Goal: Task Accomplishment & Management: Complete application form

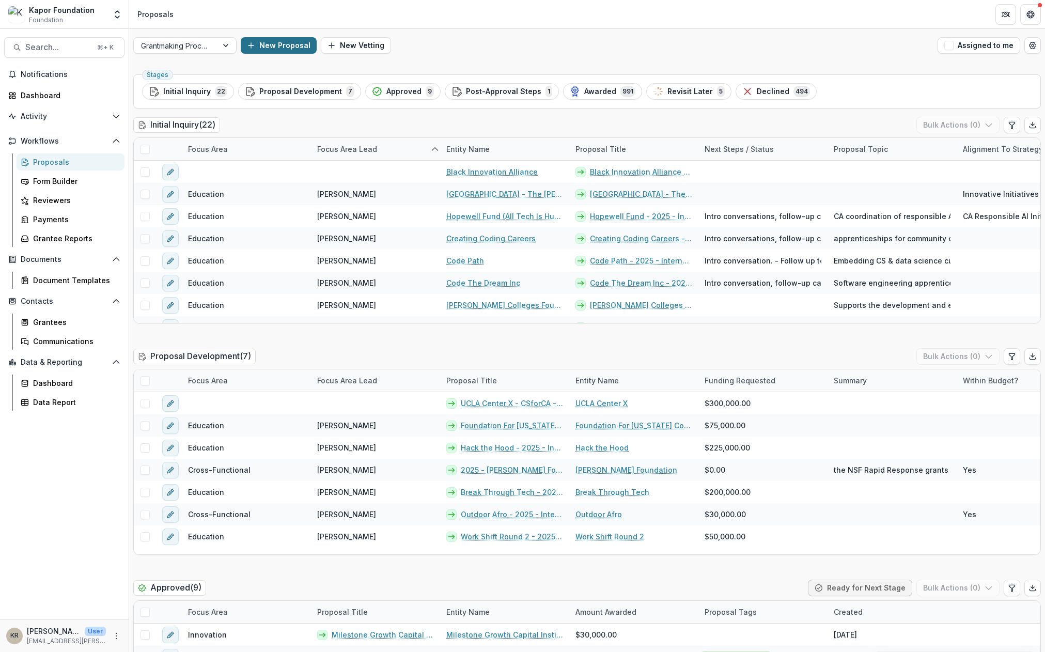
click at [276, 48] on button "New Proposal" at bounding box center [279, 45] width 76 height 17
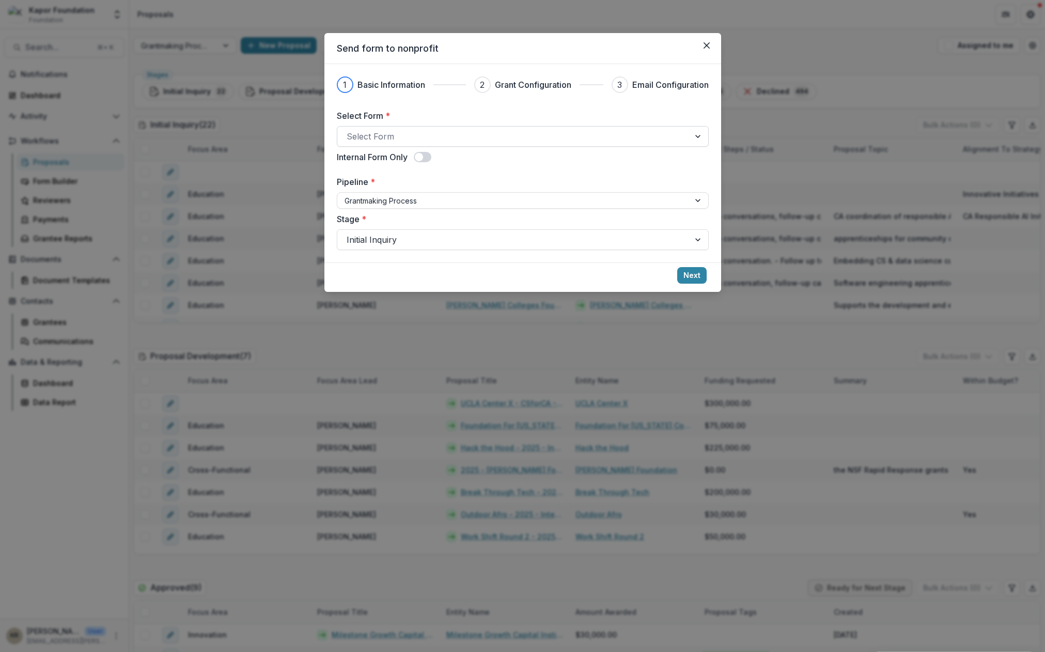
click at [384, 141] on div at bounding box center [514, 136] width 334 height 14
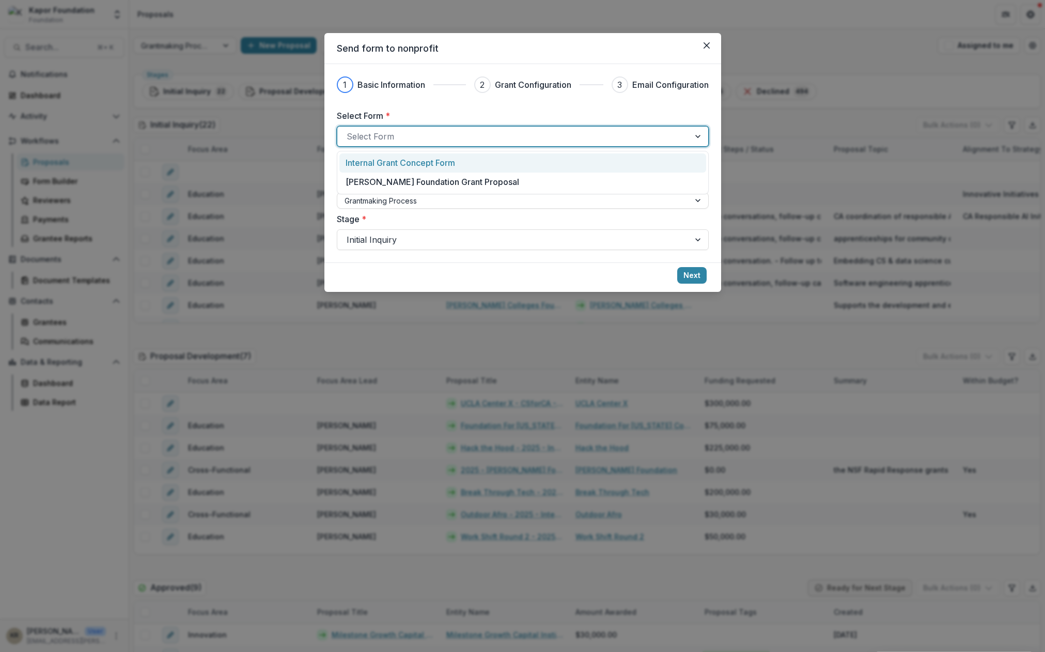
click at [398, 163] on p "Internal Grant Concept Form" at bounding box center [401, 163] width 110 height 12
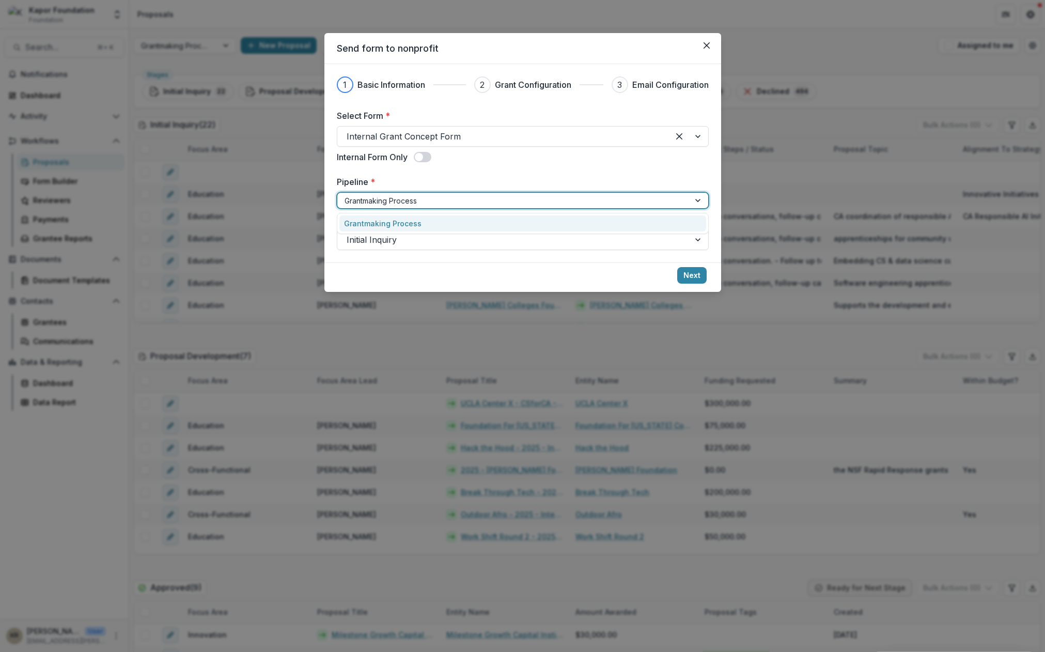
click at [411, 207] on div "Grantmaking Process" at bounding box center [513, 200] width 352 height 15
click at [705, 46] on icon "Close" at bounding box center [706, 45] width 6 height 6
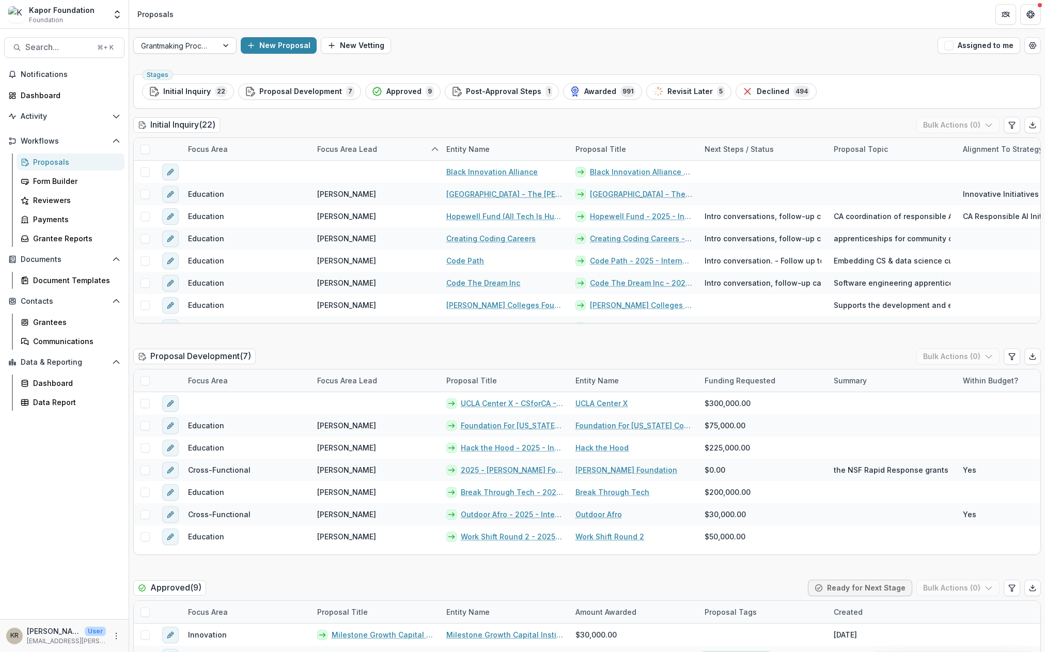
click at [212, 46] on div "Grantmaking Process" at bounding box center [176, 45] width 84 height 15
click at [280, 45] on button "New Proposal" at bounding box center [279, 45] width 76 height 17
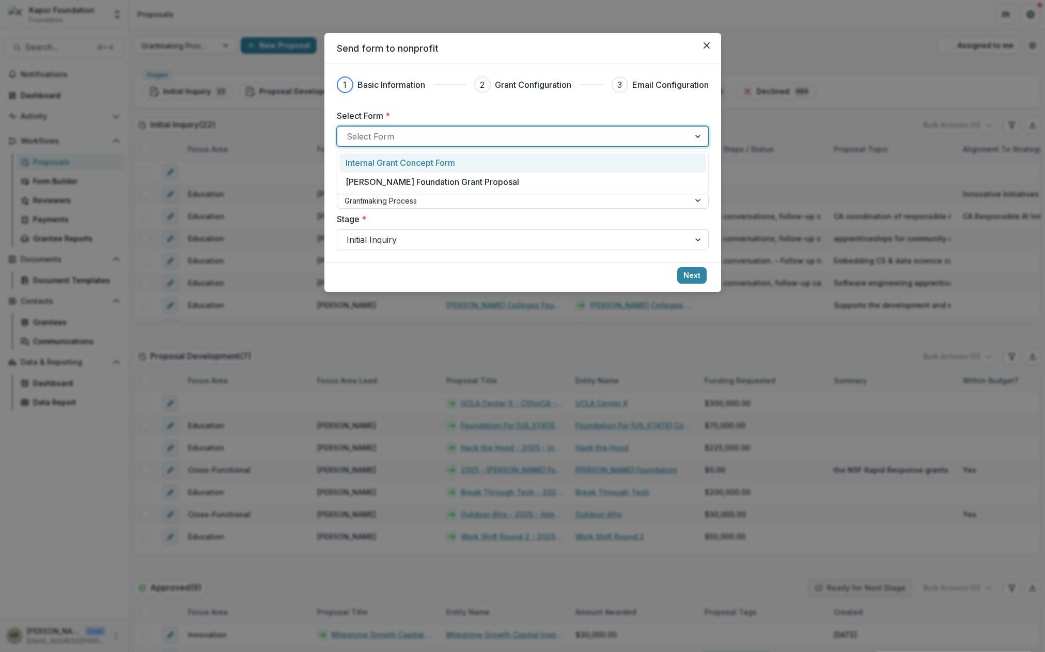
click at [421, 137] on div at bounding box center [514, 136] width 334 height 14
click at [399, 166] on p "Internal Grant Concept Form" at bounding box center [401, 163] width 110 height 12
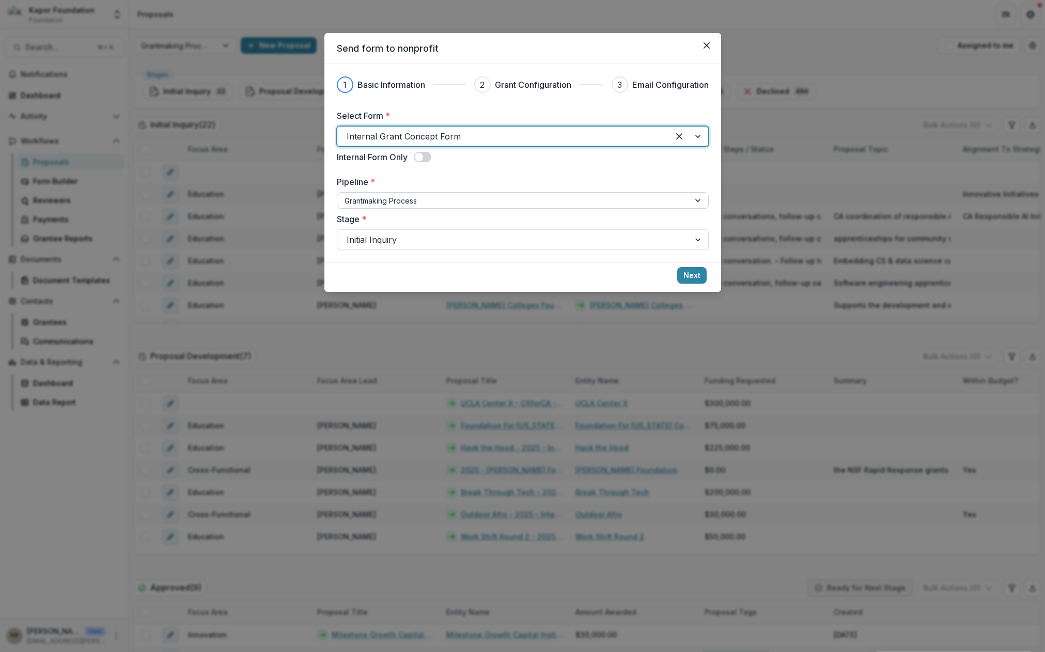
click at [395, 208] on div "Grantmaking Process" at bounding box center [513, 200] width 352 height 15
click at [397, 200] on div at bounding box center [514, 200] width 338 height 13
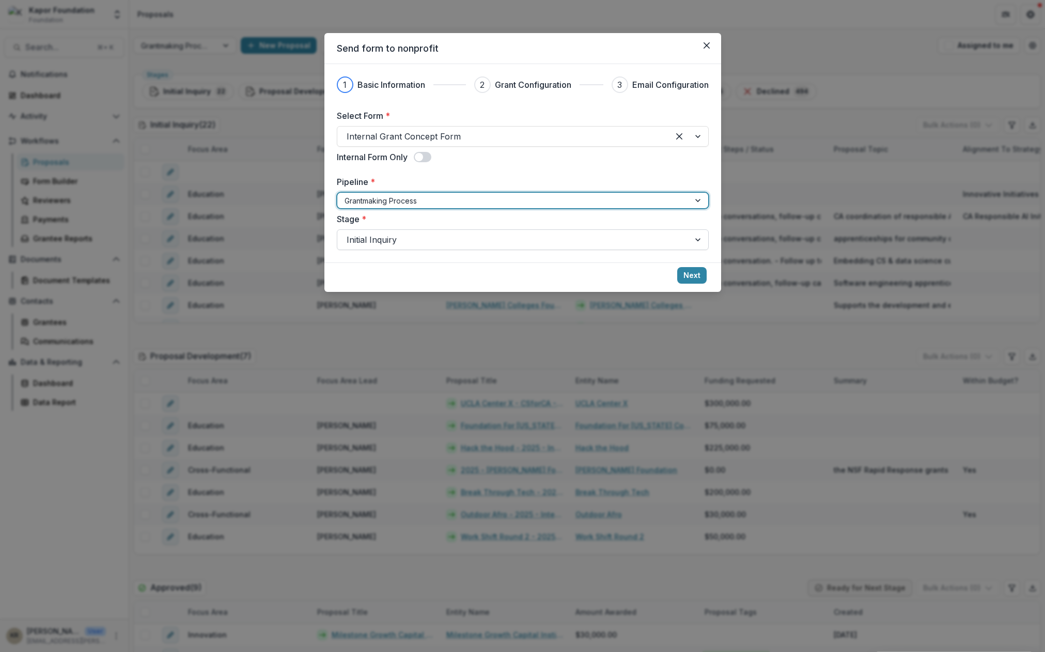
click at [397, 239] on div at bounding box center [514, 240] width 334 height 14
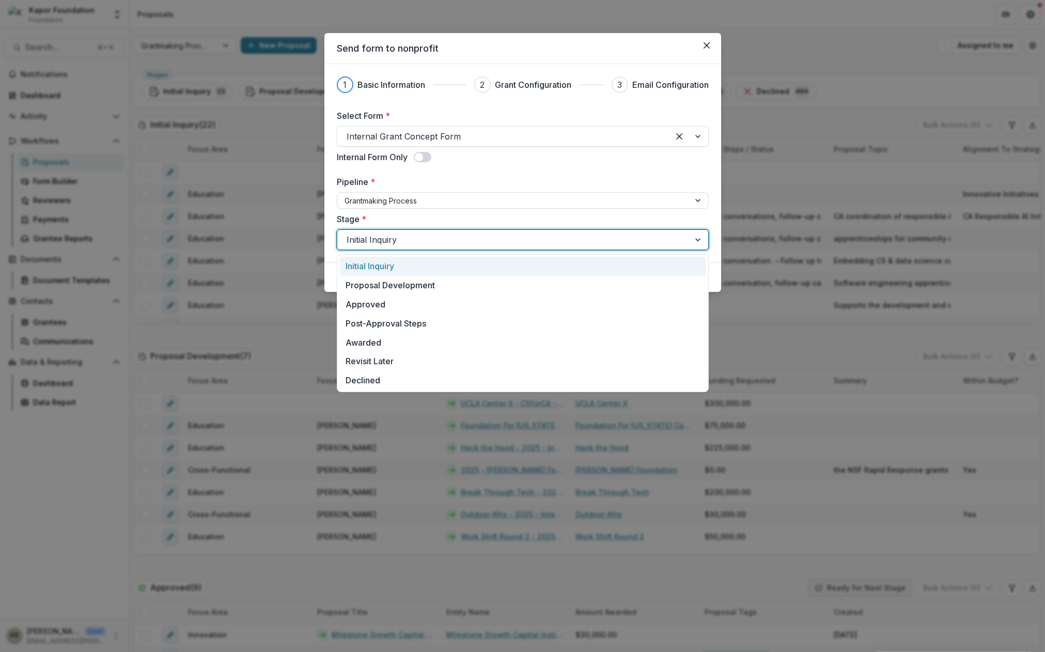
click at [693, 239] on div at bounding box center [699, 240] width 19 height 20
click at [428, 199] on div at bounding box center [514, 200] width 338 height 13
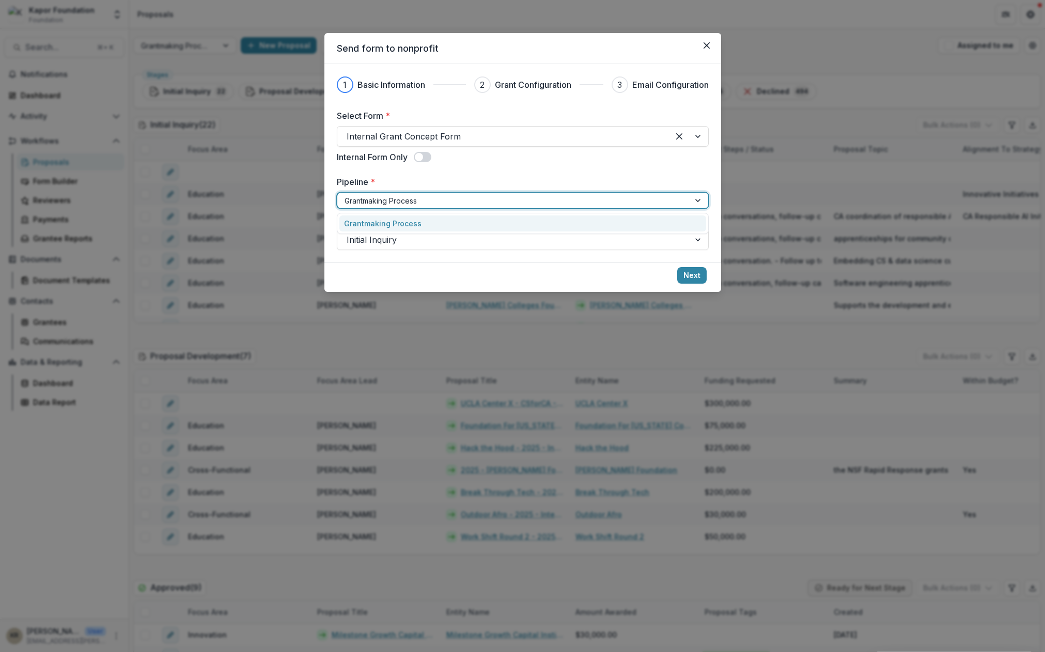
click at [427, 199] on div at bounding box center [514, 200] width 338 height 13
click at [695, 202] on div at bounding box center [699, 201] width 19 height 16
click at [499, 229] on div "Grantmaking Process" at bounding box center [523, 223] width 367 height 16
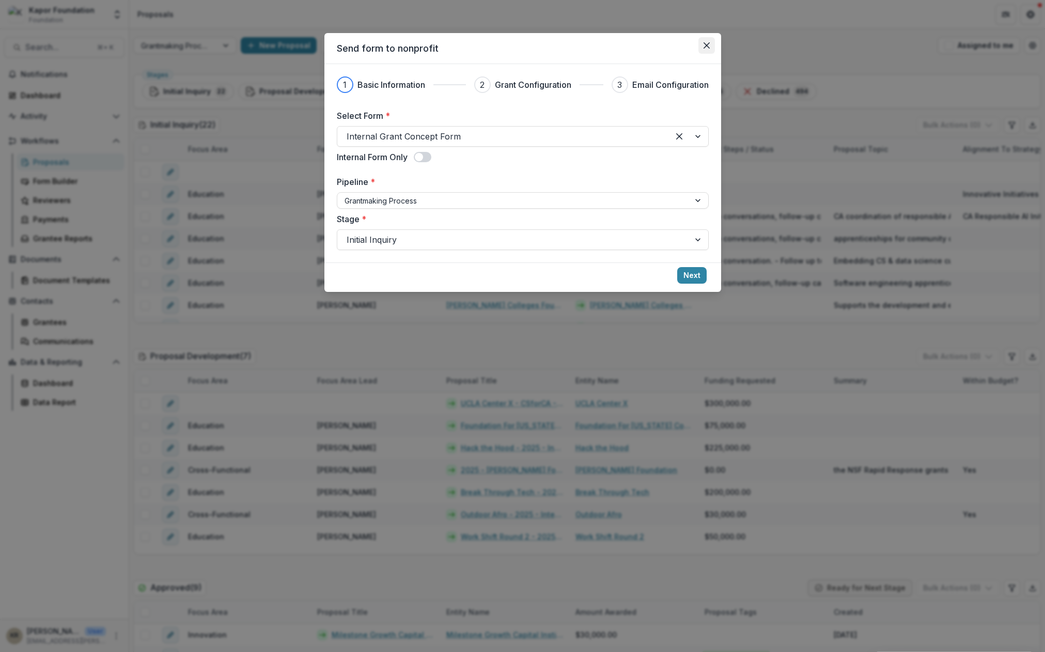
click at [705, 47] on icon "Close" at bounding box center [707, 45] width 6 height 6
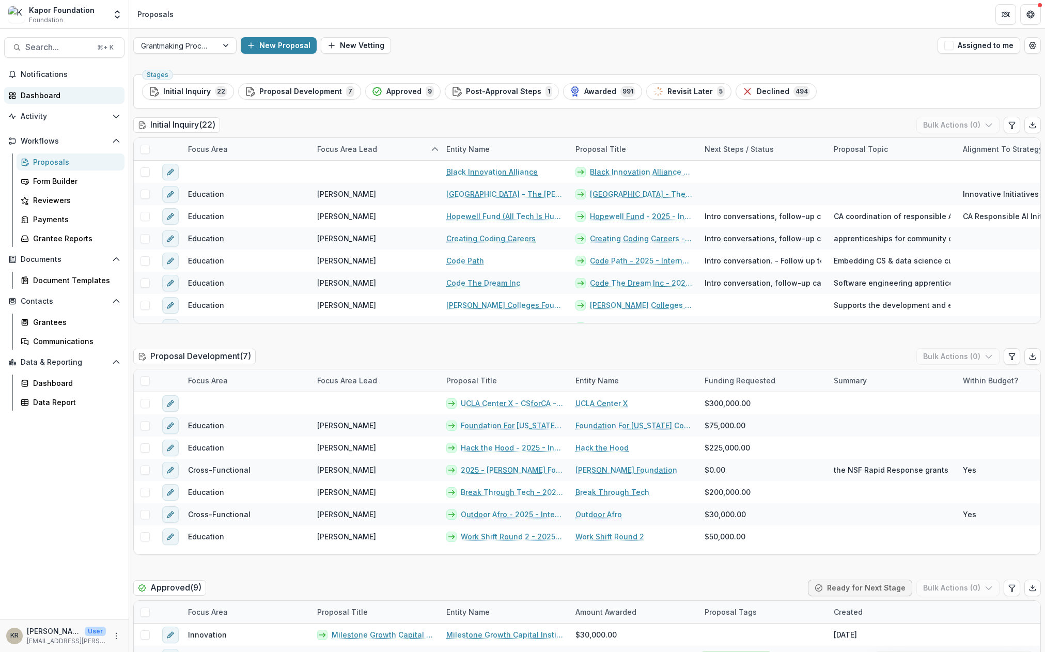
click at [37, 102] on link "Dashboard" at bounding box center [64, 95] width 120 height 17
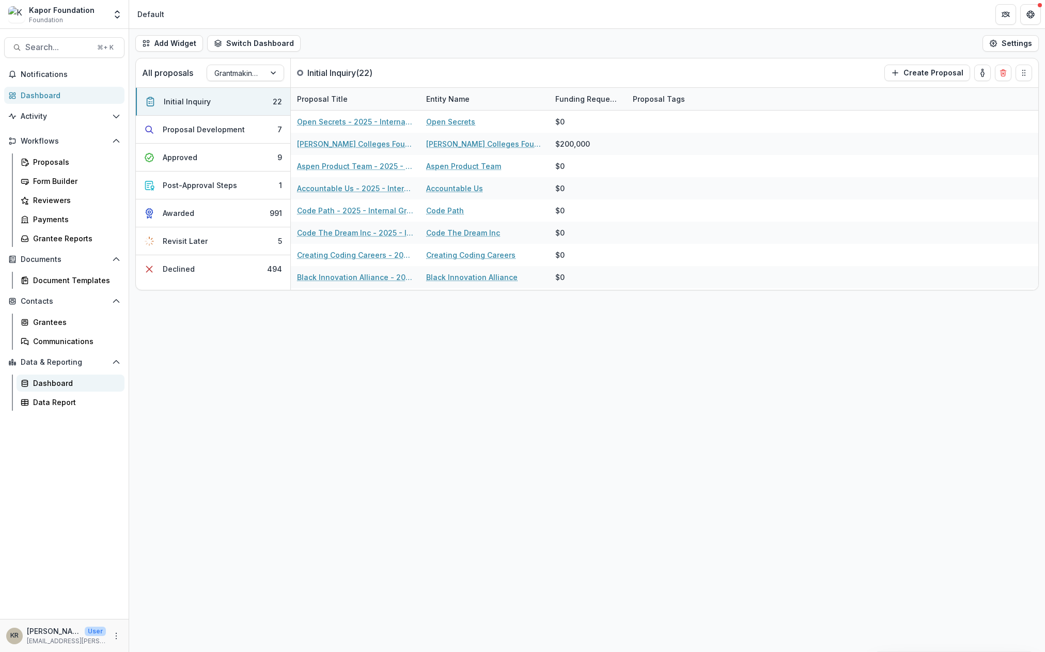
click at [54, 377] on link "Dashboard" at bounding box center [71, 383] width 108 height 17
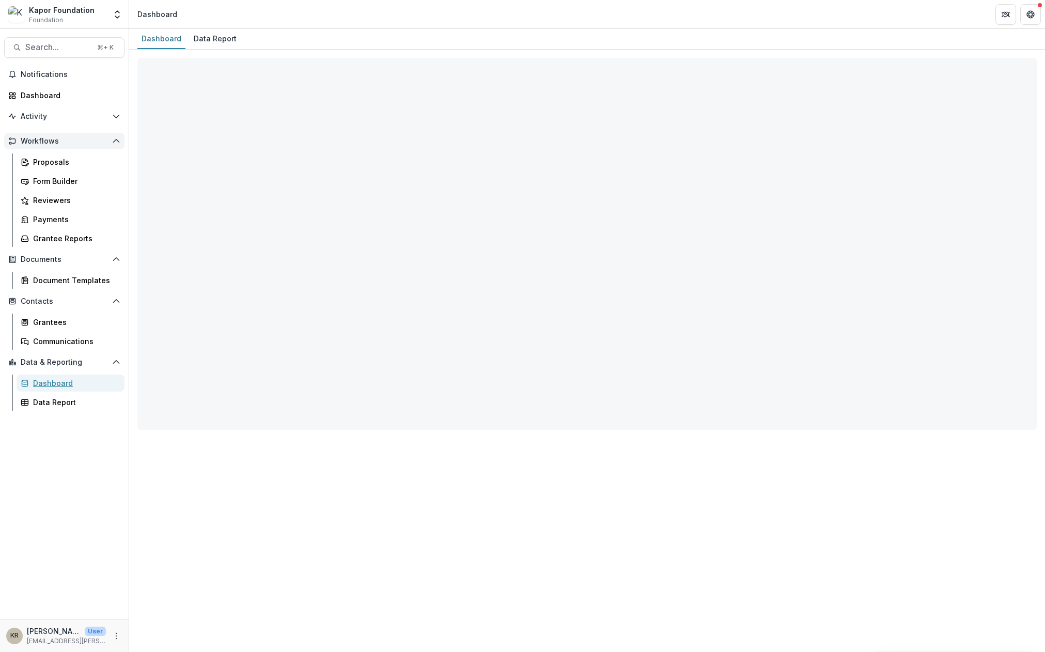
select select "**********"
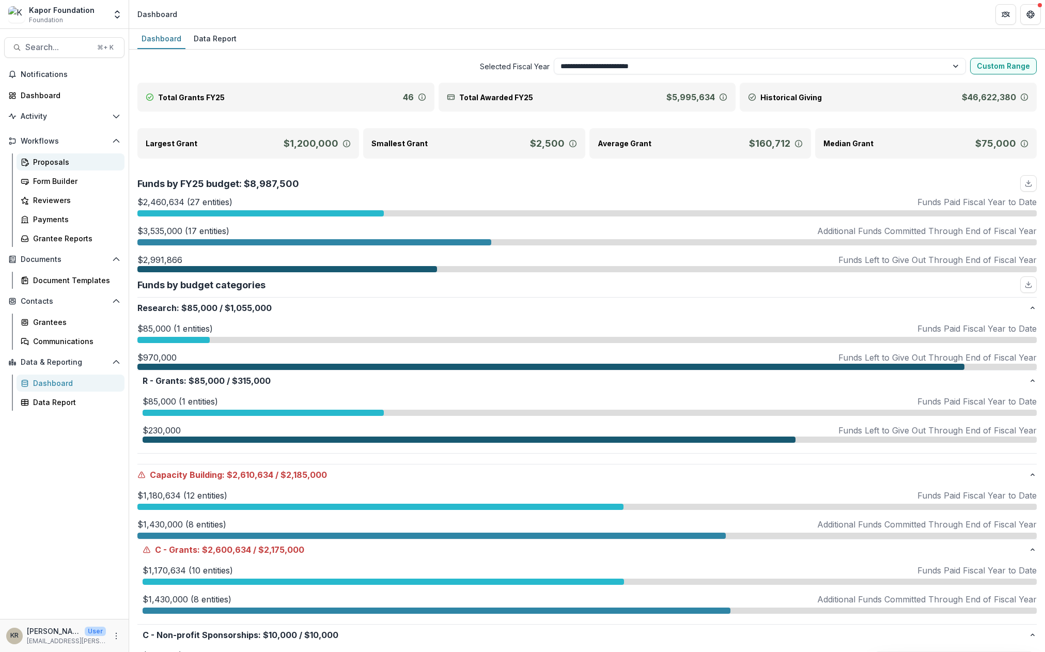
click at [66, 160] on div "Proposals" at bounding box center [74, 162] width 83 height 11
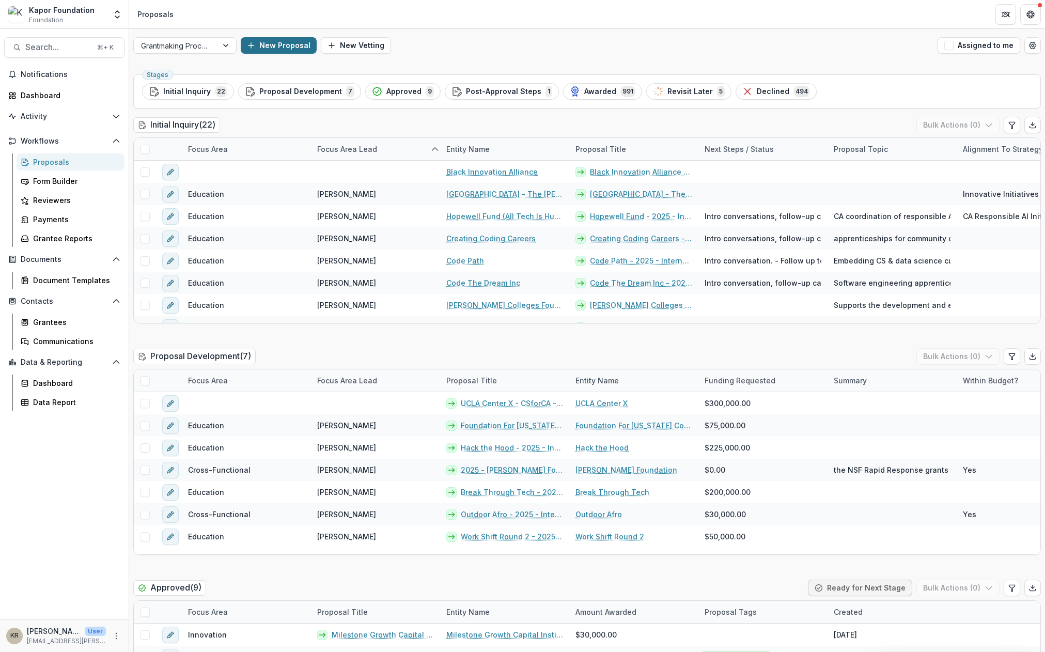
click at [285, 40] on button "New Proposal" at bounding box center [279, 45] width 76 height 17
click at [272, 44] on button "New Proposal" at bounding box center [279, 45] width 76 height 17
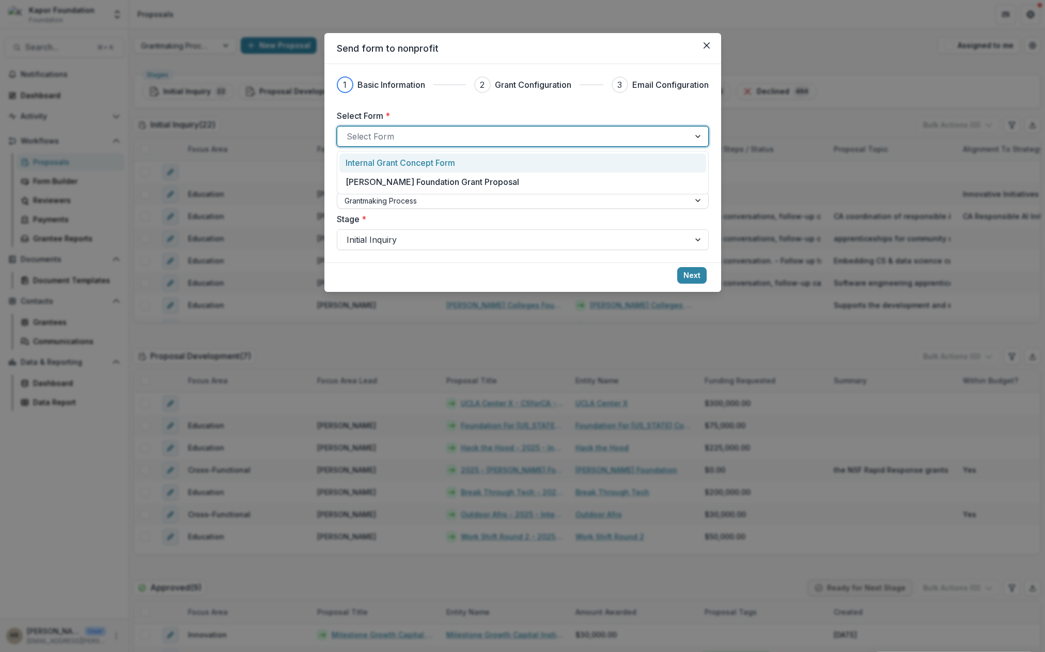
drag, startPoint x: 391, startPoint y: 126, endPoint x: 387, endPoint y: 134, distance: 9.0
click at [391, 126] on div "Select Form" at bounding box center [523, 136] width 372 height 21
click at [377, 163] on p "Internal Grant Concept Form" at bounding box center [401, 163] width 110 height 12
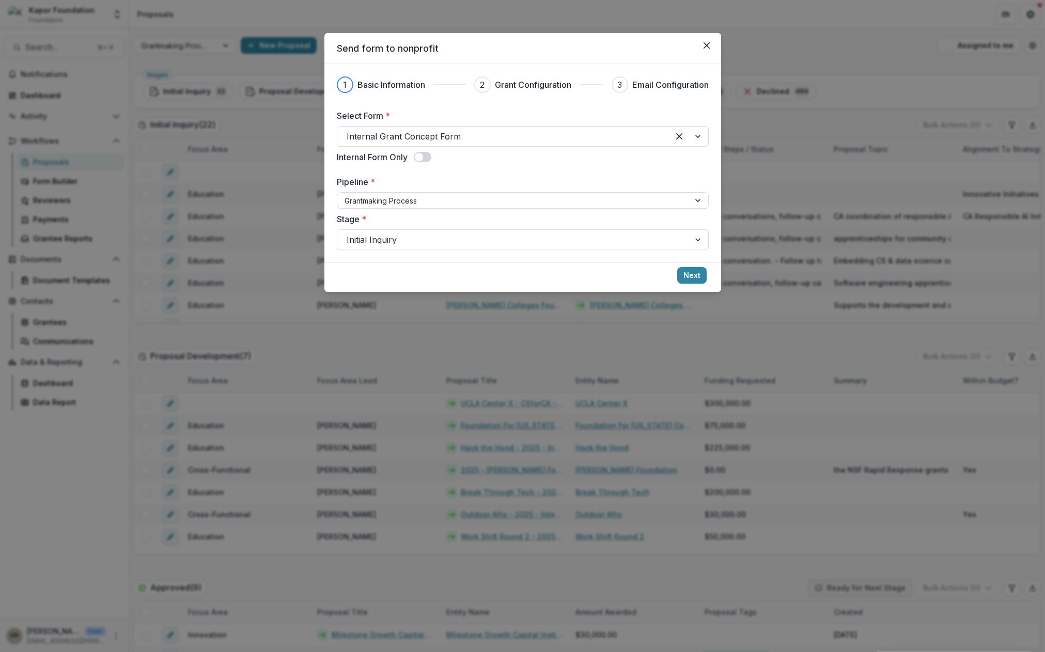
click at [417, 161] on label at bounding box center [423, 157] width 18 height 10
click at [422, 158] on span at bounding box center [423, 157] width 18 height 10
click at [422, 158] on span at bounding box center [419, 157] width 8 height 8
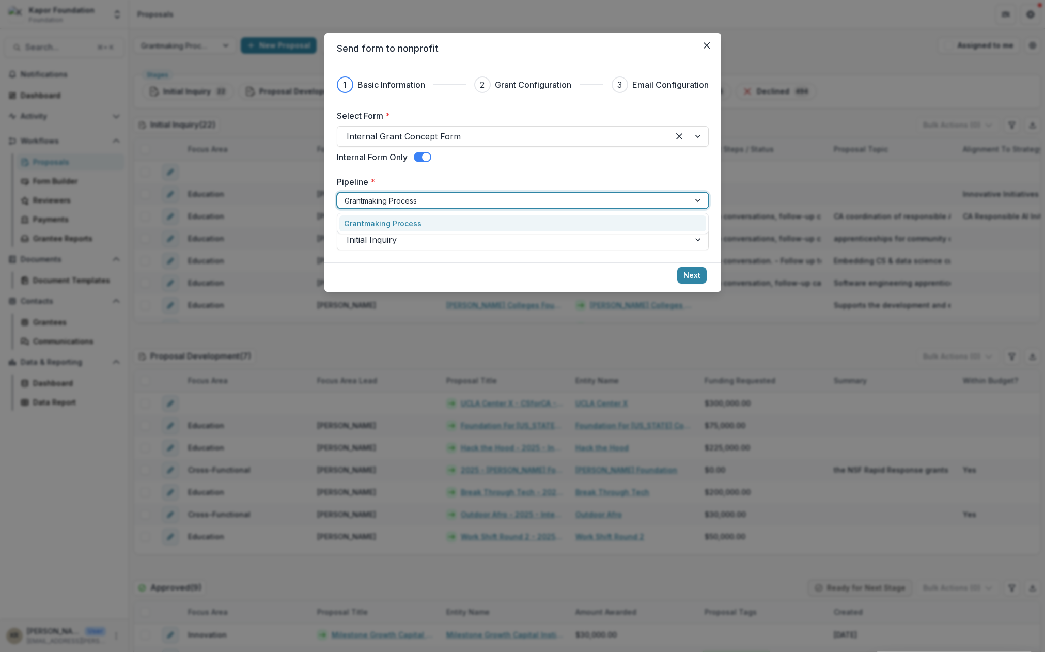
click at [410, 204] on div at bounding box center [514, 200] width 338 height 13
click at [408, 219] on div "Grantmaking Process" at bounding box center [523, 223] width 367 height 16
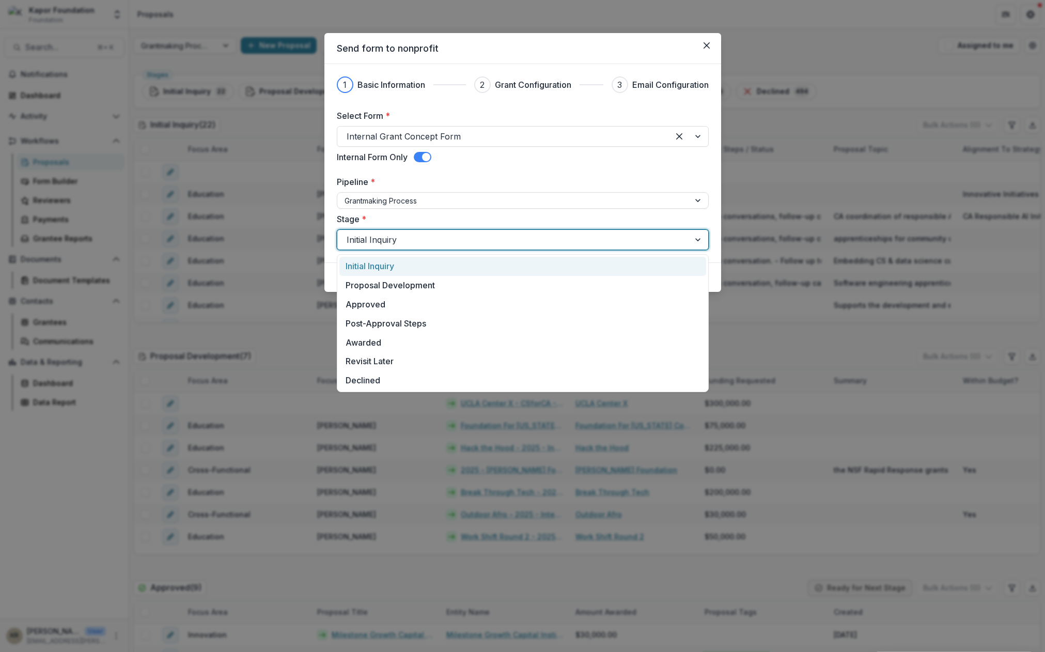
click at [396, 244] on div at bounding box center [514, 240] width 334 height 14
click at [389, 258] on div "Initial Inquiry" at bounding box center [523, 266] width 367 height 19
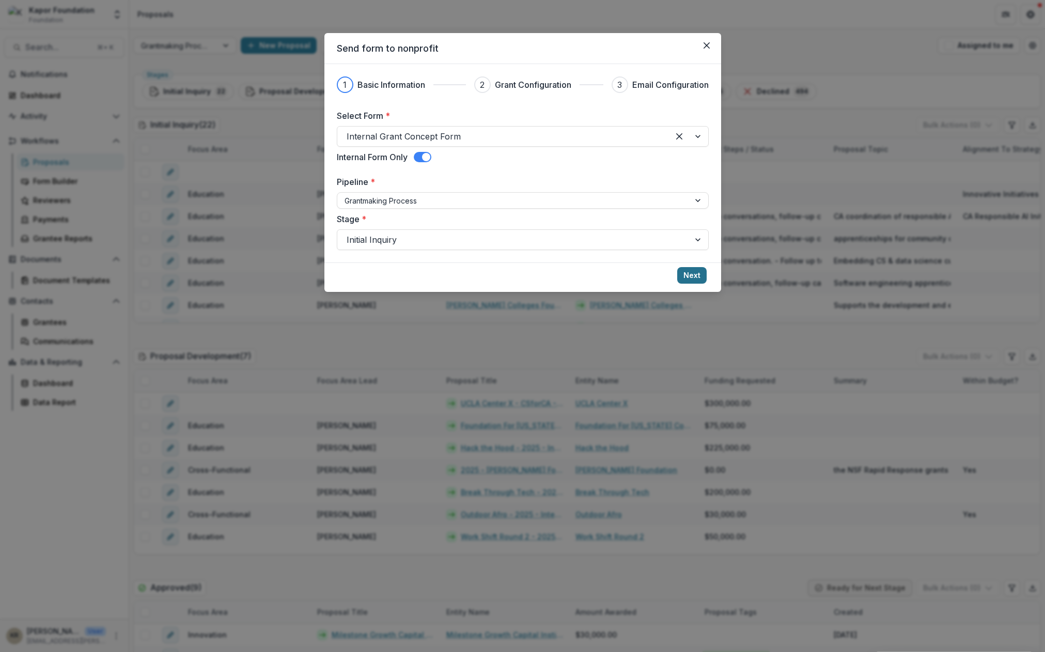
click at [694, 275] on button "Next" at bounding box center [691, 275] width 29 height 17
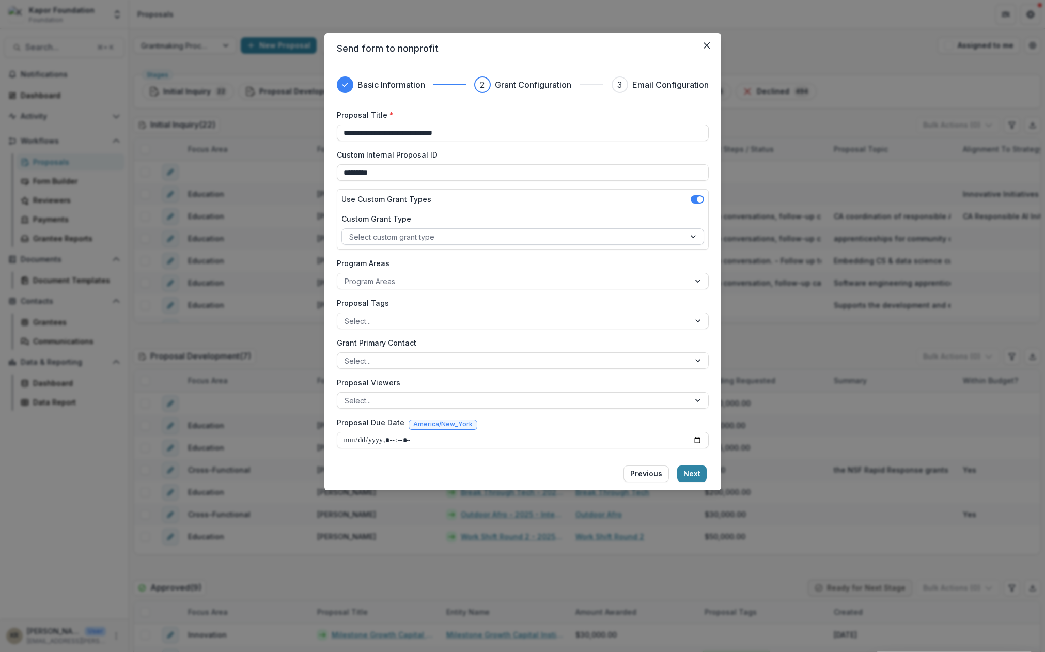
click at [441, 229] on div "Select custom grant type" at bounding box center [513, 236] width 343 height 15
type input "*"
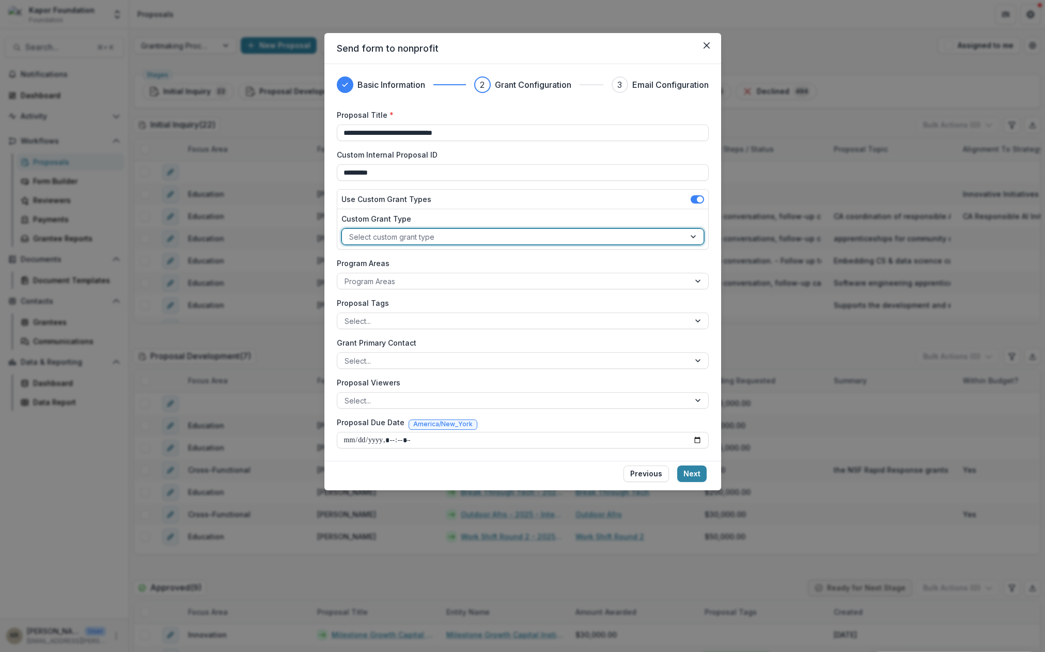
click at [375, 236] on div at bounding box center [513, 236] width 329 height 13
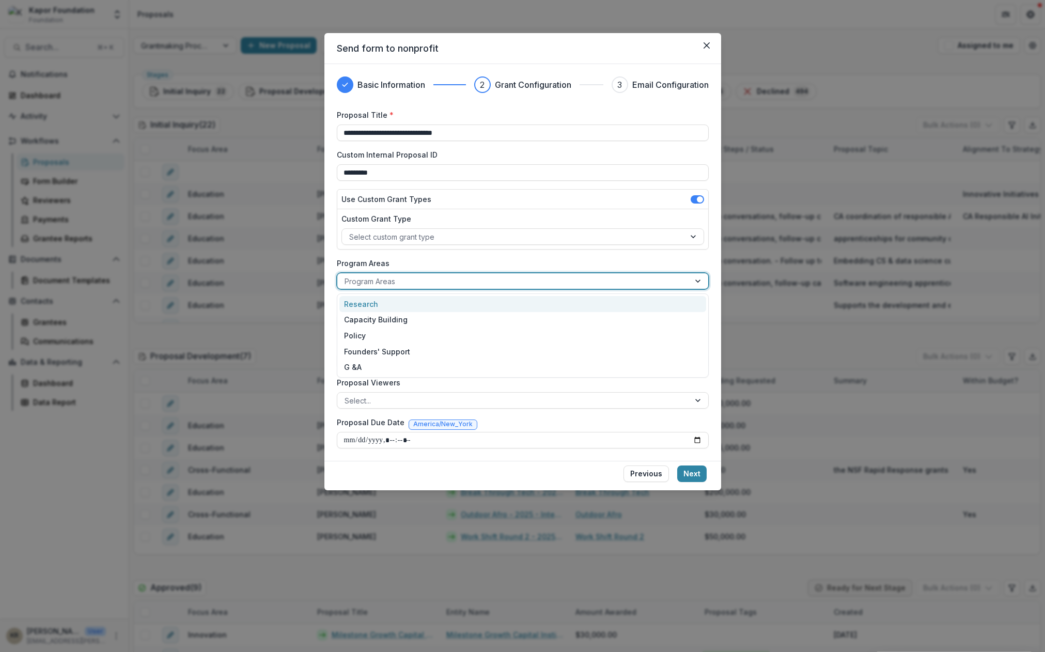
click at [386, 284] on div at bounding box center [514, 281] width 338 height 13
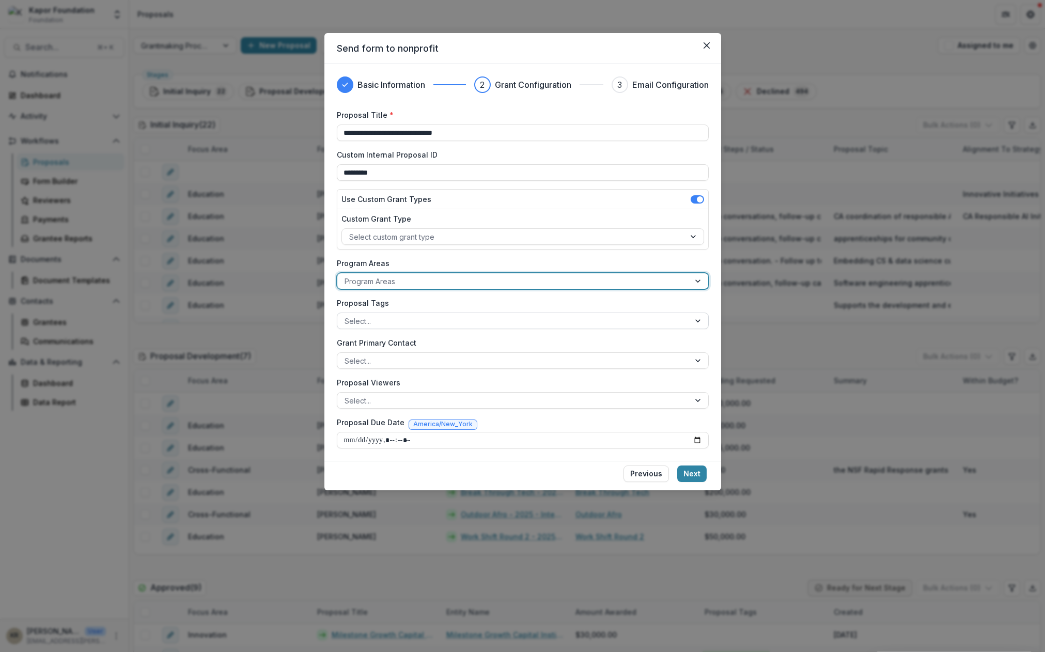
click at [383, 315] on div at bounding box center [514, 321] width 338 height 13
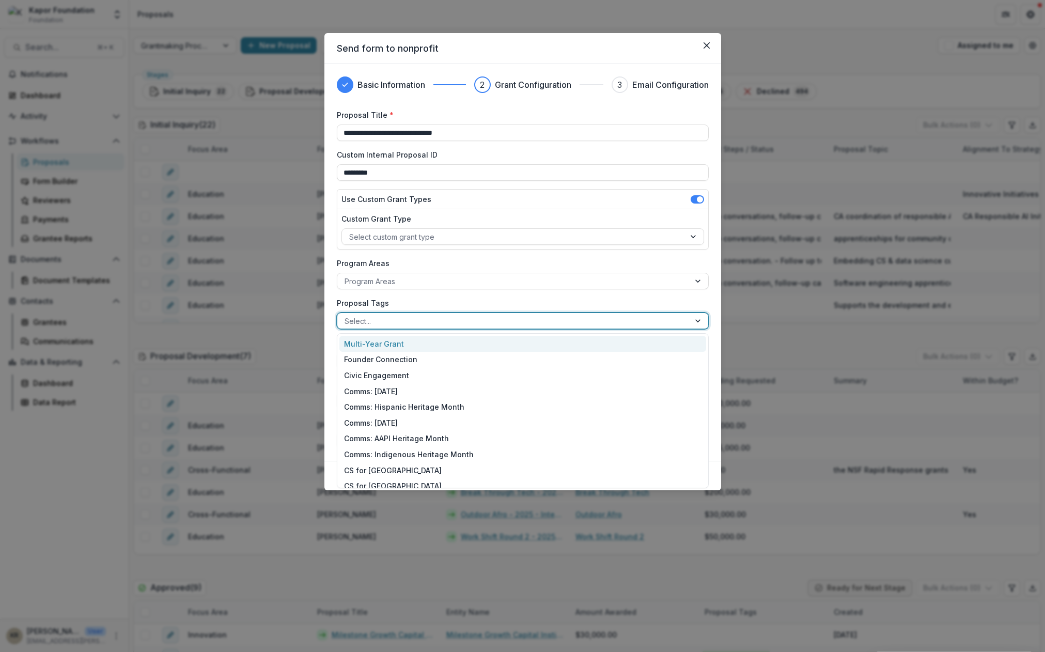
click at [383, 315] on div at bounding box center [514, 321] width 338 height 13
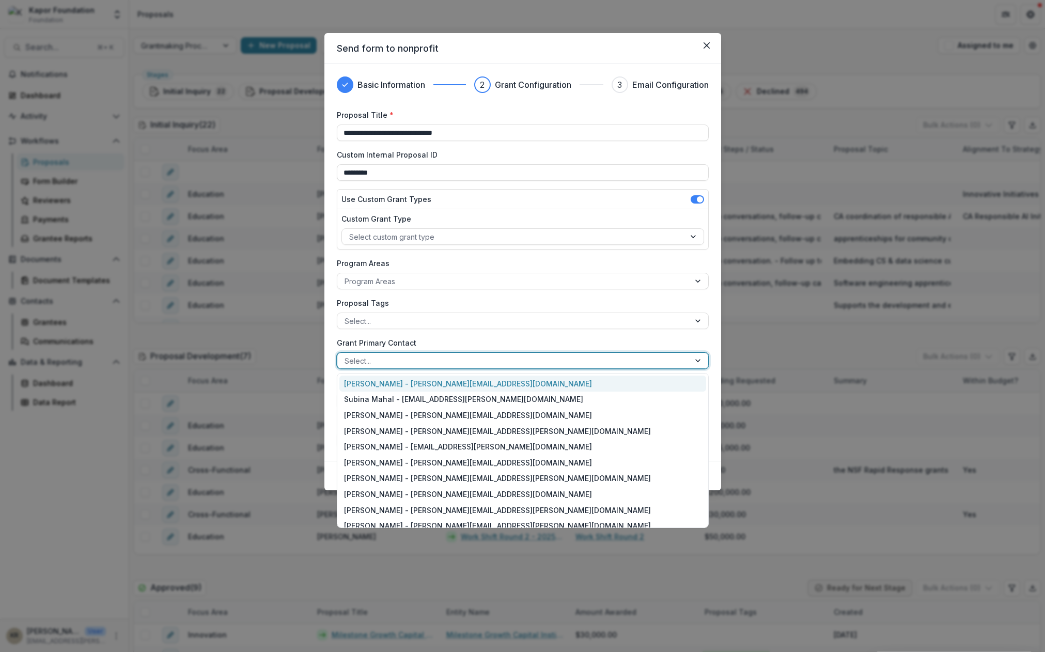
click at [374, 362] on div at bounding box center [514, 360] width 338 height 13
click at [389, 381] on div "[PERSON_NAME] - [PERSON_NAME][EMAIL_ADDRESS][DOMAIN_NAME]" at bounding box center [523, 384] width 367 height 16
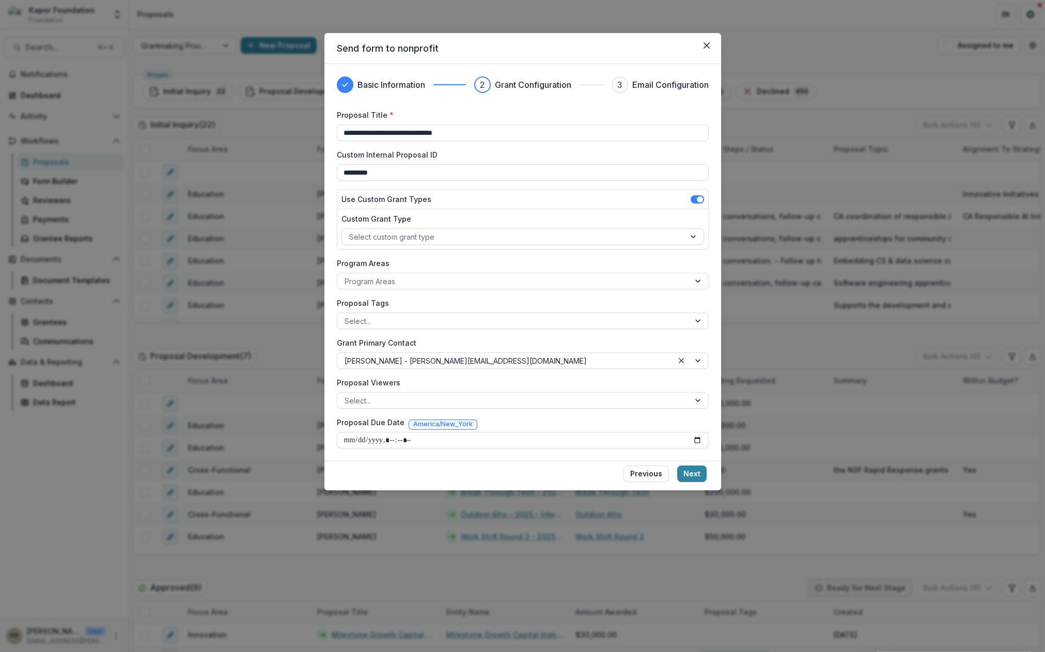
click at [361, 384] on label "Proposal Viewers" at bounding box center [520, 382] width 366 height 11
click at [347, 395] on input "Proposal Viewers" at bounding box center [346, 400] width 2 height 11
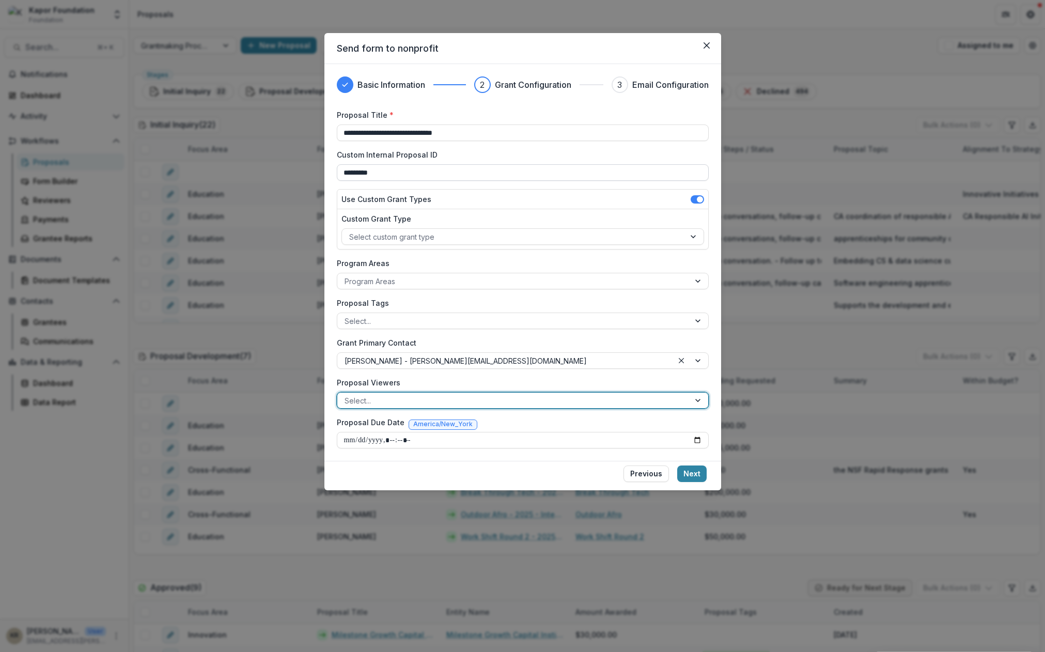
click at [390, 177] on input "*********" at bounding box center [523, 172] width 372 height 17
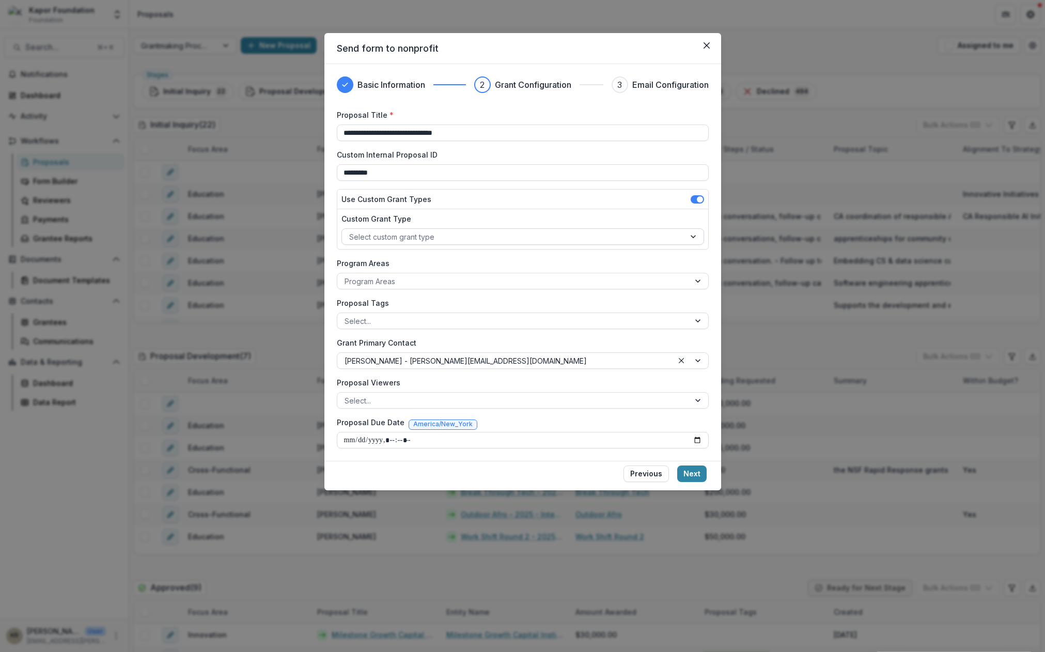
click at [367, 234] on div at bounding box center [513, 236] width 329 height 13
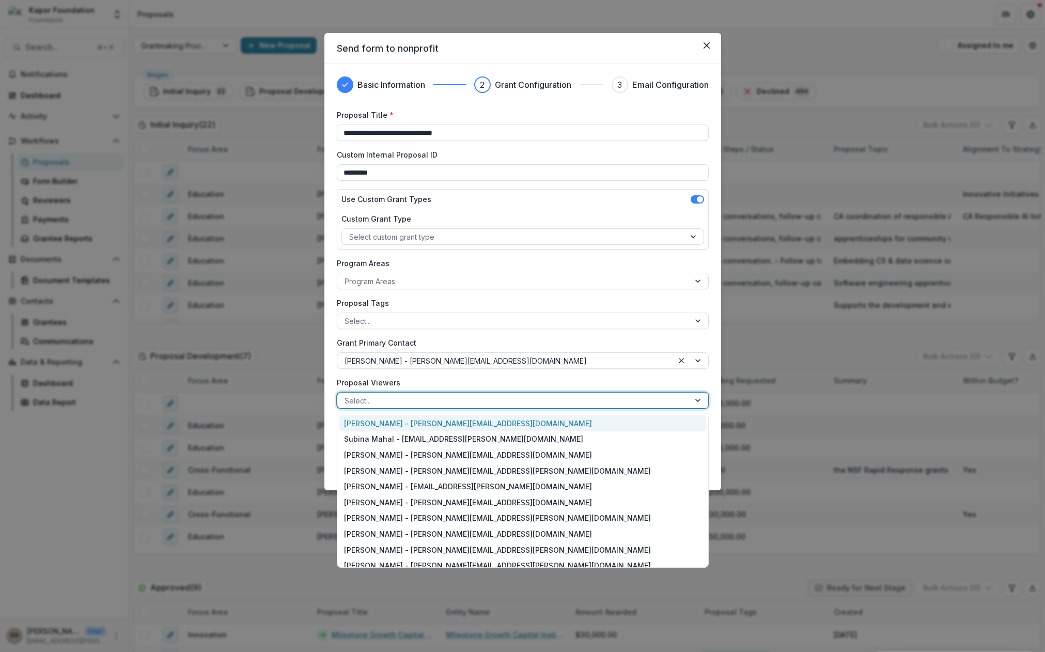
click at [447, 403] on div at bounding box center [514, 400] width 338 height 13
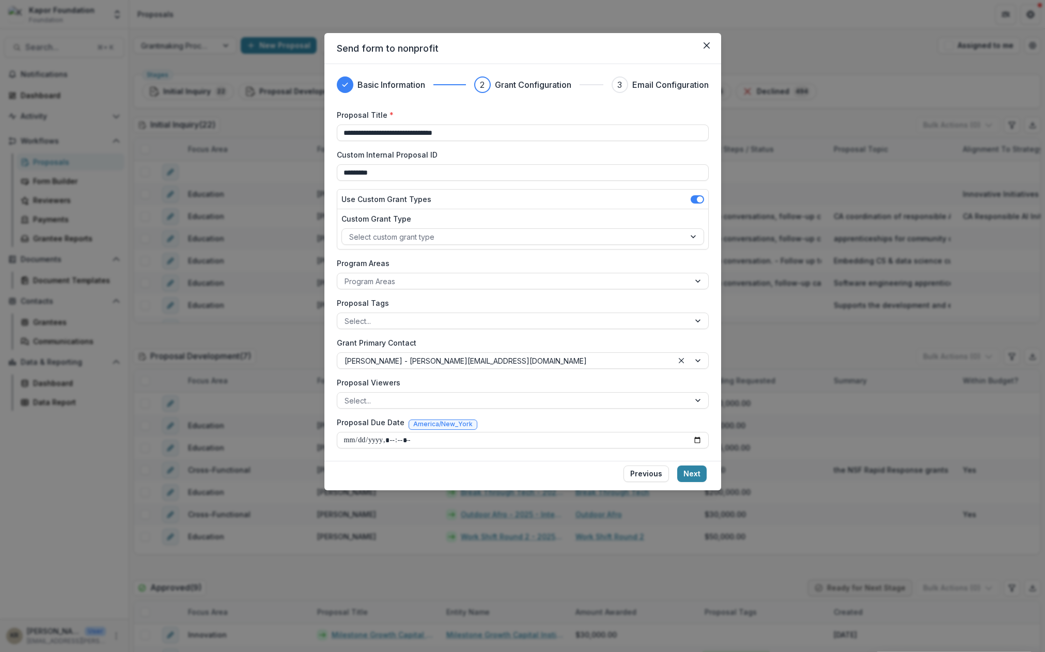
click at [509, 372] on div "**********" at bounding box center [523, 279] width 372 height 339
click at [457, 238] on div at bounding box center [513, 236] width 329 height 13
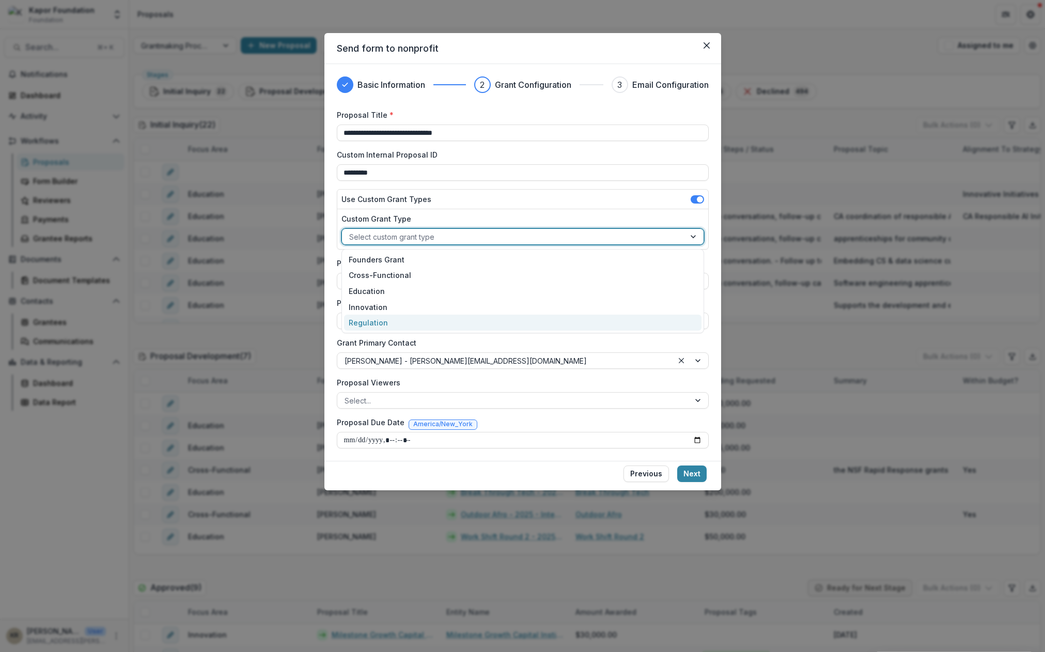
click at [397, 324] on div "Regulation" at bounding box center [523, 323] width 358 height 16
click at [397, 283] on div at bounding box center [514, 281] width 338 height 13
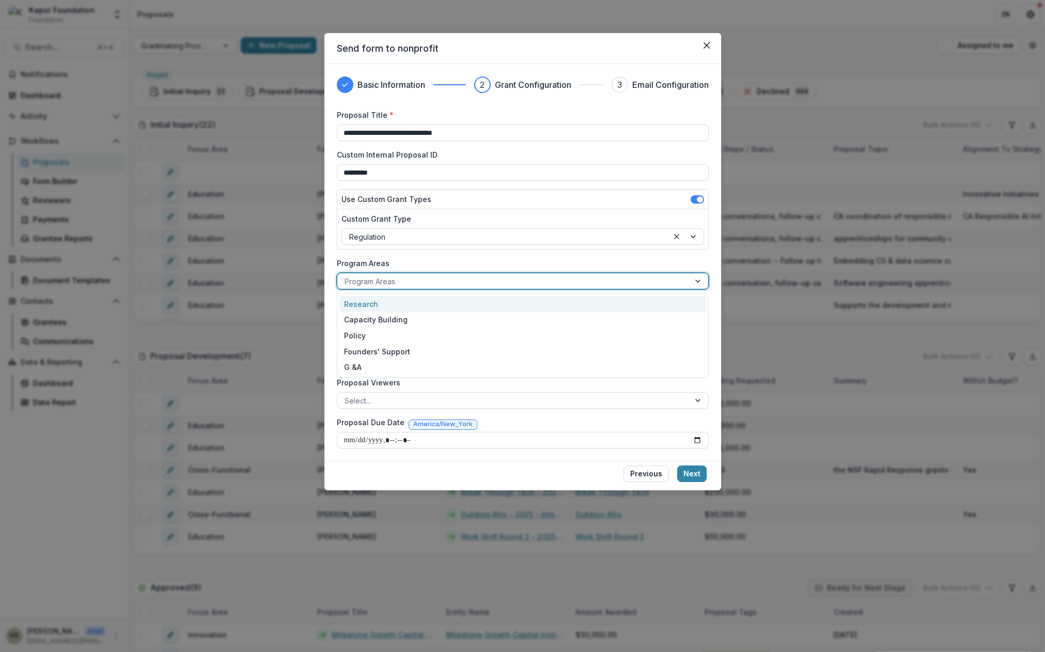
click at [466, 254] on div "**********" at bounding box center [523, 279] width 372 height 339
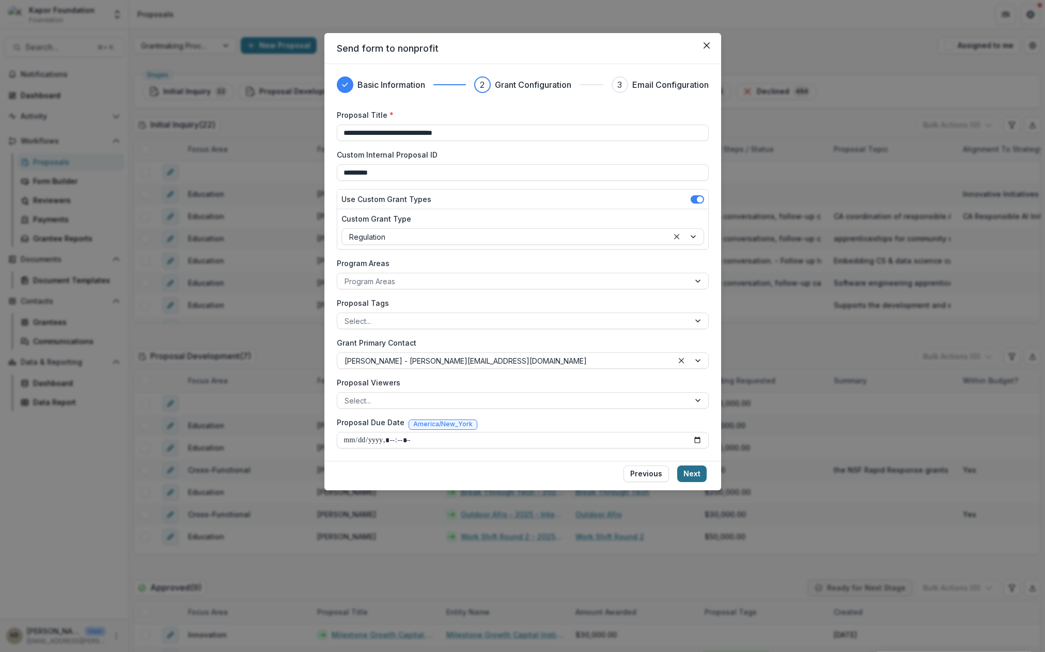
click at [697, 475] on button "Next" at bounding box center [691, 474] width 29 height 17
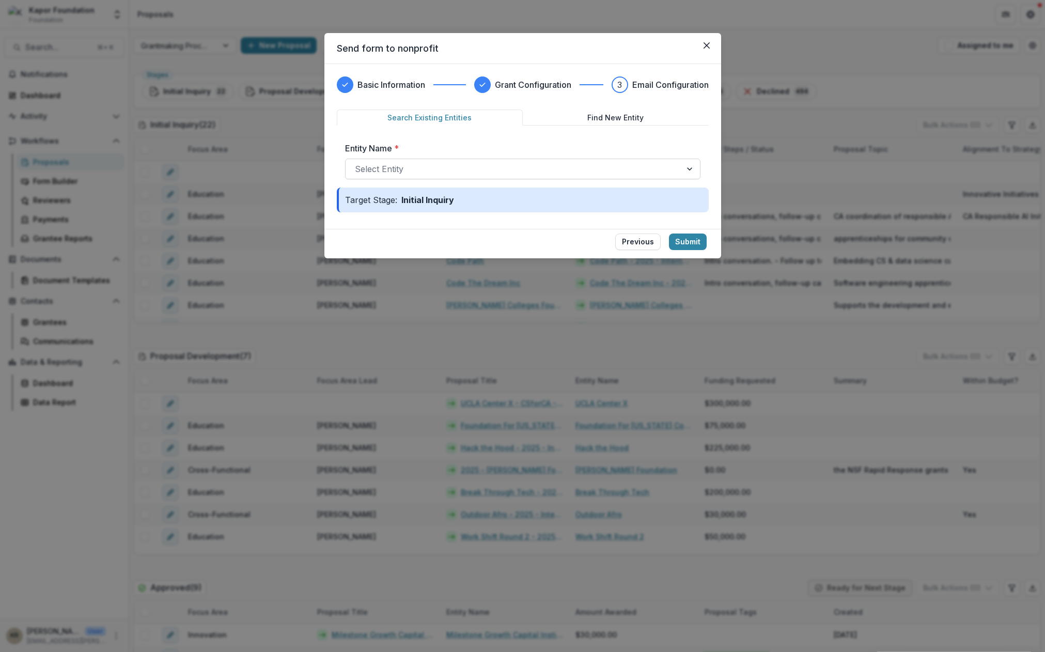
click at [413, 163] on div at bounding box center [513, 169] width 317 height 14
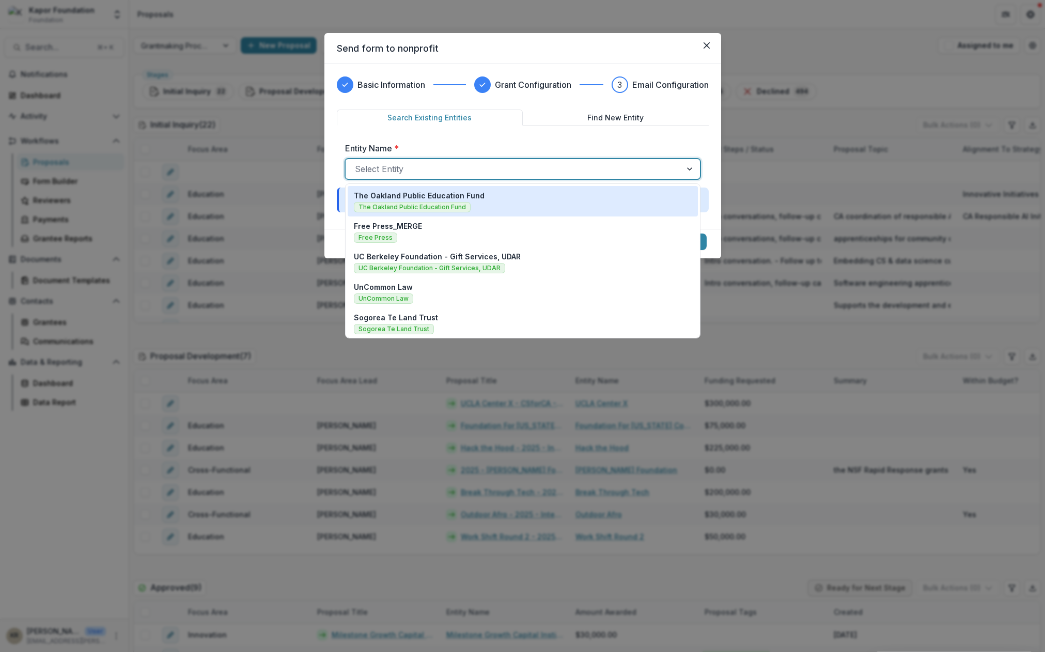
paste input "**********"
type input "**********"
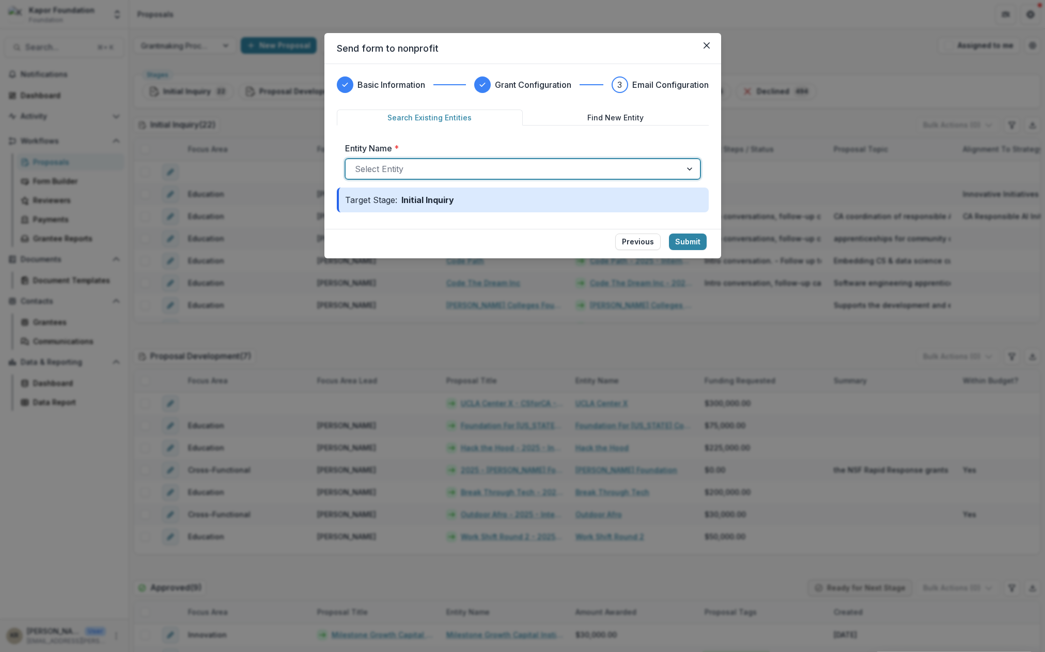
click at [487, 167] on div at bounding box center [513, 169] width 317 height 14
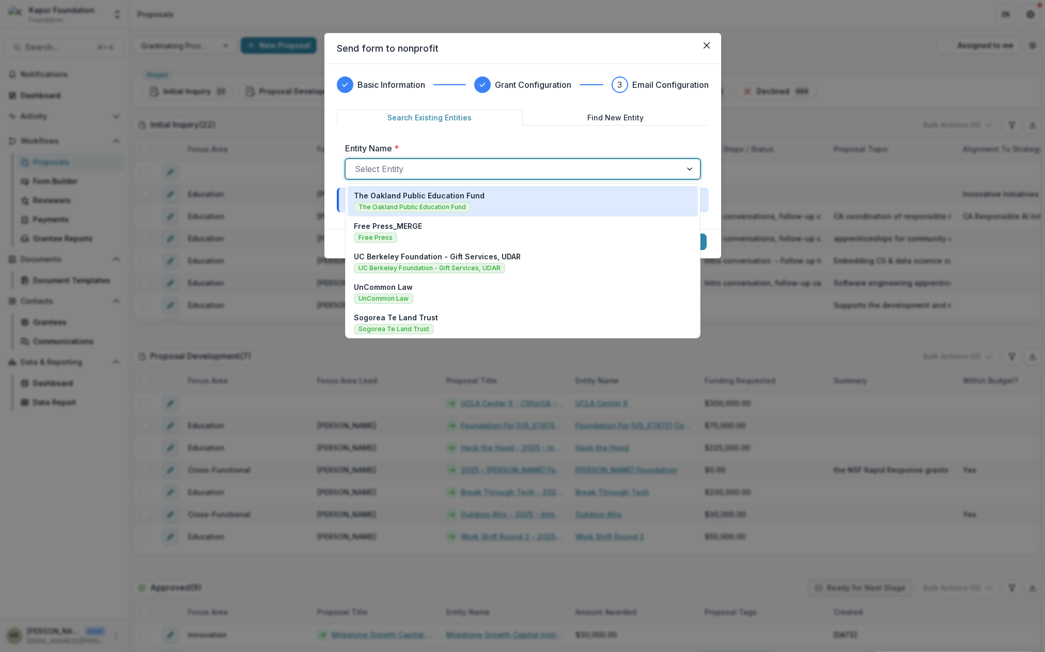
click at [487, 167] on div at bounding box center [513, 169] width 317 height 14
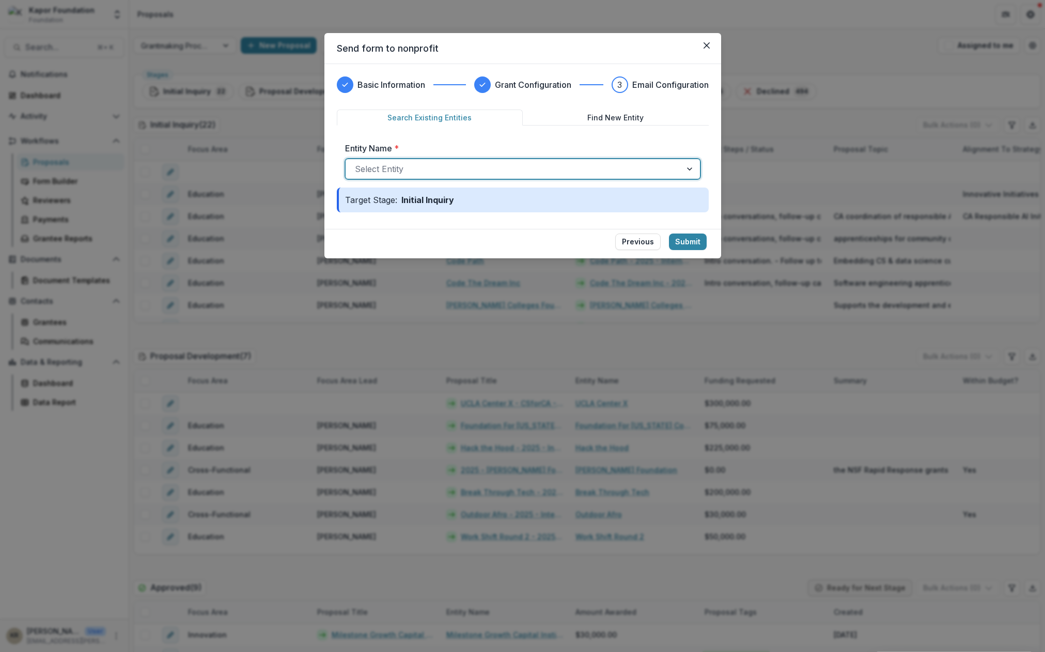
click at [487, 167] on div at bounding box center [513, 169] width 317 height 14
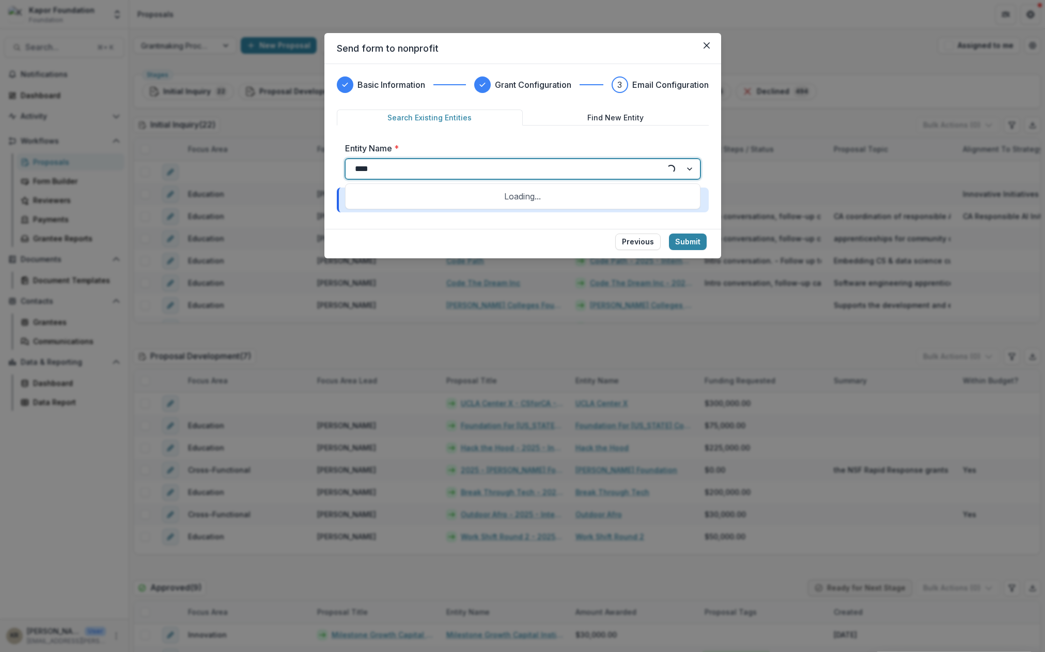
type input "*****"
click at [396, 195] on p "Poder Latinx Collective Fund" at bounding box center [406, 195] width 105 height 11
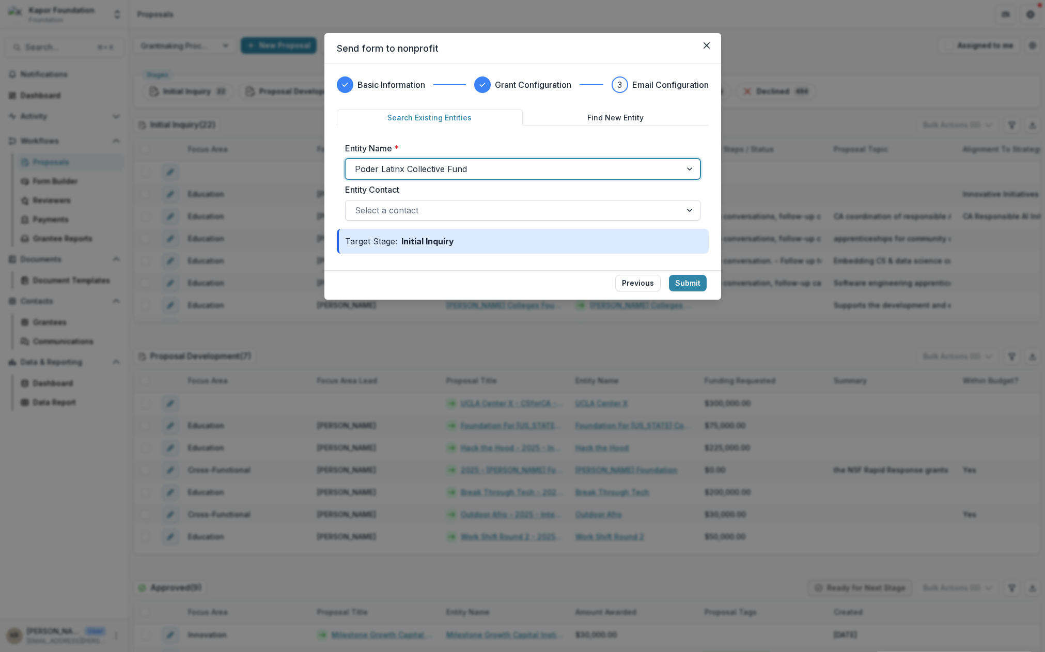
click at [387, 203] on div at bounding box center [513, 210] width 317 height 14
click at [491, 192] on label "Entity Contact" at bounding box center [519, 189] width 349 height 12
click at [358, 204] on input "Entity Contact" at bounding box center [356, 210] width 3 height 12
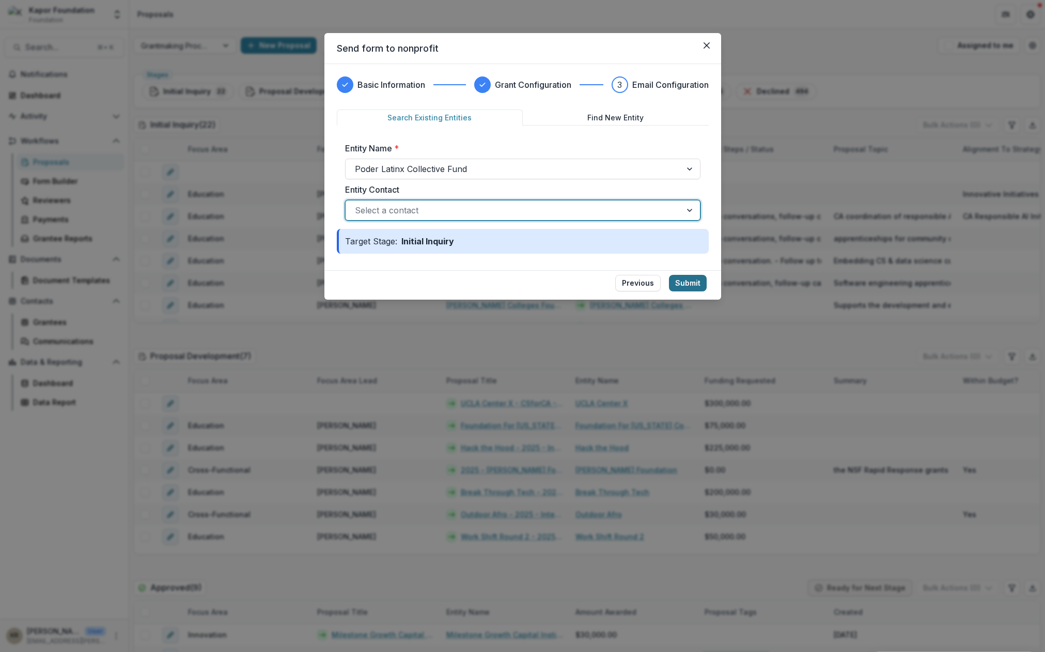
click at [688, 284] on button "Submit" at bounding box center [688, 283] width 38 height 17
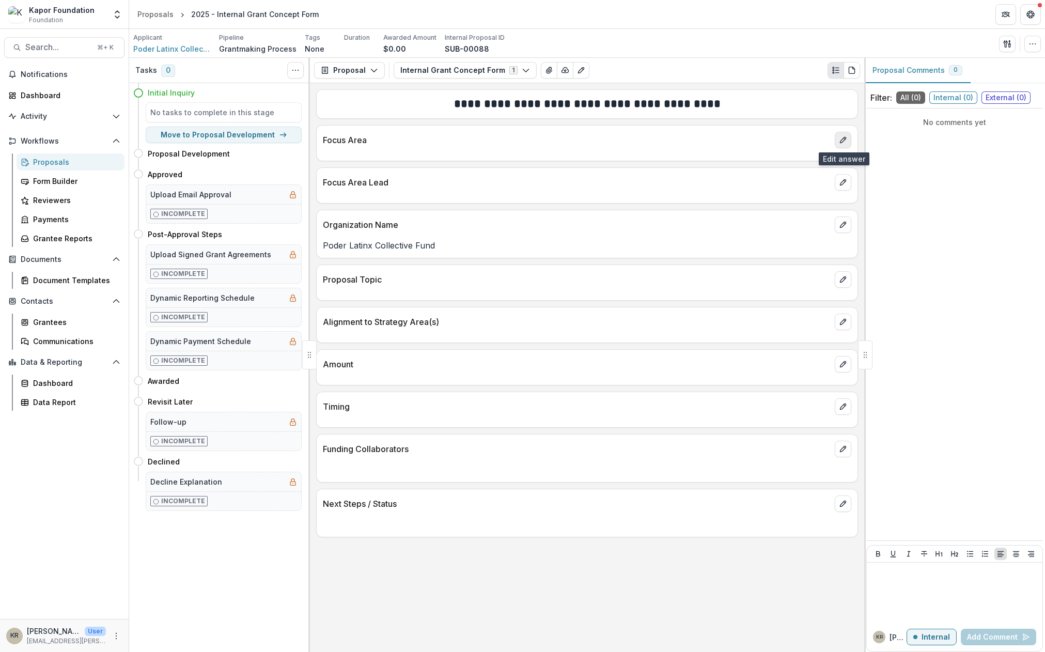
click at [845, 138] on icon "edit" at bounding box center [843, 140] width 6 height 6
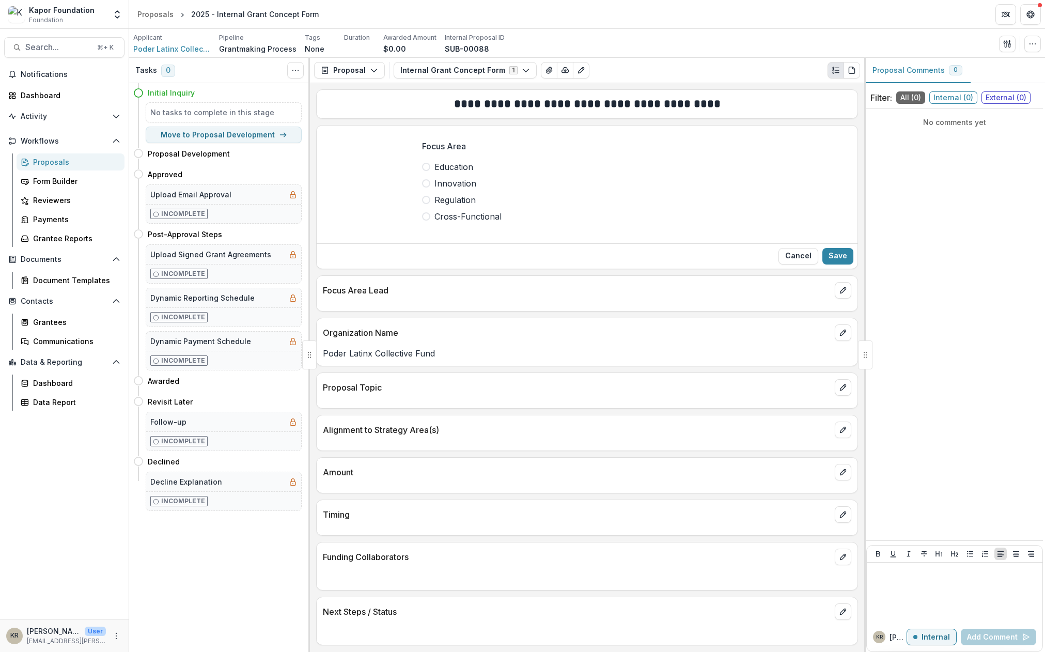
click at [440, 200] on span "Regulation" at bounding box center [455, 200] width 41 height 12
click at [832, 254] on button "Save" at bounding box center [838, 256] width 31 height 17
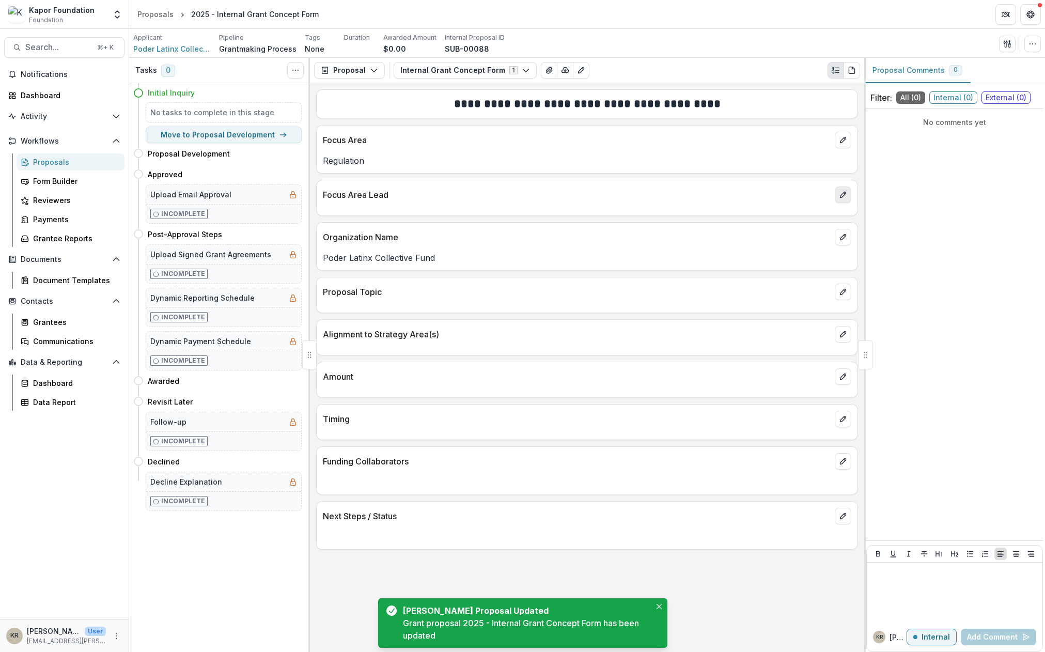
click at [841, 196] on icon "edit" at bounding box center [843, 195] width 8 height 8
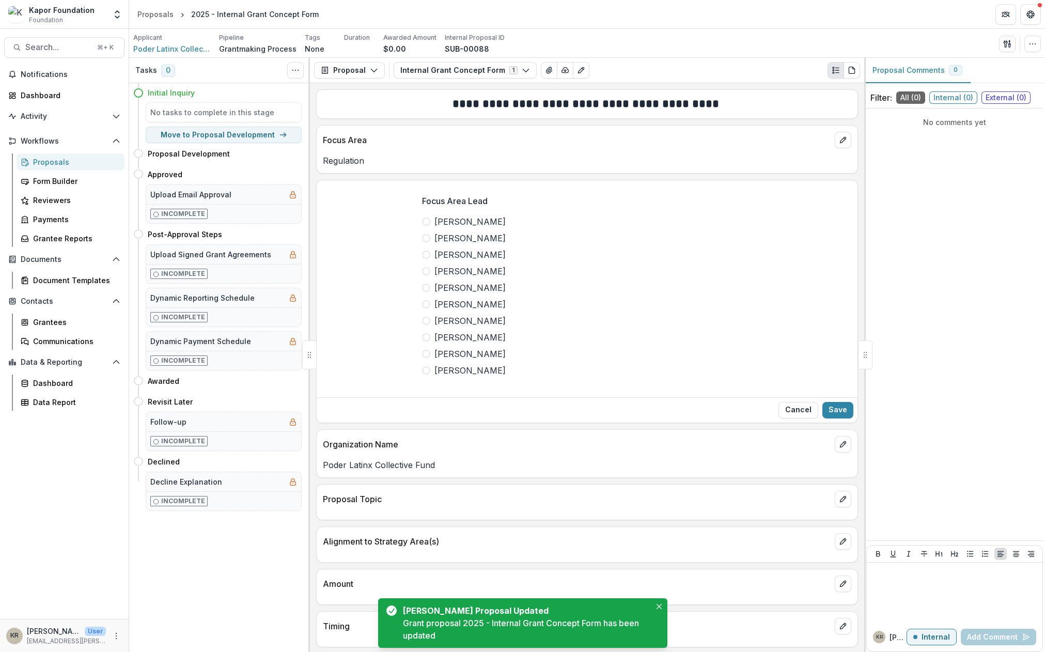
click at [446, 224] on span "[PERSON_NAME]" at bounding box center [470, 221] width 71 height 12
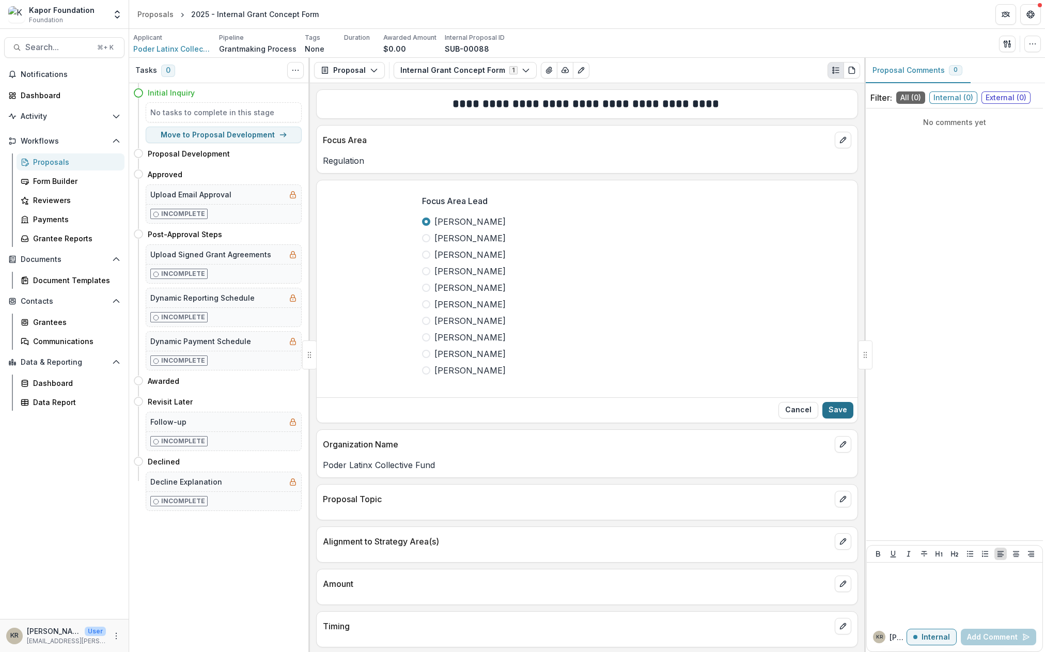
drag, startPoint x: 837, startPoint y: 407, endPoint x: 840, endPoint y: 414, distance: 7.4
click at [840, 414] on button "Save" at bounding box center [838, 410] width 31 height 17
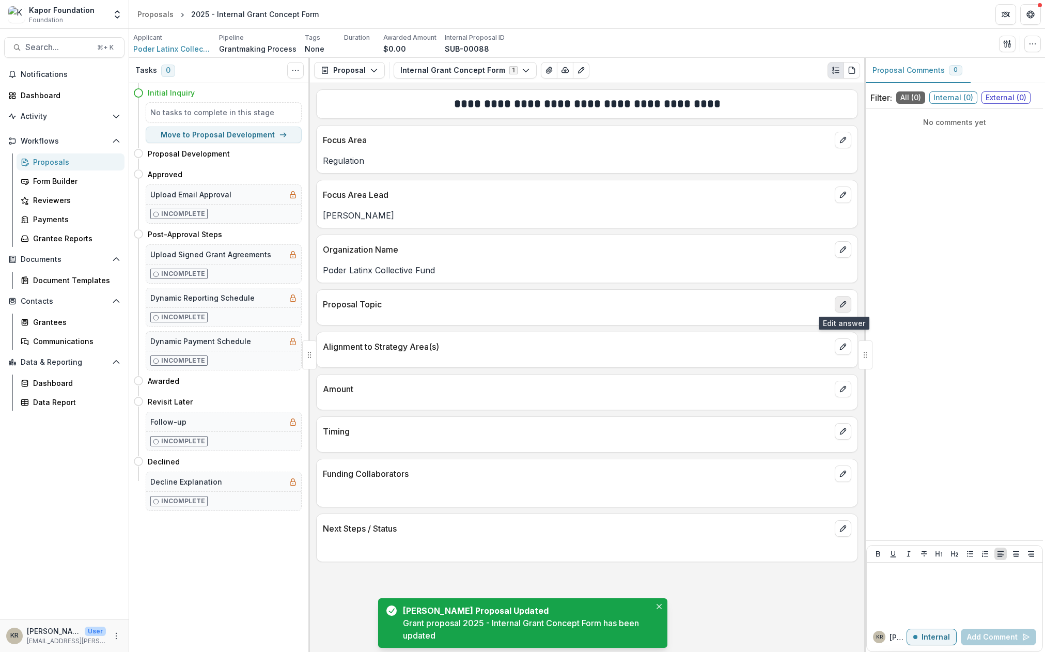
click at [849, 303] on button "edit" at bounding box center [843, 304] width 17 height 17
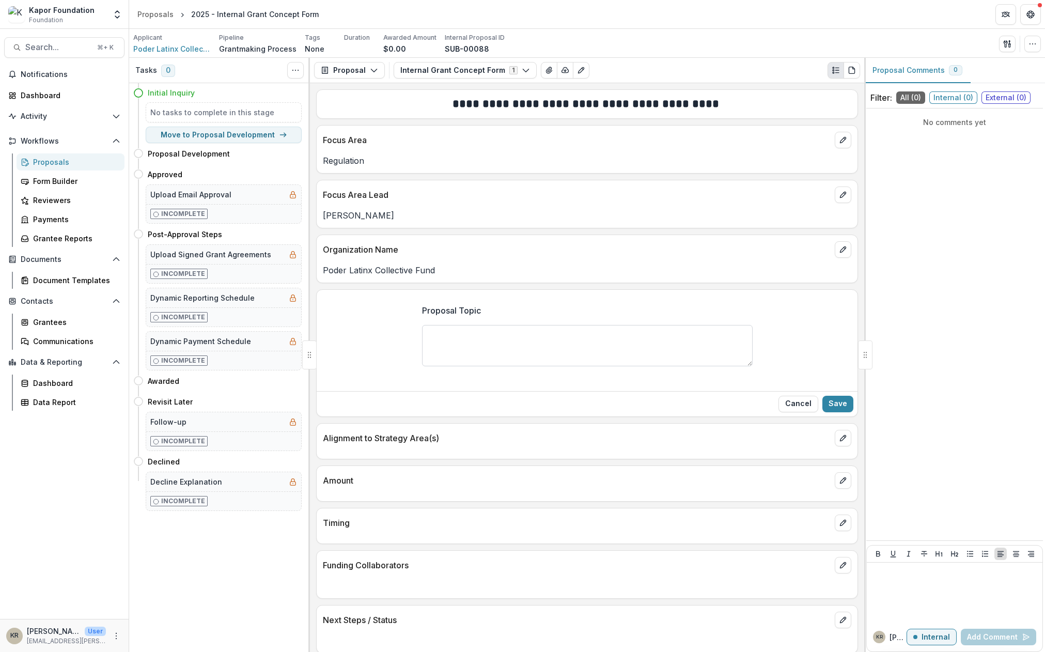
click at [535, 364] on textarea "Proposal Topic" at bounding box center [587, 345] width 331 height 41
click at [529, 345] on textarea "Proposal Topic" at bounding box center [587, 345] width 331 height 41
type textarea "*"
click at [600, 340] on textarea "*" at bounding box center [587, 345] width 331 height 41
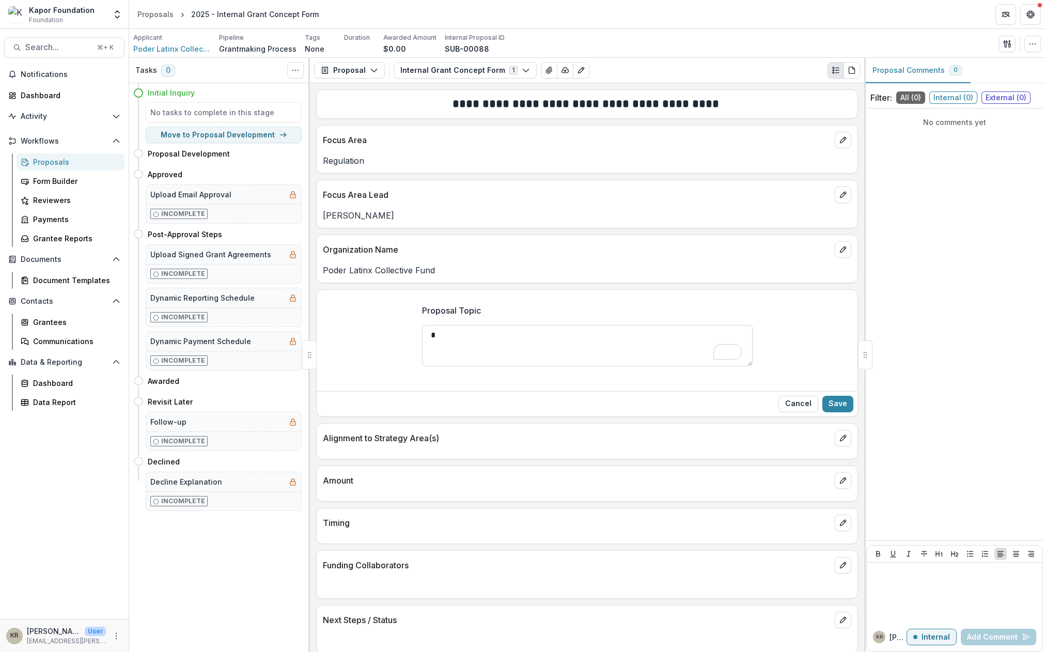
click at [600, 340] on textarea "*" at bounding box center [587, 345] width 331 height 41
paste textarea "**********"
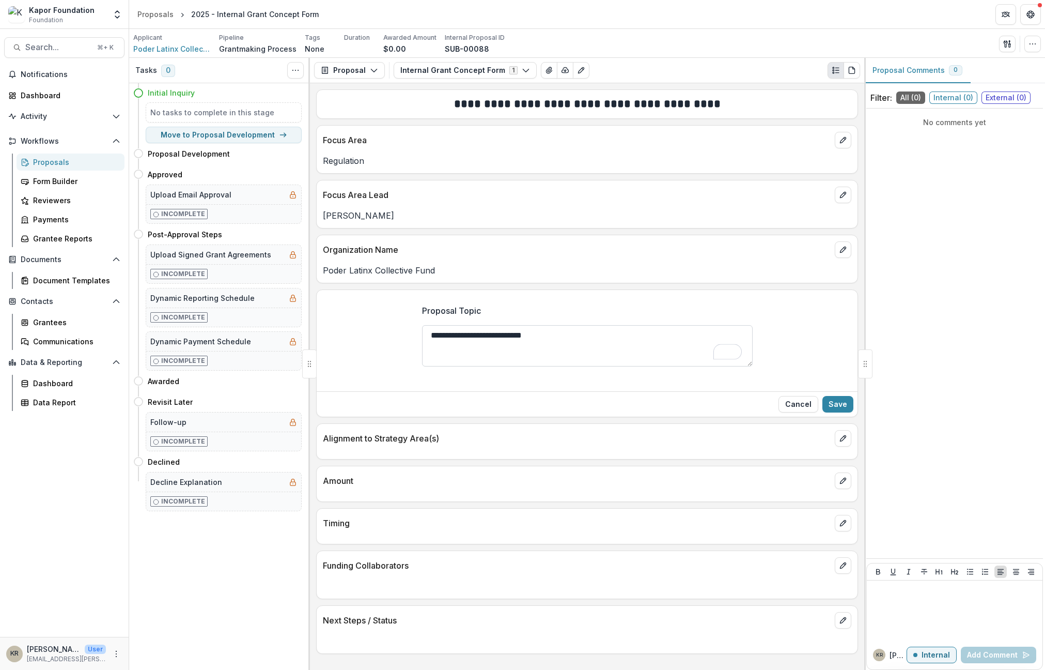
type textarea "**********"
click at [837, 402] on button "Save" at bounding box center [838, 404] width 31 height 17
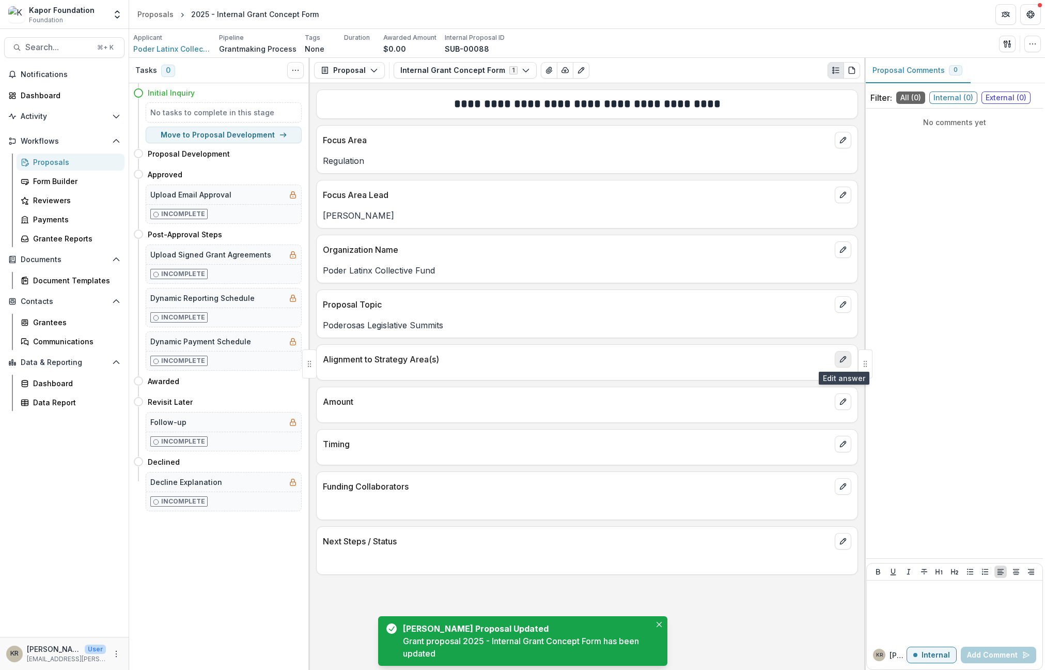
click at [835, 353] on button "edit" at bounding box center [843, 359] width 17 height 17
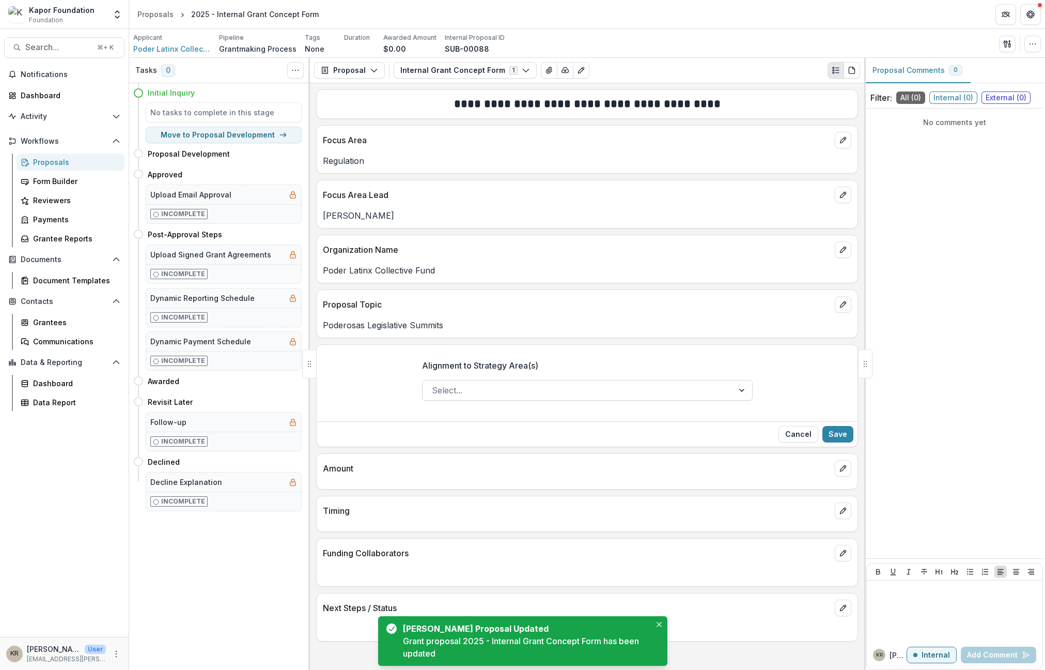
click at [601, 385] on div at bounding box center [578, 390] width 292 height 14
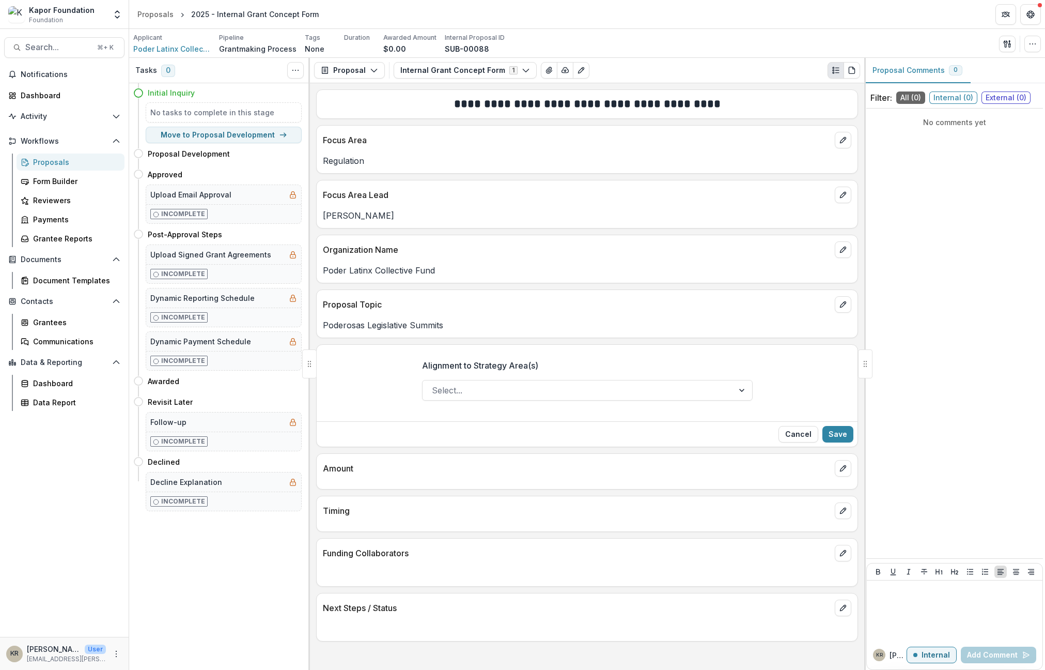
click at [574, 351] on div "Alignment to Strategy Area(s) Select..." at bounding box center [587, 384] width 331 height 66
click at [839, 465] on icon "edit" at bounding box center [843, 468] width 8 height 8
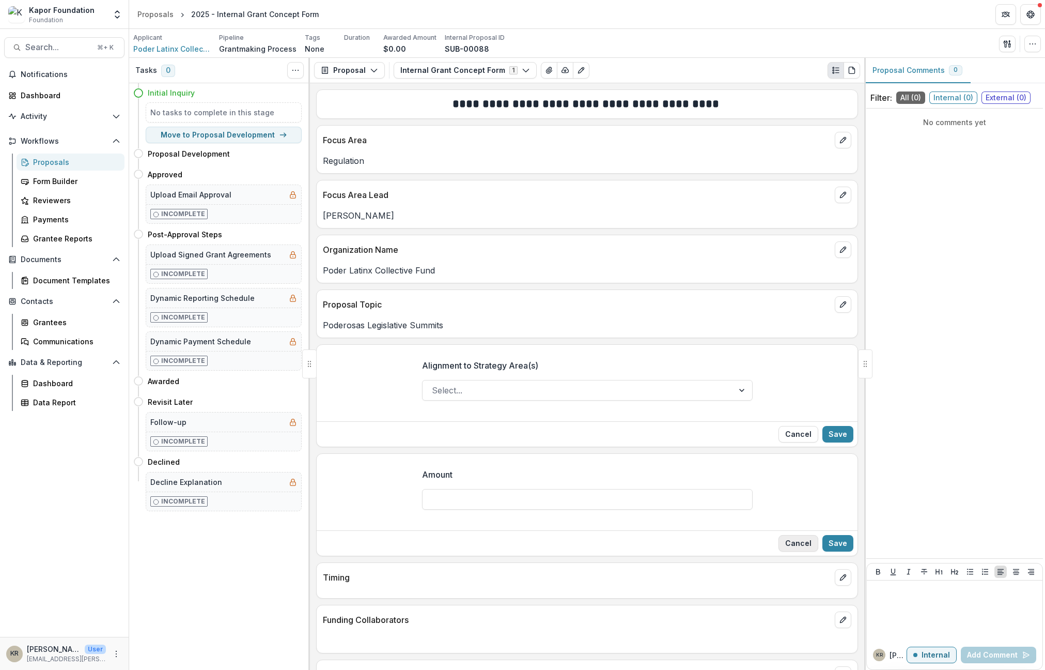
click at [797, 544] on button "Cancel" at bounding box center [799, 543] width 40 height 17
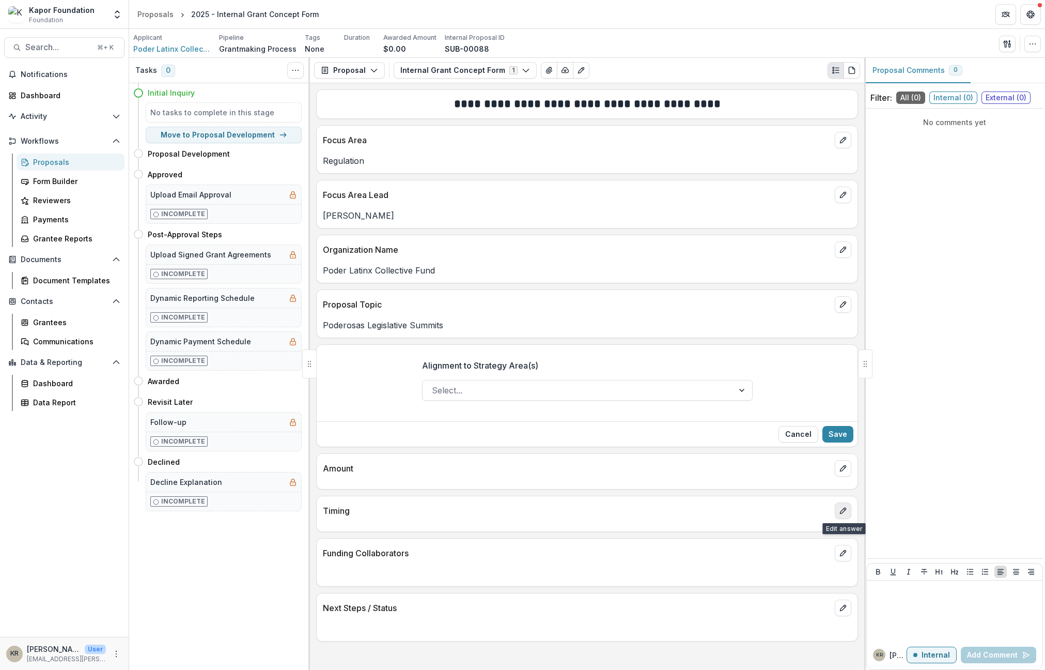
click at [844, 510] on icon "edit" at bounding box center [843, 510] width 8 height 8
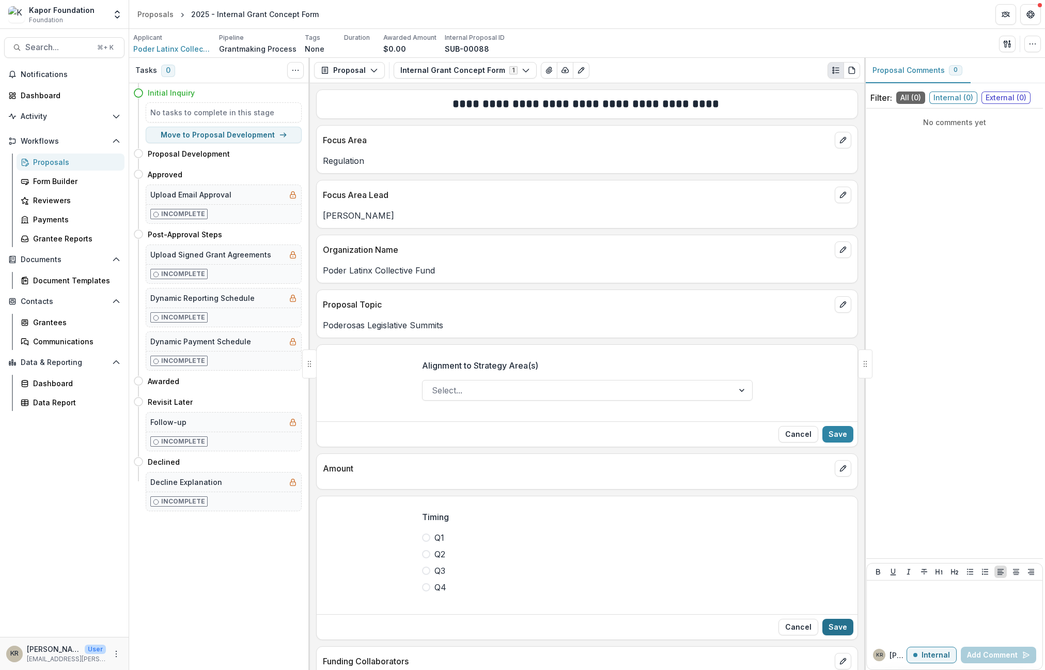
click at [839, 632] on button "Save" at bounding box center [838, 627] width 31 height 17
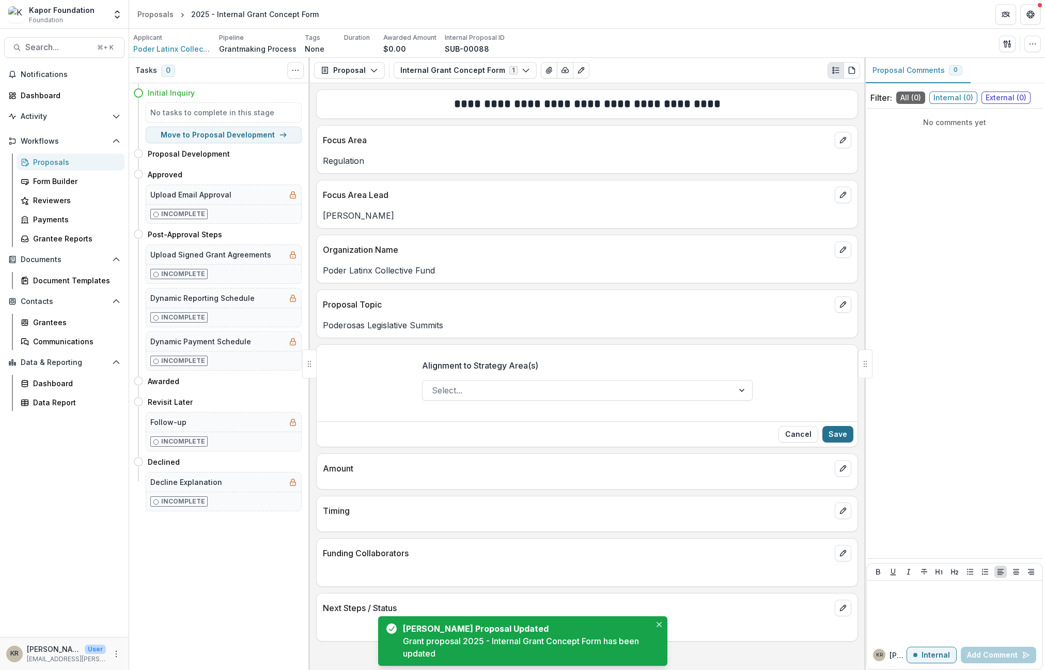
click at [847, 438] on button "Save" at bounding box center [838, 434] width 31 height 17
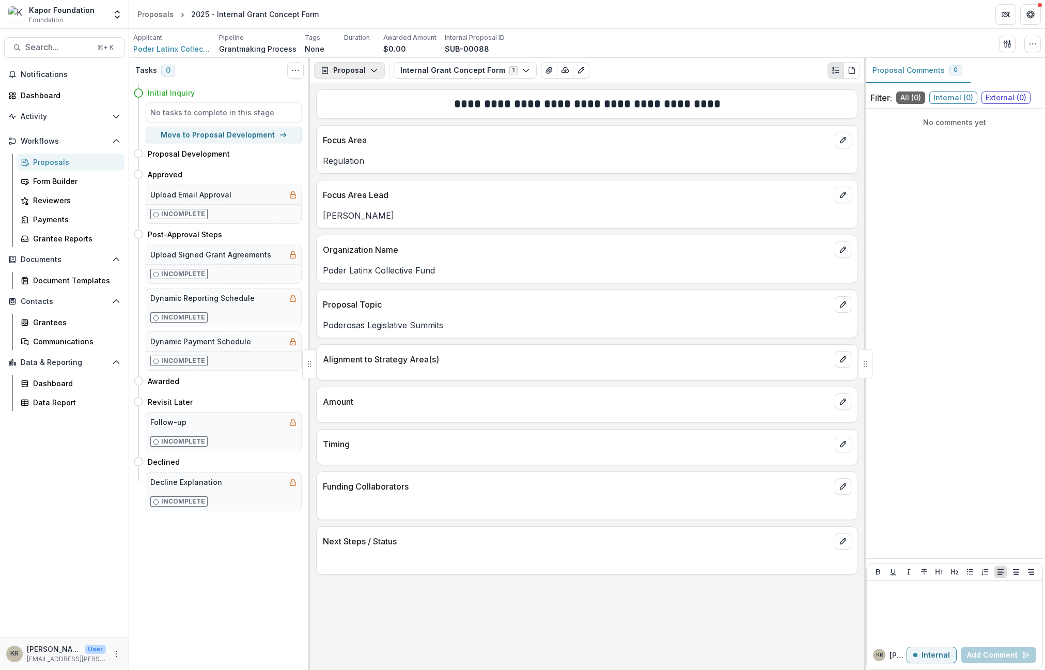
click at [371, 70] on polyline "button" at bounding box center [374, 70] width 6 height 3
click at [372, 68] on icon "button" at bounding box center [374, 70] width 8 height 8
click at [244, 143] on button "Move to Proposal Development" at bounding box center [224, 135] width 156 height 17
select select "**********"
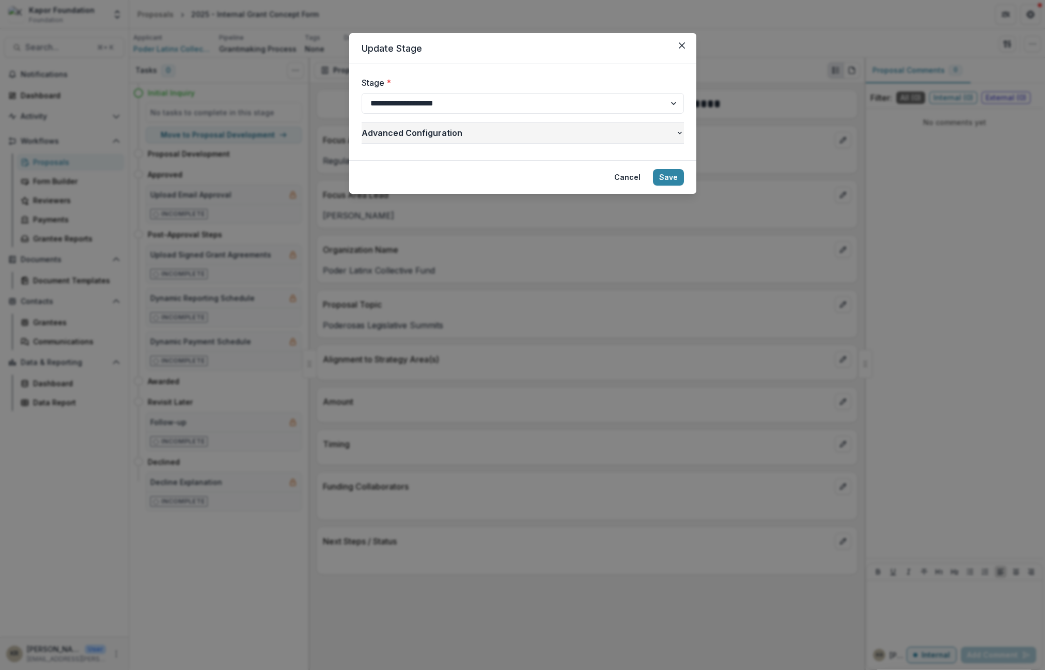
select select "**********"
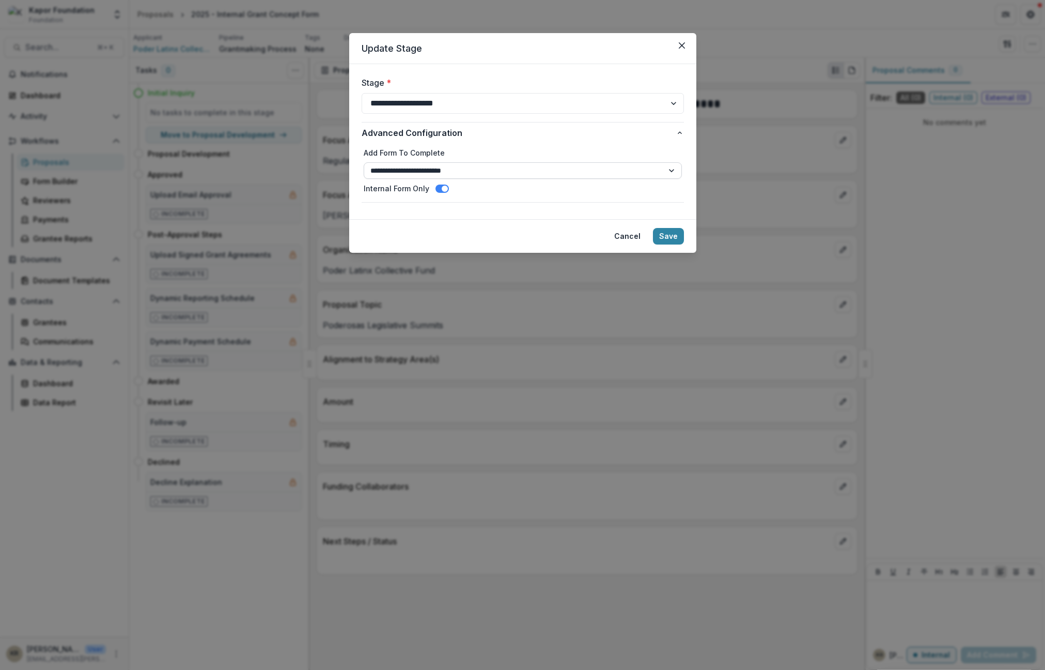
click at [460, 164] on select "**********" at bounding box center [523, 170] width 318 height 17
click at [485, 100] on select "**********" at bounding box center [523, 103] width 322 height 21
click at [462, 100] on select "**********" at bounding box center [523, 103] width 322 height 21
click at [485, 174] on select "**********" at bounding box center [523, 170] width 318 height 17
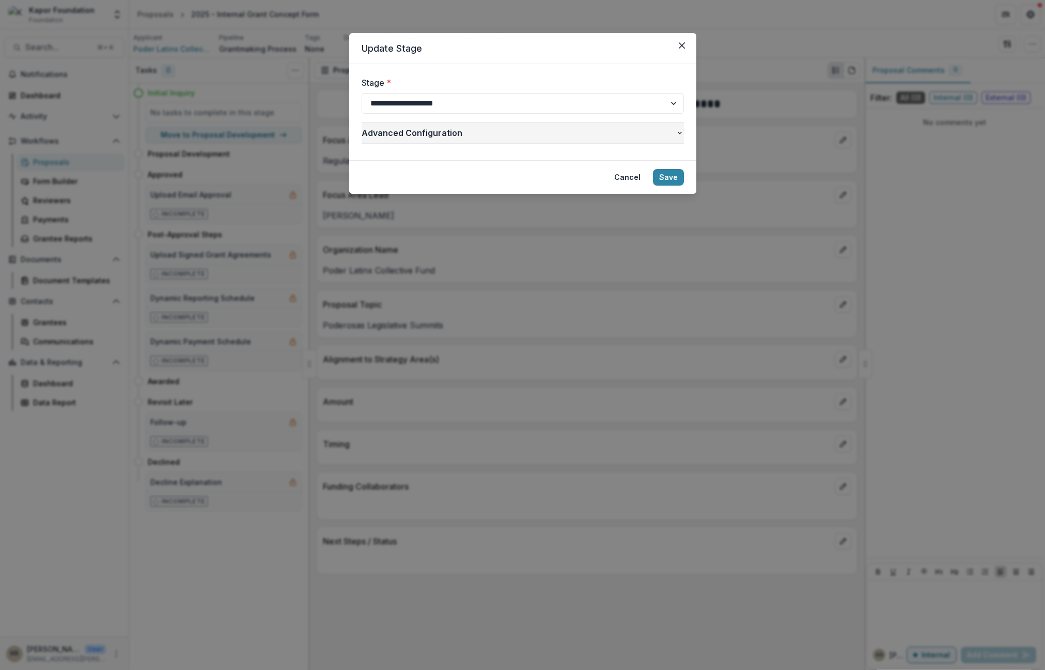
click at [641, 133] on span "Advanced Configuration" at bounding box center [519, 133] width 314 height 12
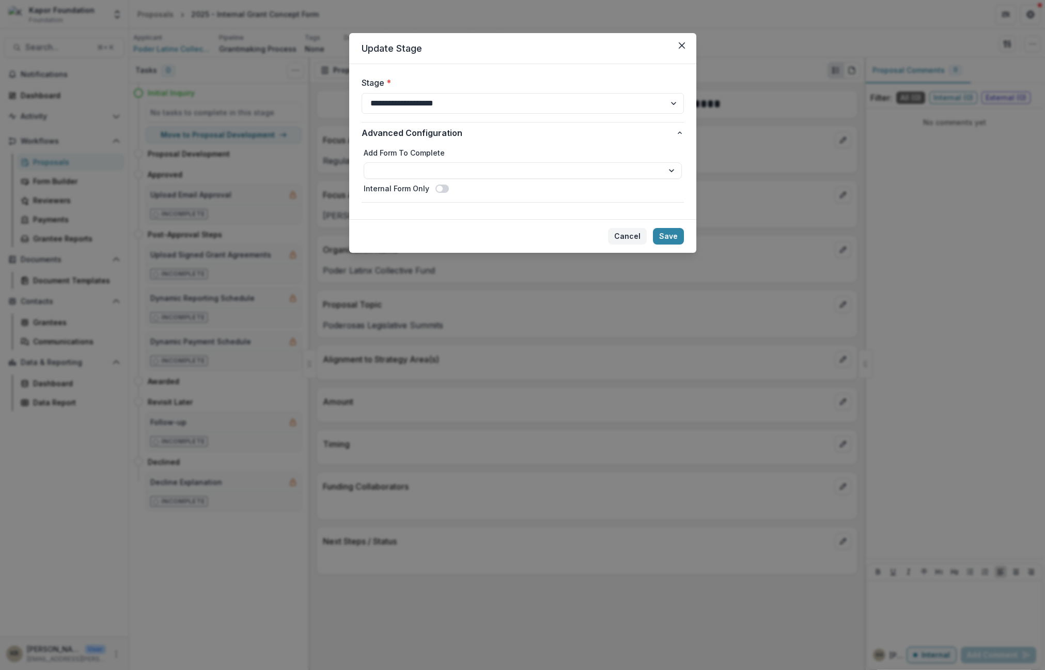
click at [630, 230] on button "Cancel" at bounding box center [627, 236] width 39 height 17
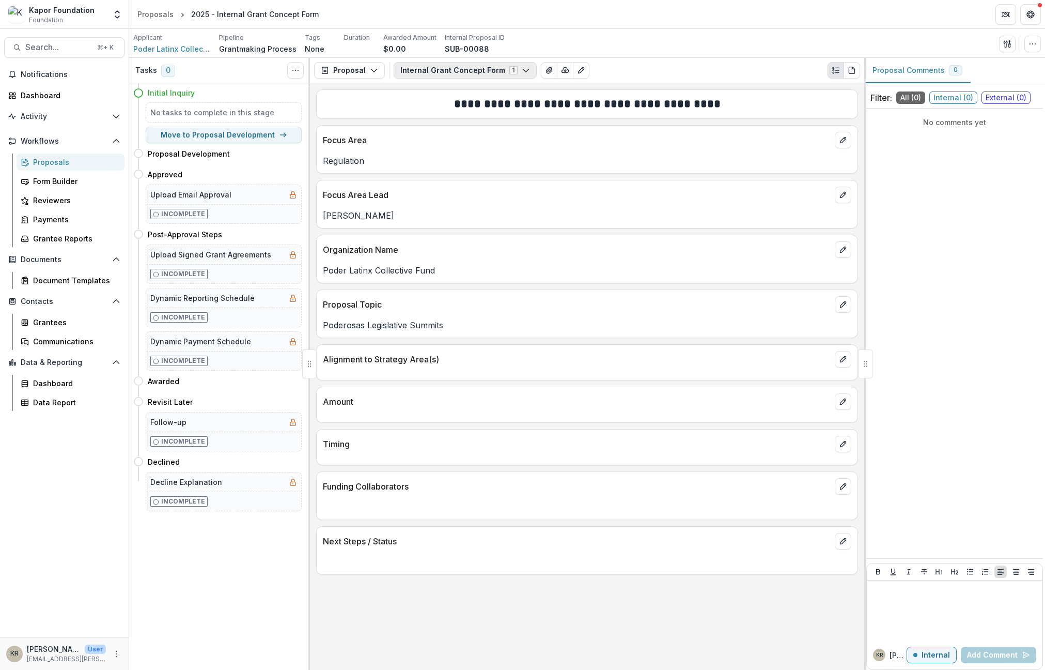
click at [451, 65] on button "Internal Grant Concept Form 1" at bounding box center [465, 70] width 143 height 17
click at [210, 138] on button "Move to Proposal Development" at bounding box center [224, 135] width 156 height 17
select select "**********"
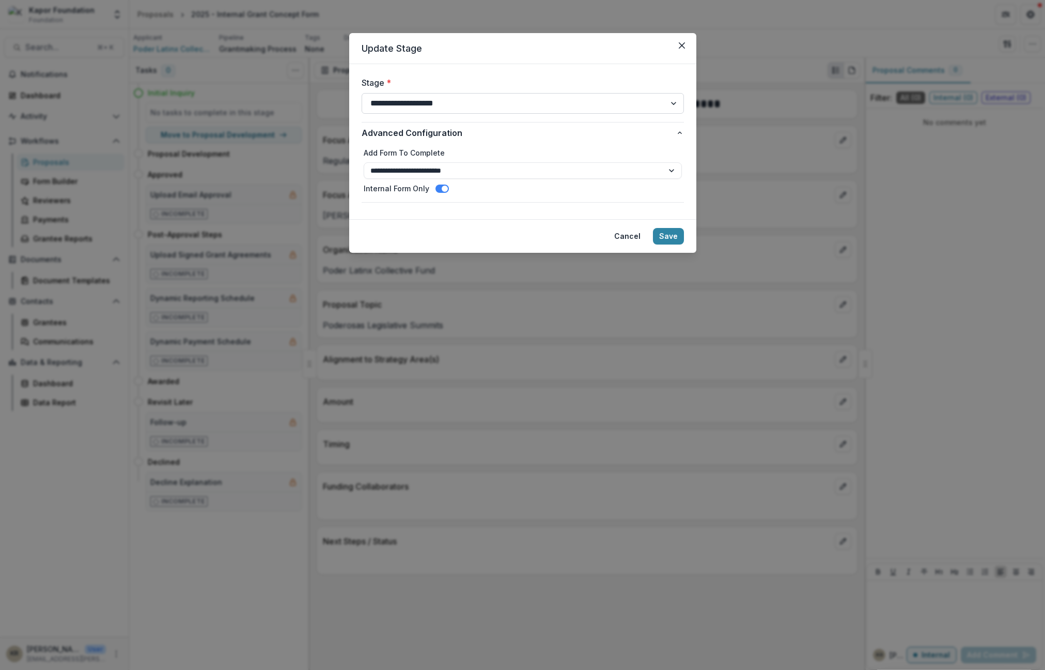
click at [553, 103] on select "**********" at bounding box center [523, 103] width 322 height 21
click at [682, 232] on button "Save" at bounding box center [668, 236] width 31 height 17
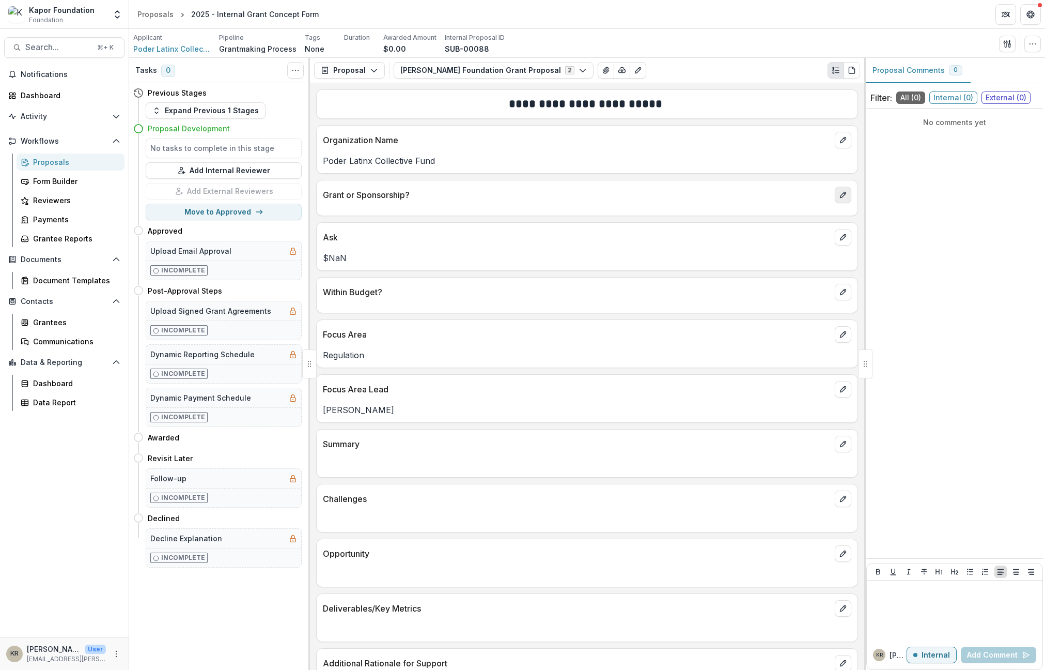
click at [845, 200] on button "edit" at bounding box center [843, 195] width 17 height 17
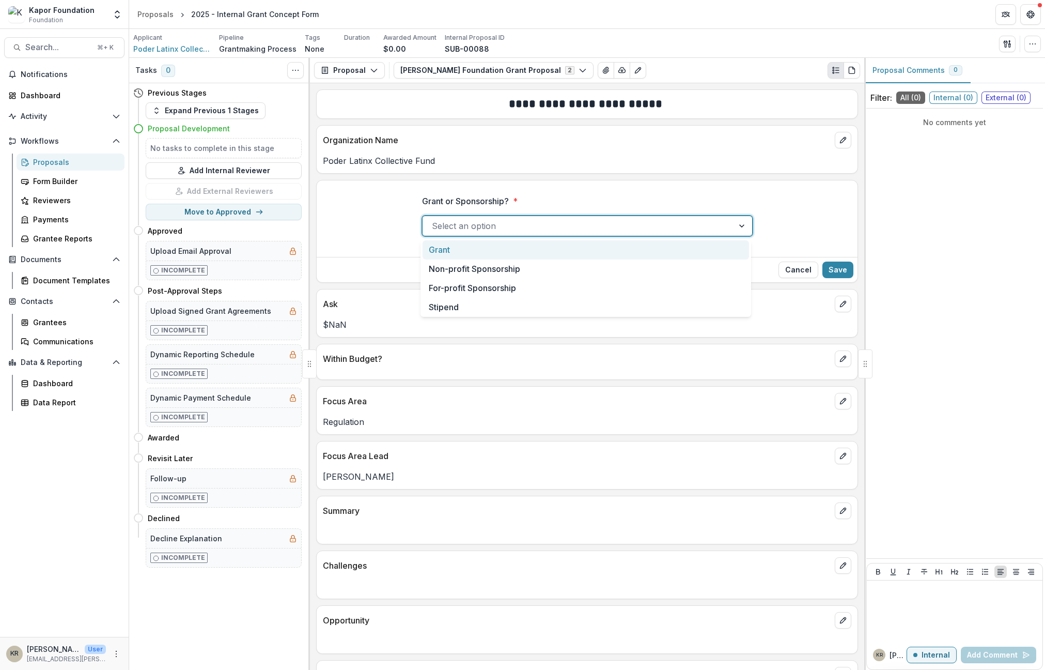
click at [458, 226] on div at bounding box center [578, 226] width 292 height 14
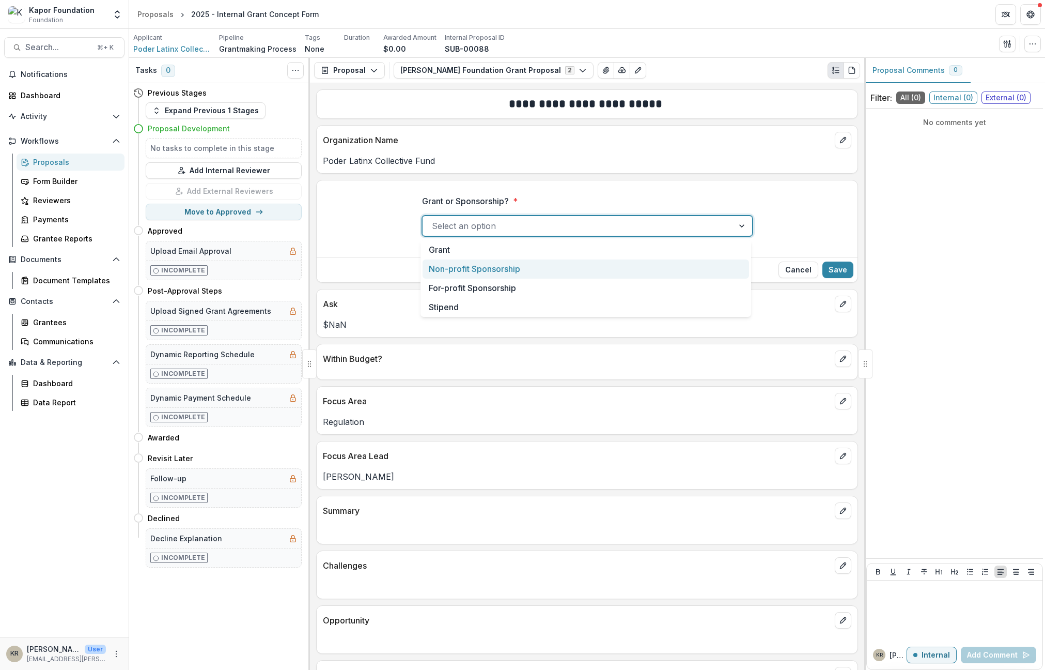
click at [462, 266] on div "Non-profit Sponsorship" at bounding box center [586, 268] width 327 height 19
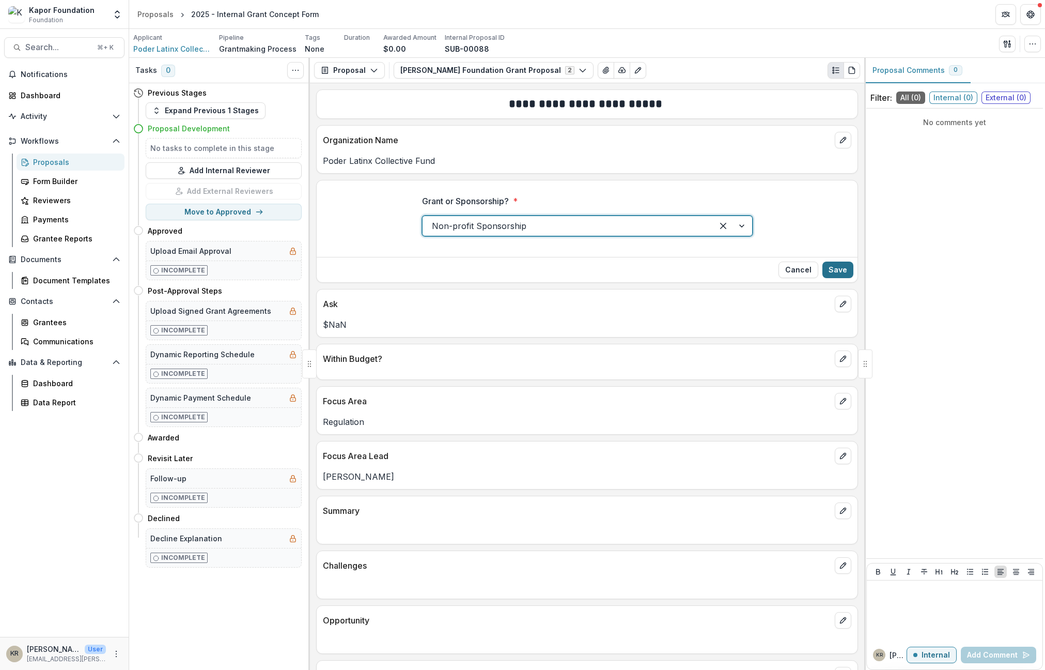
click at [847, 266] on button "Save" at bounding box center [838, 269] width 31 height 17
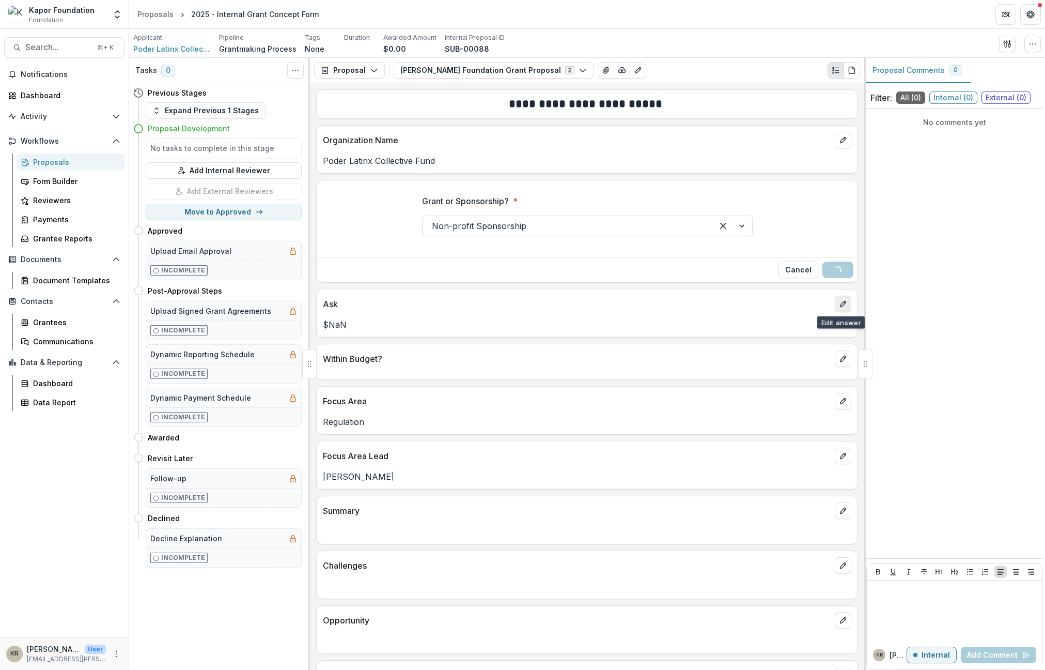
click at [835, 307] on button "edit" at bounding box center [843, 304] width 17 height 17
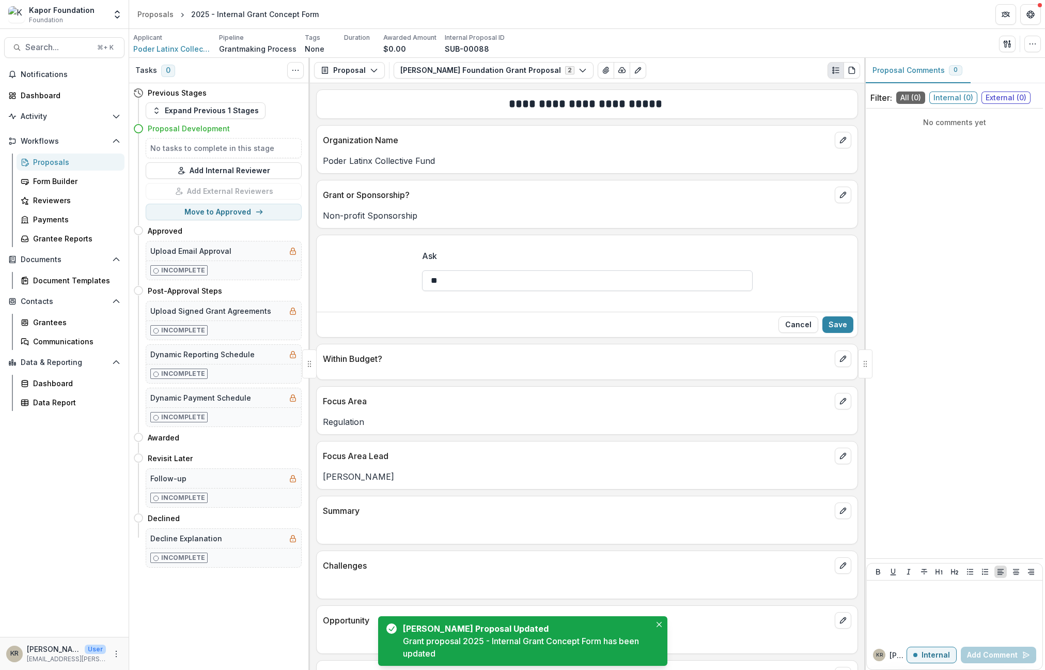
click at [454, 286] on input "**" at bounding box center [587, 280] width 331 height 21
click at [454, 285] on input "**" at bounding box center [587, 280] width 331 height 21
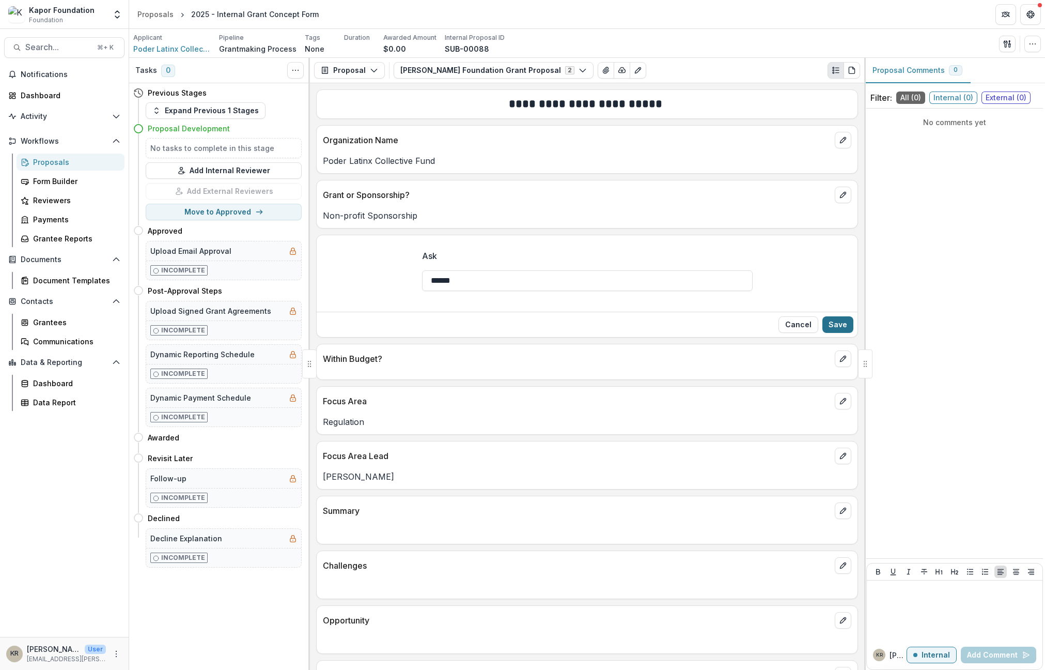
type input "******"
click at [823, 323] on button "Save" at bounding box center [838, 324] width 31 height 17
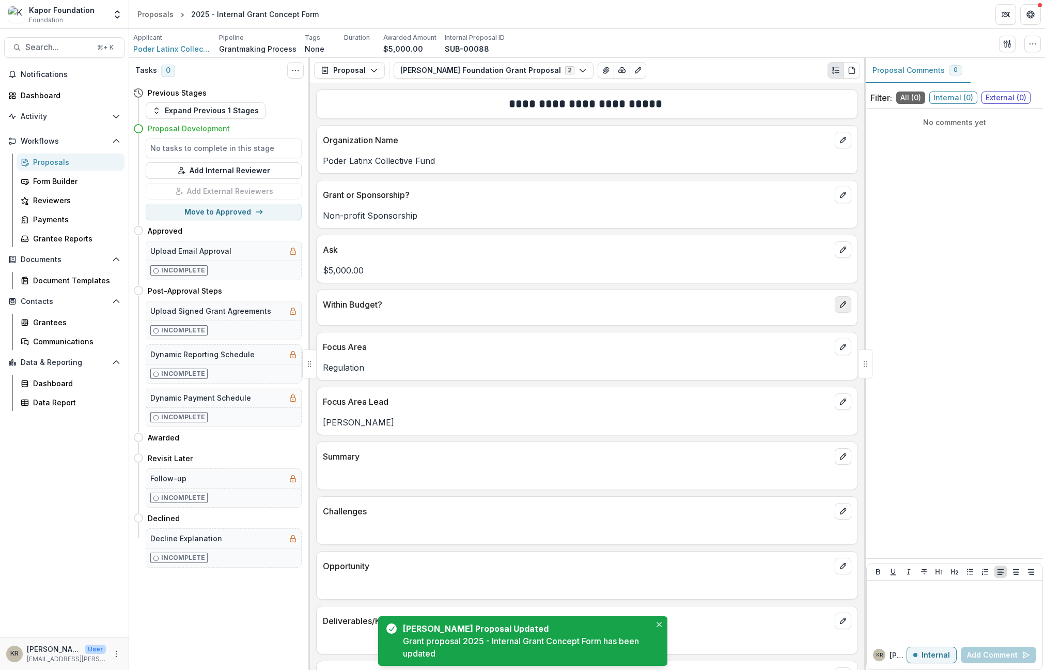
click at [841, 304] on icon "edit" at bounding box center [843, 304] width 6 height 6
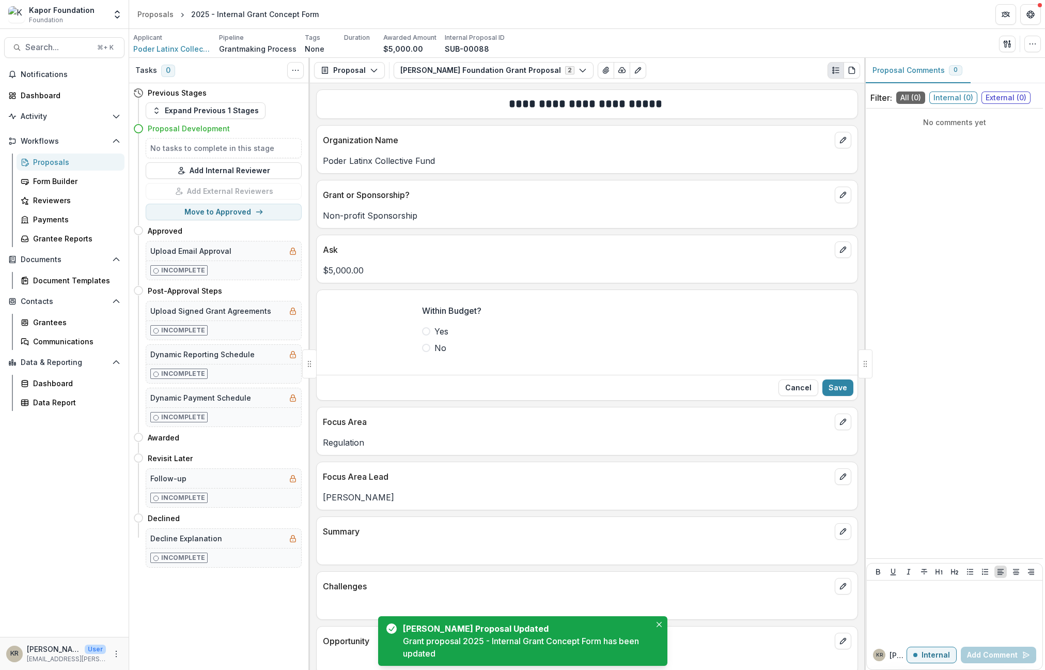
click at [438, 328] on span "Yes" at bounding box center [442, 331] width 14 height 12
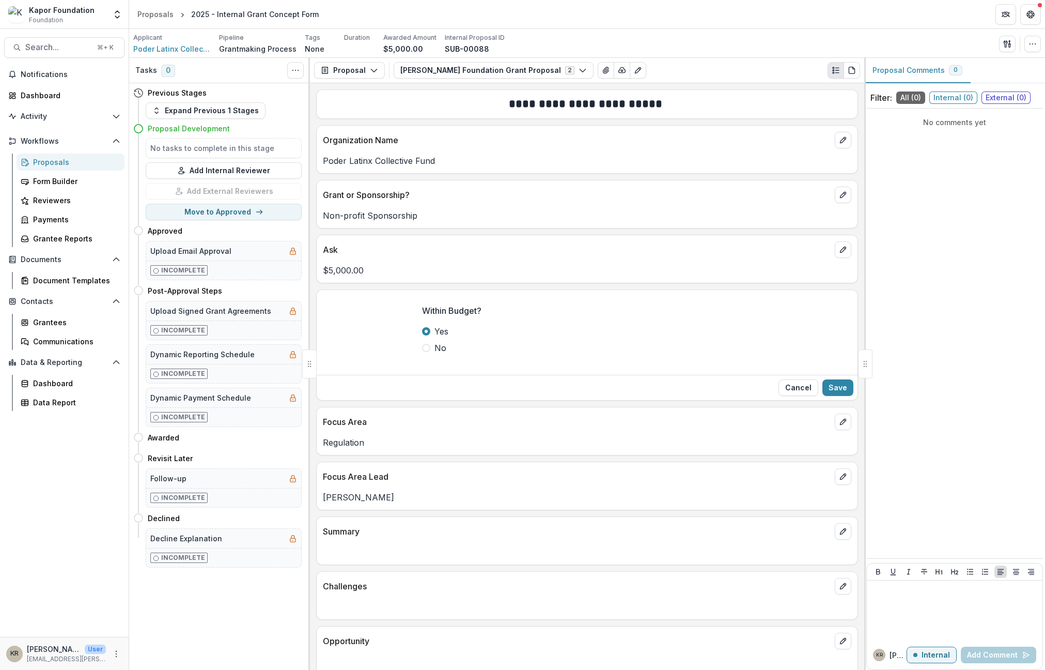
click at [851, 388] on div "Cancel Save" at bounding box center [587, 387] width 541 height 25
click at [843, 385] on button "Save" at bounding box center [838, 387] width 31 height 17
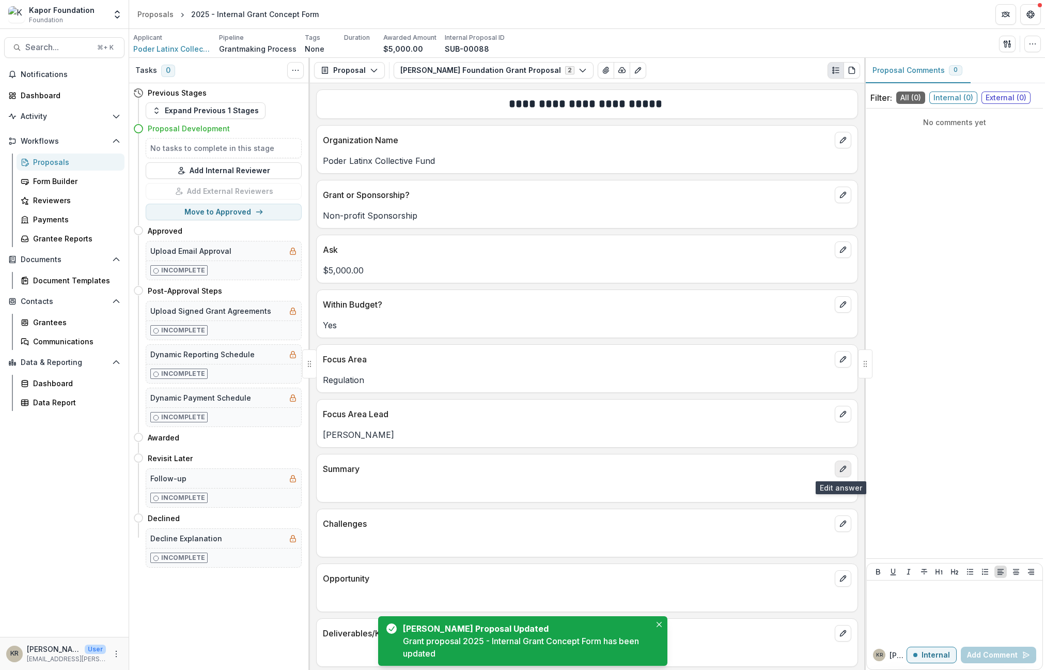
click at [840, 464] on button "edit" at bounding box center [843, 468] width 17 height 17
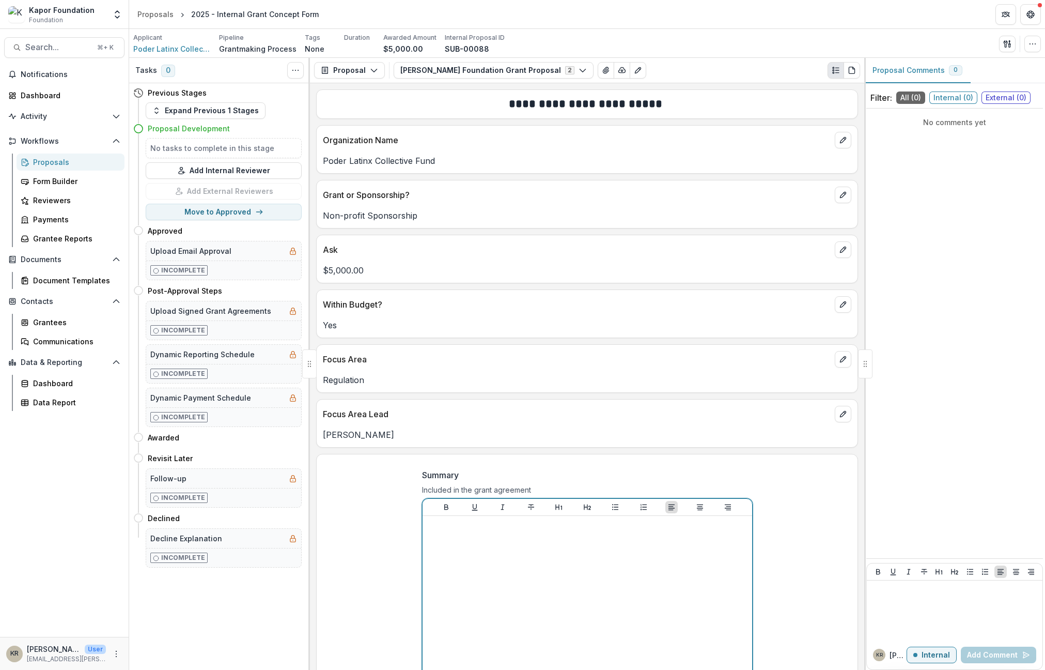
click at [458, 536] on div at bounding box center [587, 597] width 321 height 155
click at [458, 536] on div "To enrich screen reader interactions, please activate Accessibility in Grammarl…" at bounding box center [587, 597] width 321 height 155
click at [359, 547] on div "**********" at bounding box center [587, 580] width 541 height 240
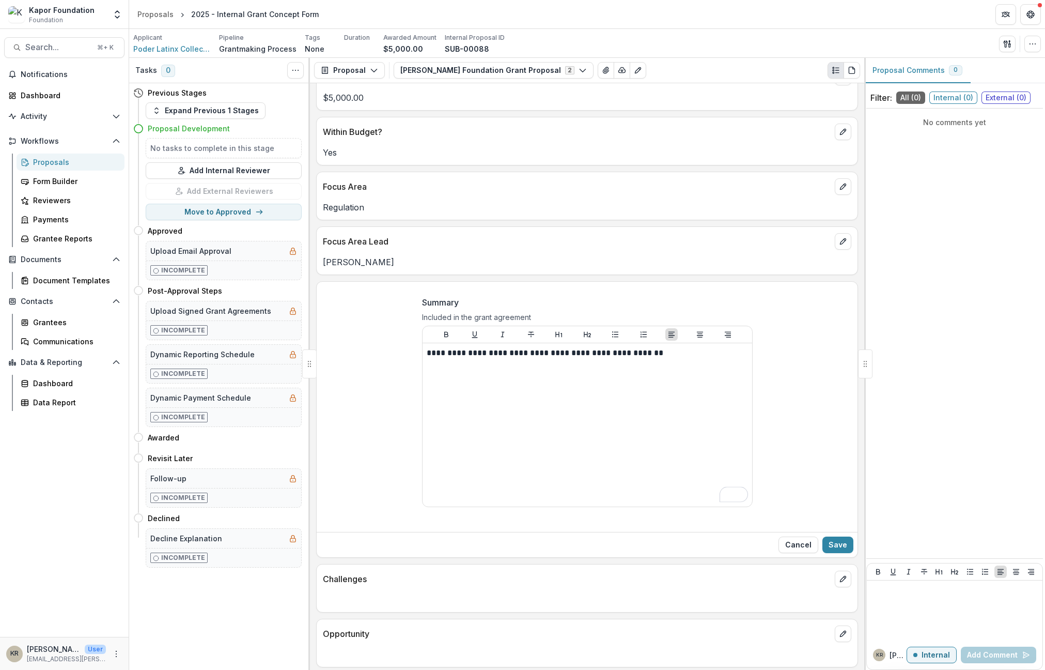
scroll to position [385, 0]
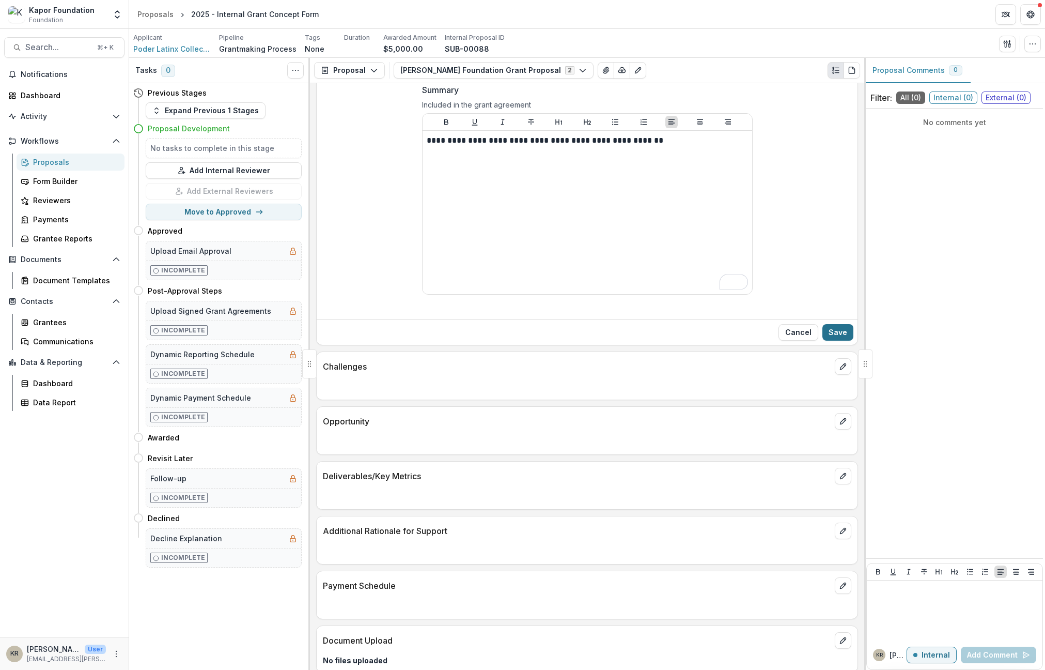
click at [834, 336] on button "Save" at bounding box center [838, 332] width 31 height 17
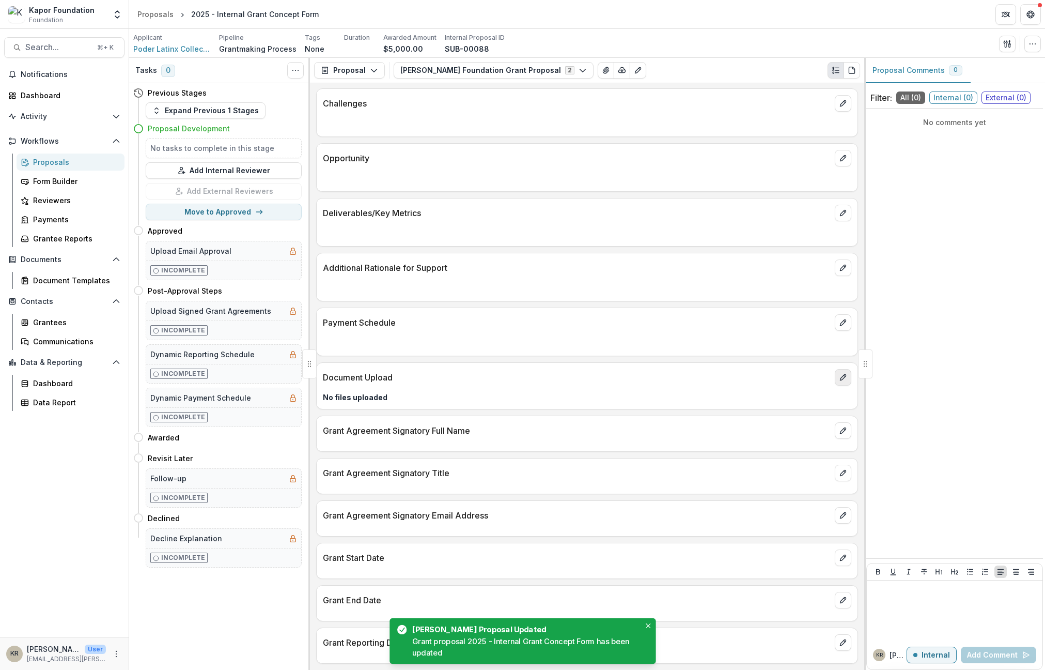
scroll to position [414, 0]
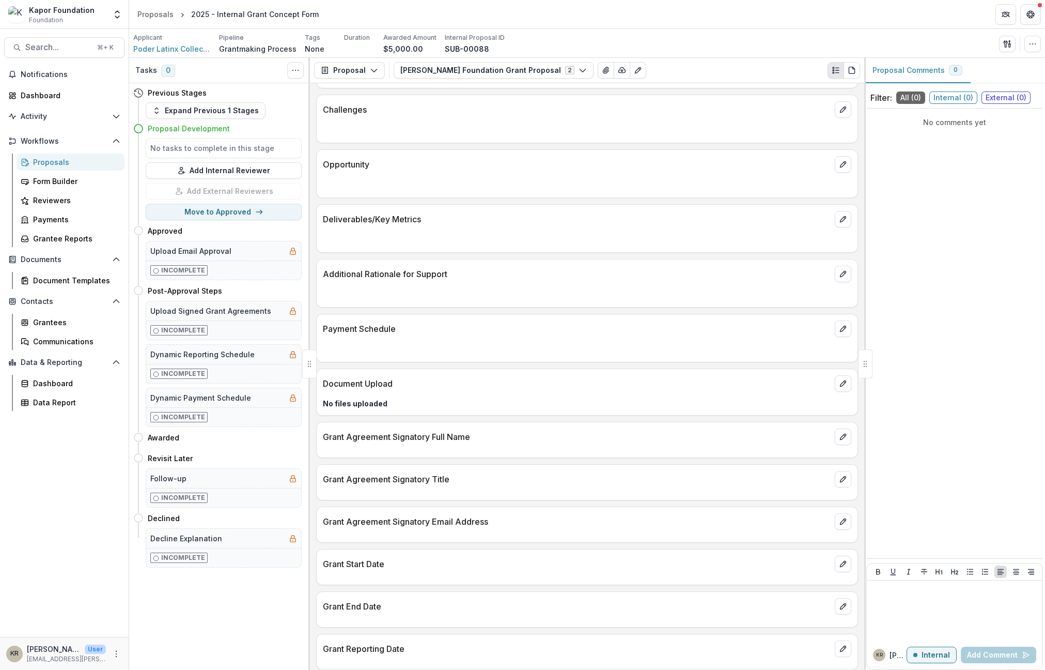
click at [58, 158] on div "Proposals" at bounding box center [74, 162] width 83 height 11
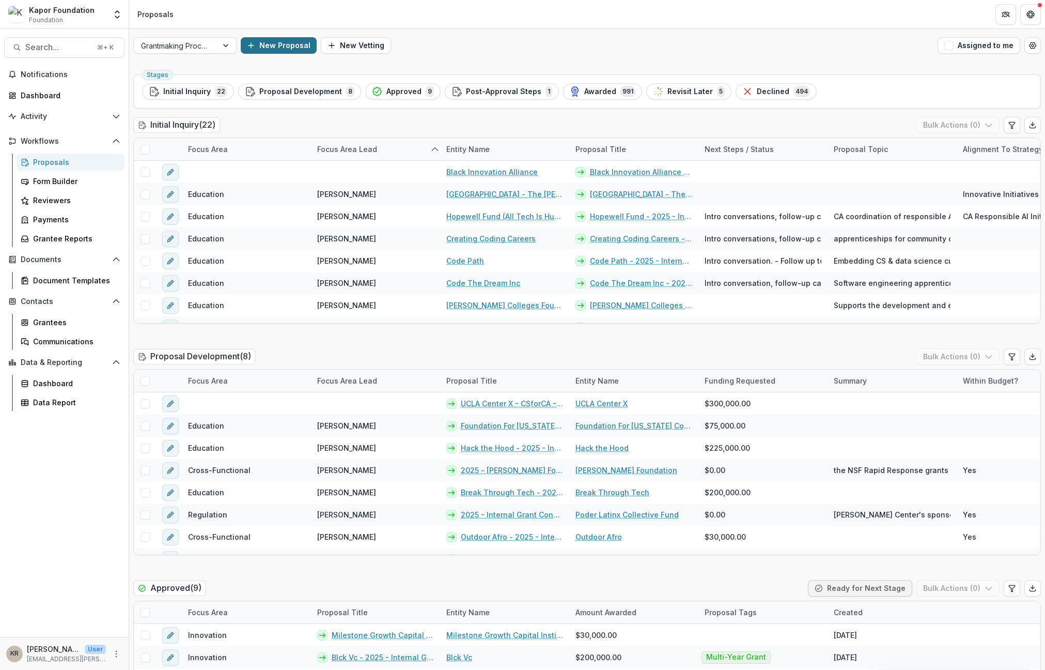
click at [289, 45] on button "New Proposal" at bounding box center [279, 45] width 76 height 17
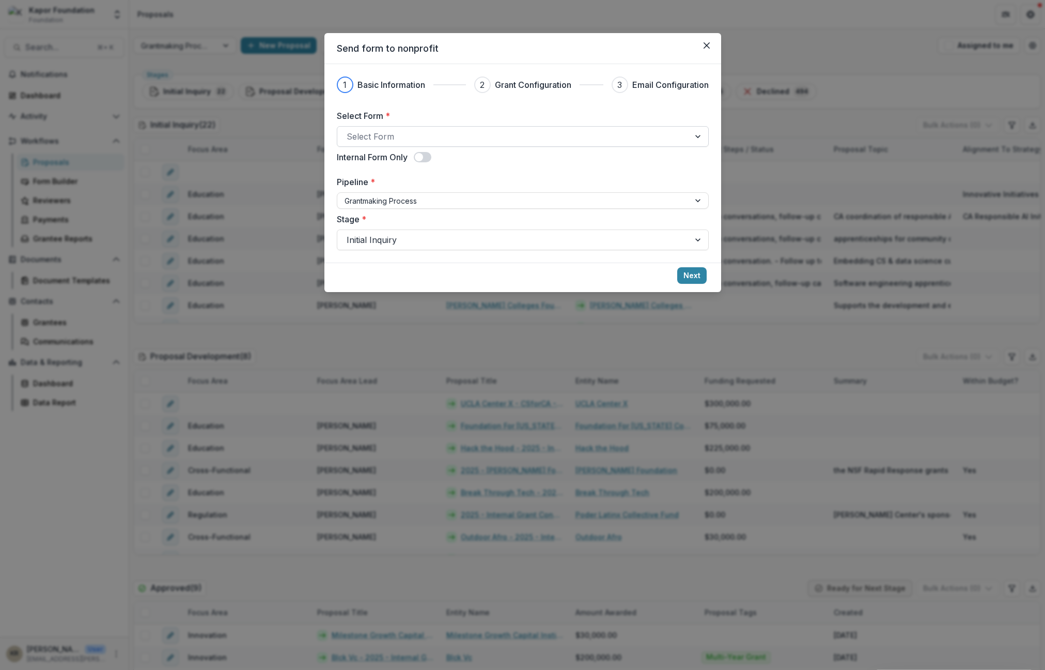
click at [473, 128] on div "Select Form" at bounding box center [513, 136] width 352 height 17
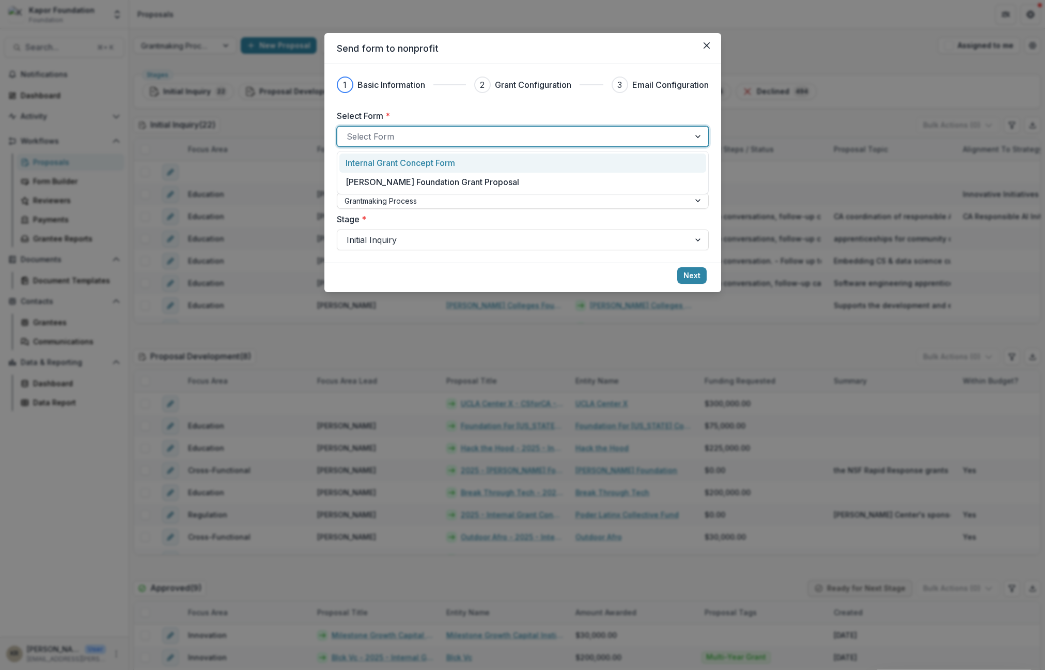
click at [434, 165] on p "Internal Grant Concept Form" at bounding box center [401, 163] width 110 height 12
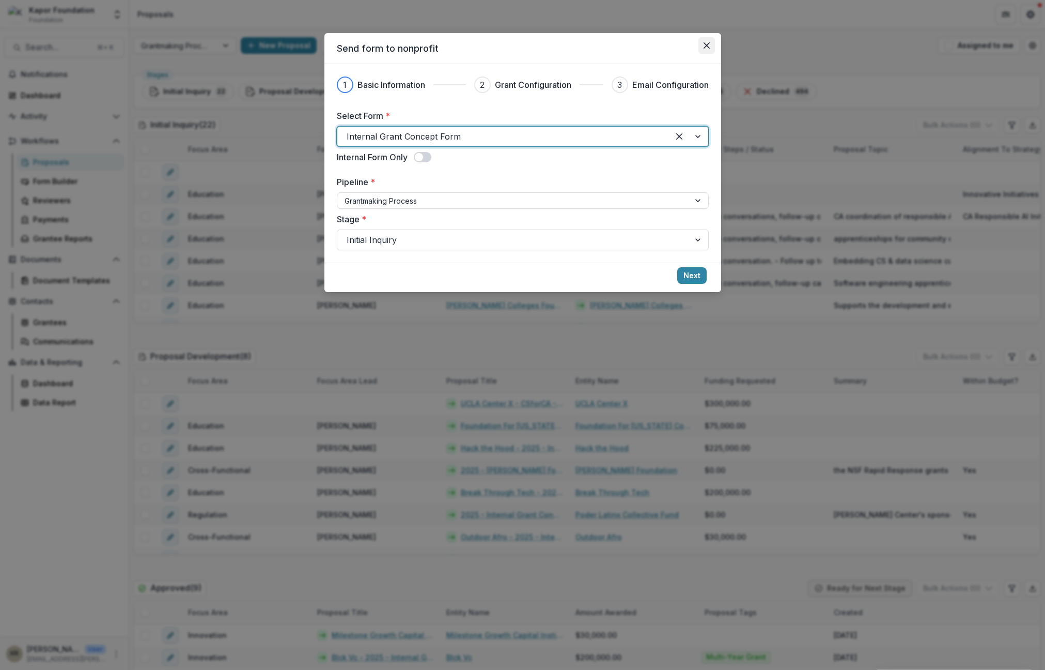
click at [705, 43] on icon "Close" at bounding box center [707, 45] width 6 height 6
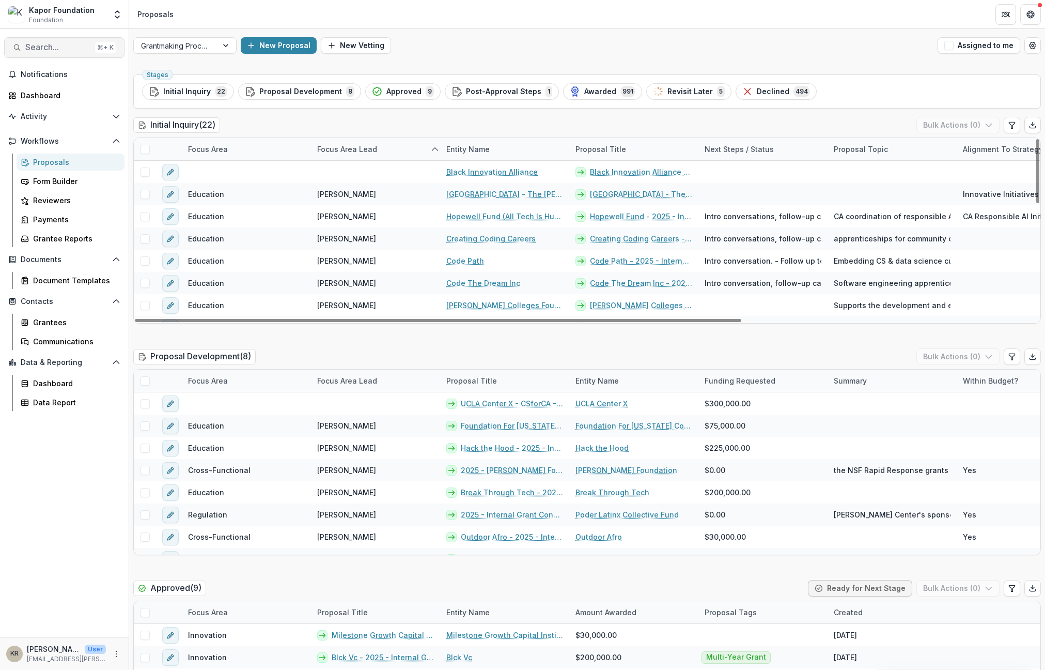
click at [72, 52] on button "Search... ⌘ + K" at bounding box center [64, 47] width 120 height 21
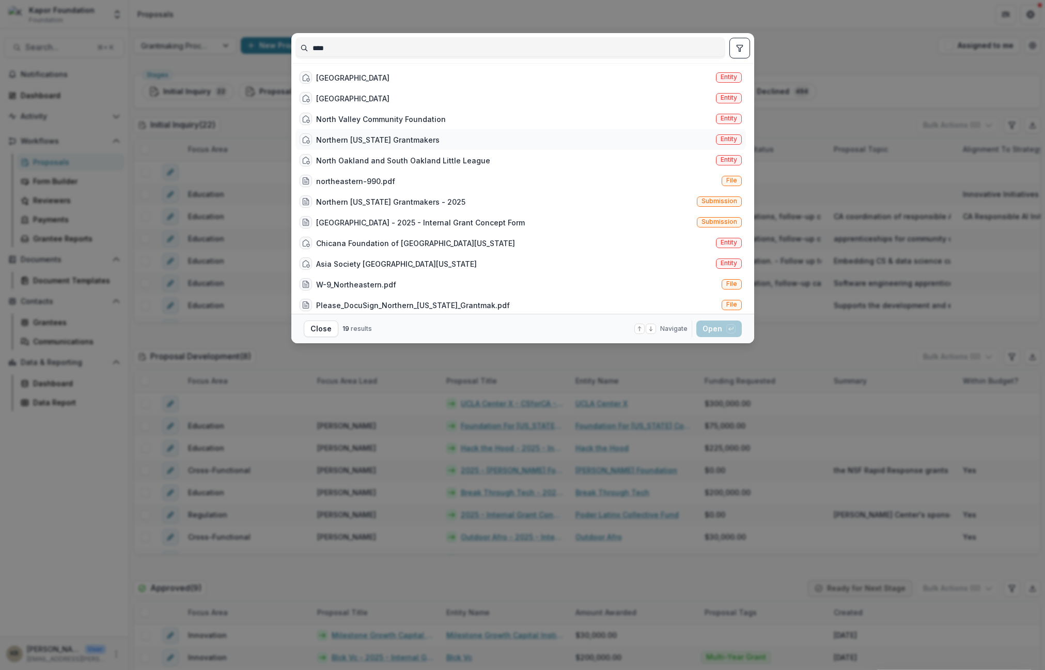
type input "****"
click at [419, 137] on div "Northern [US_STATE] Grantmakers" at bounding box center [378, 139] width 124 height 11
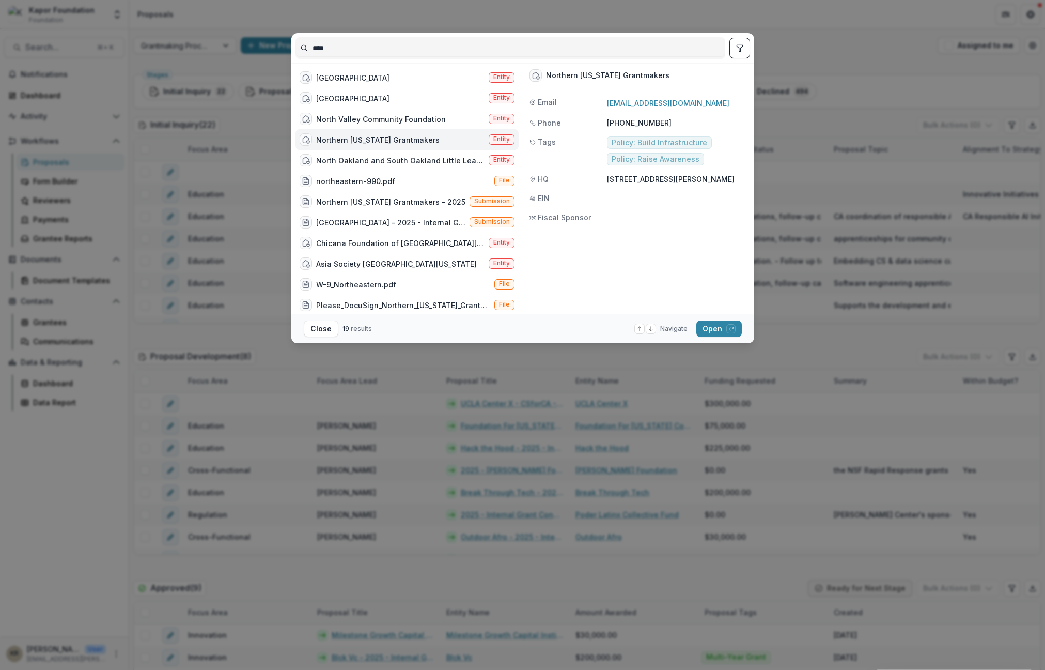
click at [419, 136] on div "Northern [US_STATE] Grantmakers" at bounding box center [378, 139] width 124 height 11
click at [419, 136] on div "Northern [US_STATE] Grantmakers" at bounding box center [370, 139] width 140 height 12
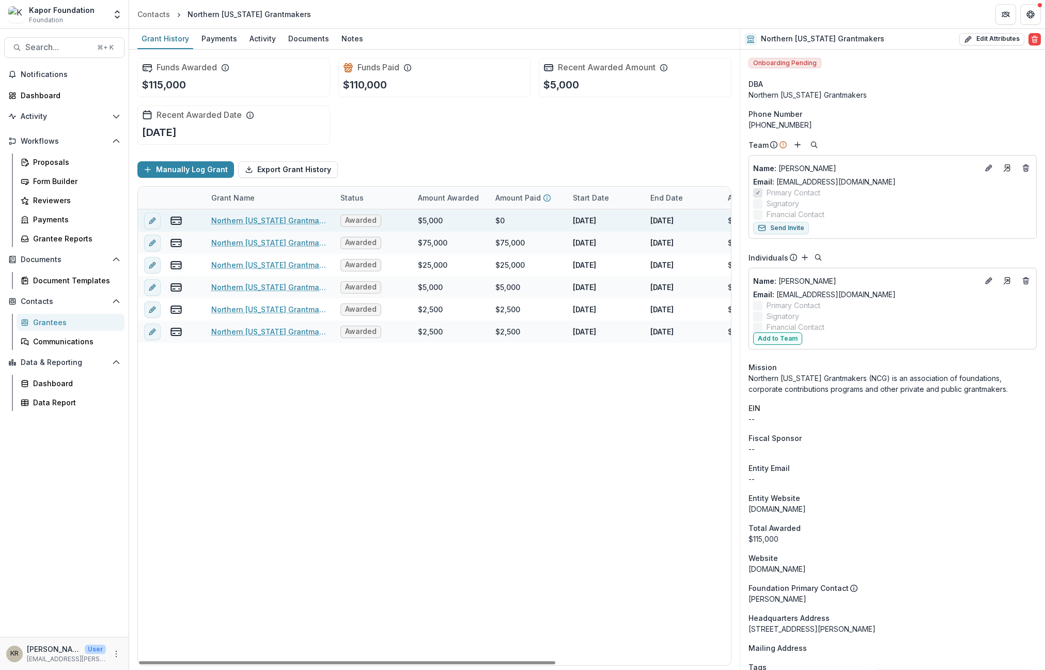
click at [253, 222] on link "Northern [US_STATE] Grantmakers - 2025" at bounding box center [269, 220] width 117 height 11
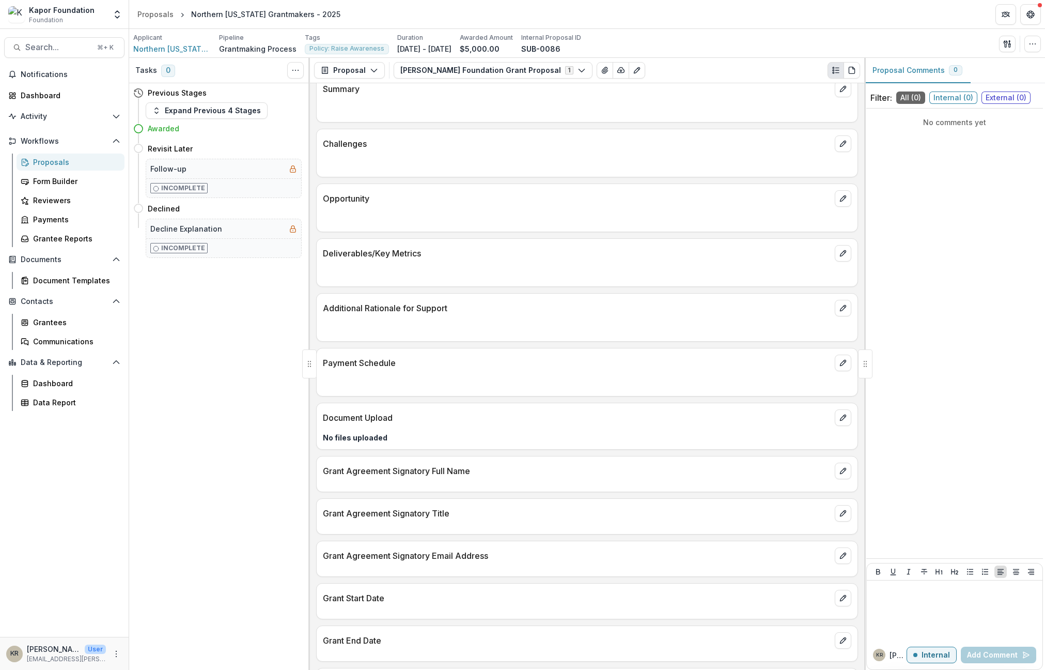
scroll to position [328, 0]
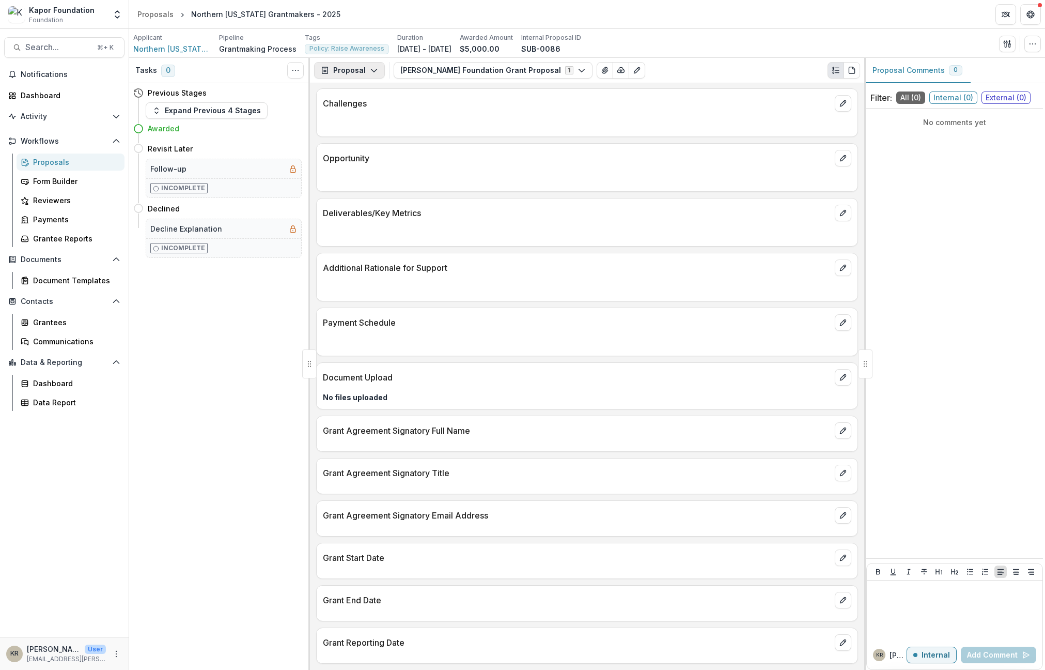
click at [335, 71] on button "Proposal" at bounding box center [349, 70] width 71 height 17
click at [364, 143] on div "Grant Agreements" at bounding box center [382, 145] width 95 height 11
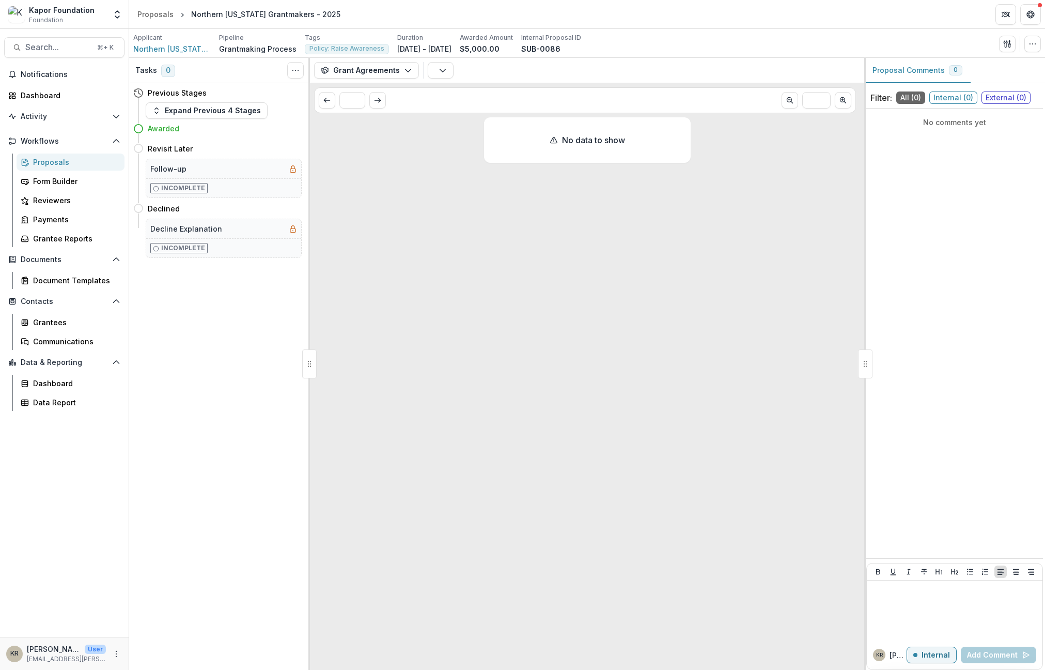
click at [31, 161] on link "Proposals" at bounding box center [71, 161] width 108 height 17
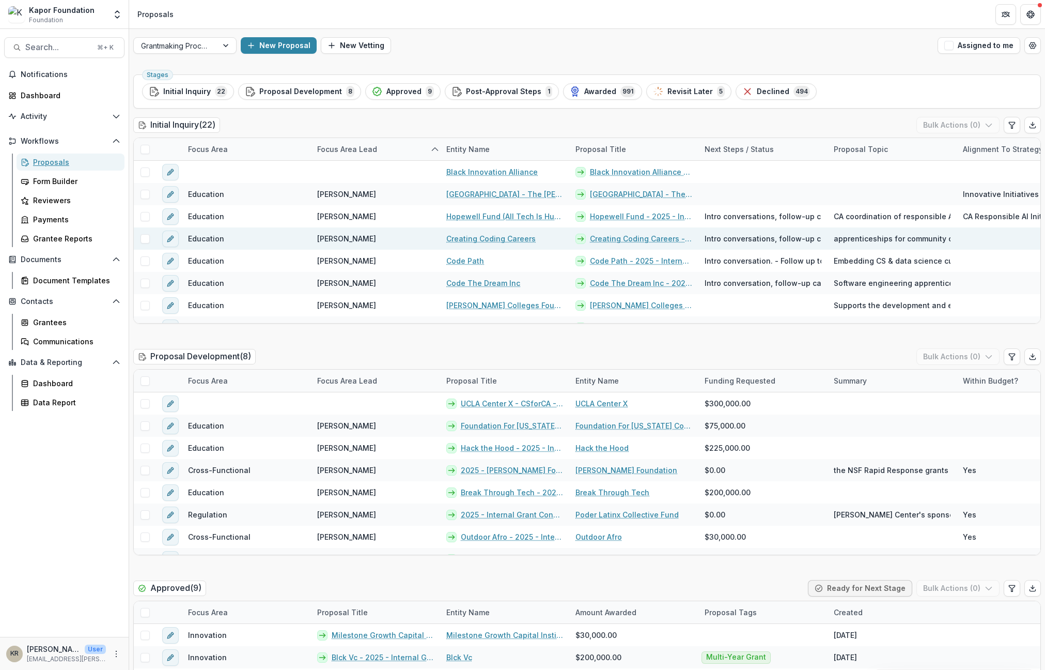
scroll to position [7, 0]
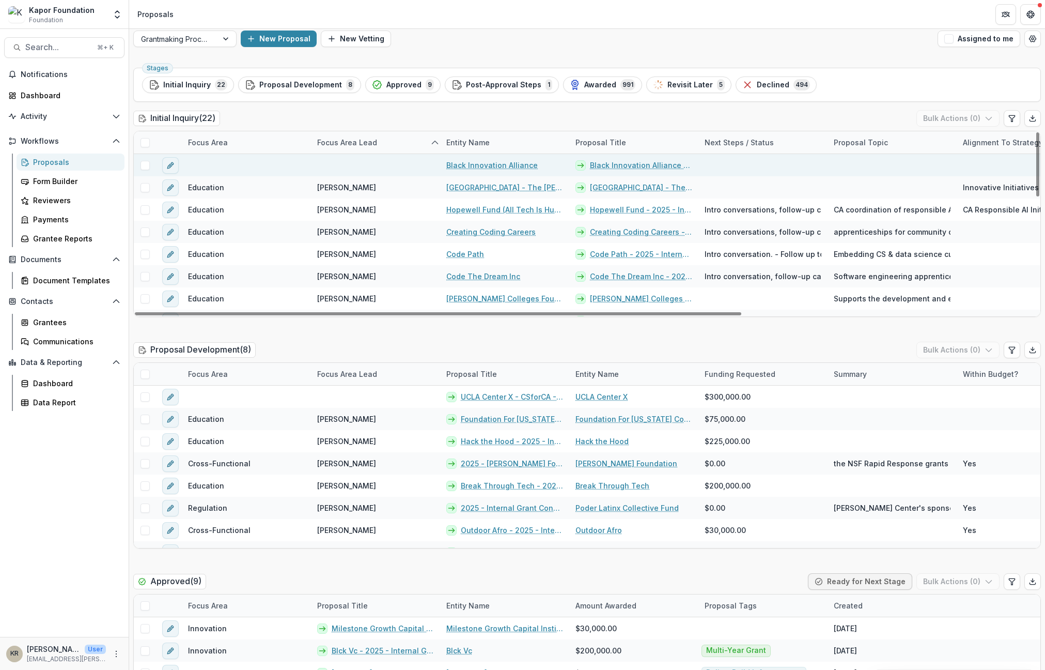
click at [493, 163] on link "Black Innovation Alliance" at bounding box center [491, 165] width 91 height 11
click at [511, 161] on link "Black Innovation Alliance" at bounding box center [491, 165] width 91 height 11
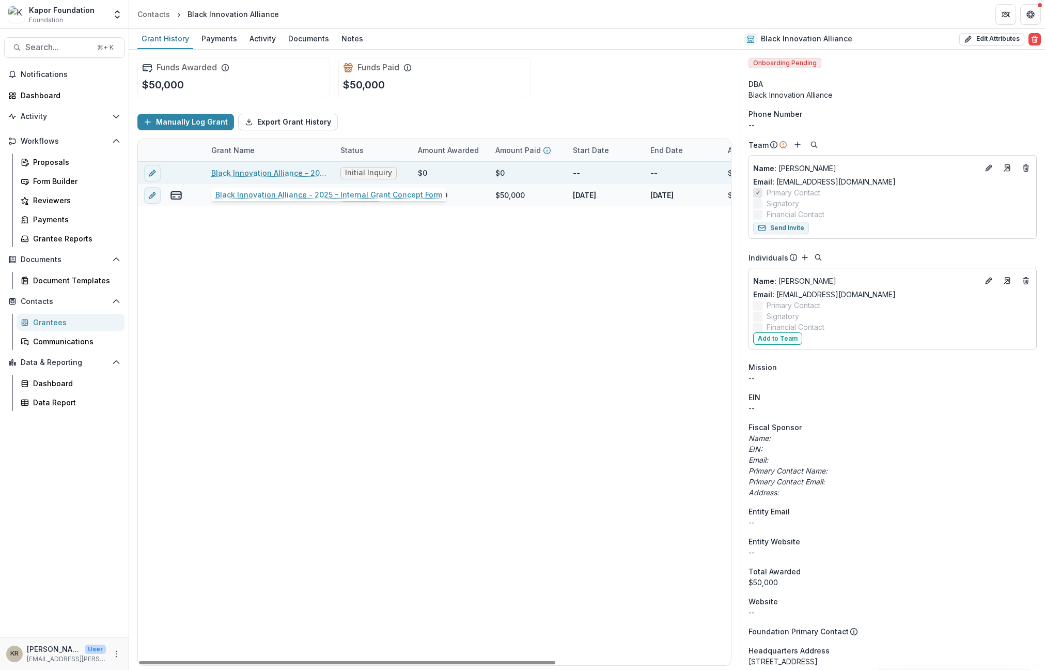
click at [288, 177] on link "Black Innovation Alliance - 2025 - Internal Grant Concept Form" at bounding box center [269, 172] width 117 height 11
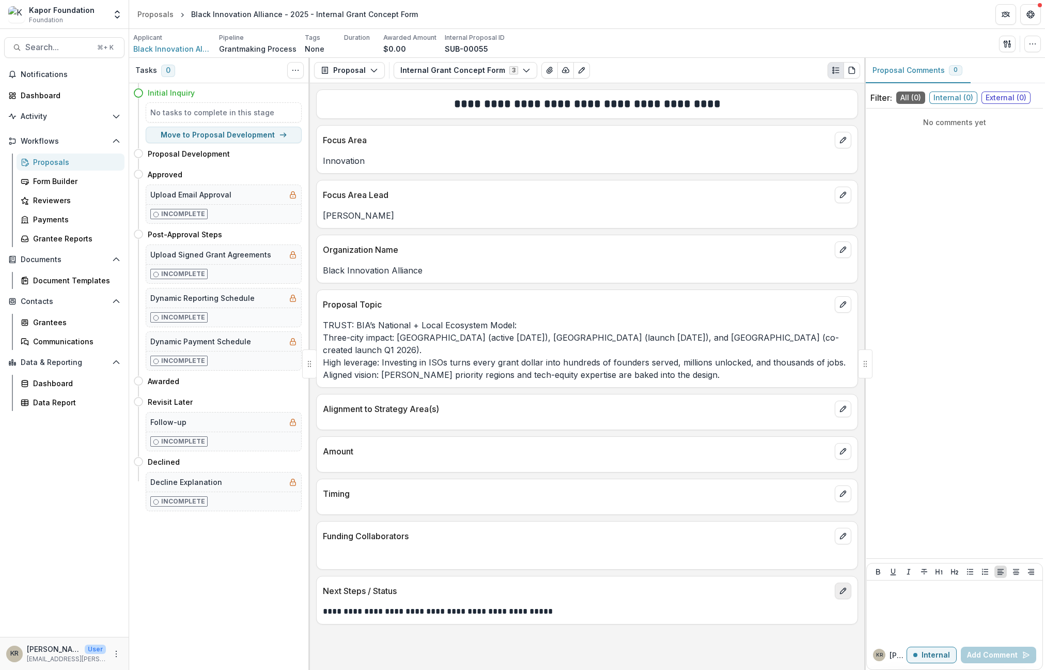
click at [846, 587] on icon "edit" at bounding box center [843, 591] width 8 height 8
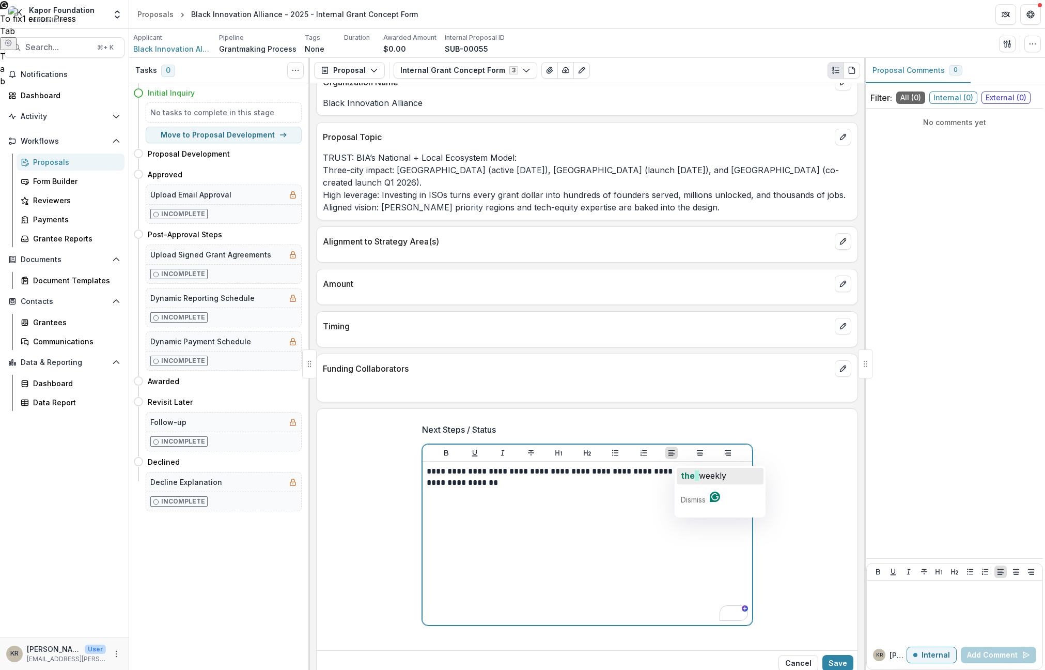
click at [700, 479] on span "weekly" at bounding box center [712, 475] width 27 height 10
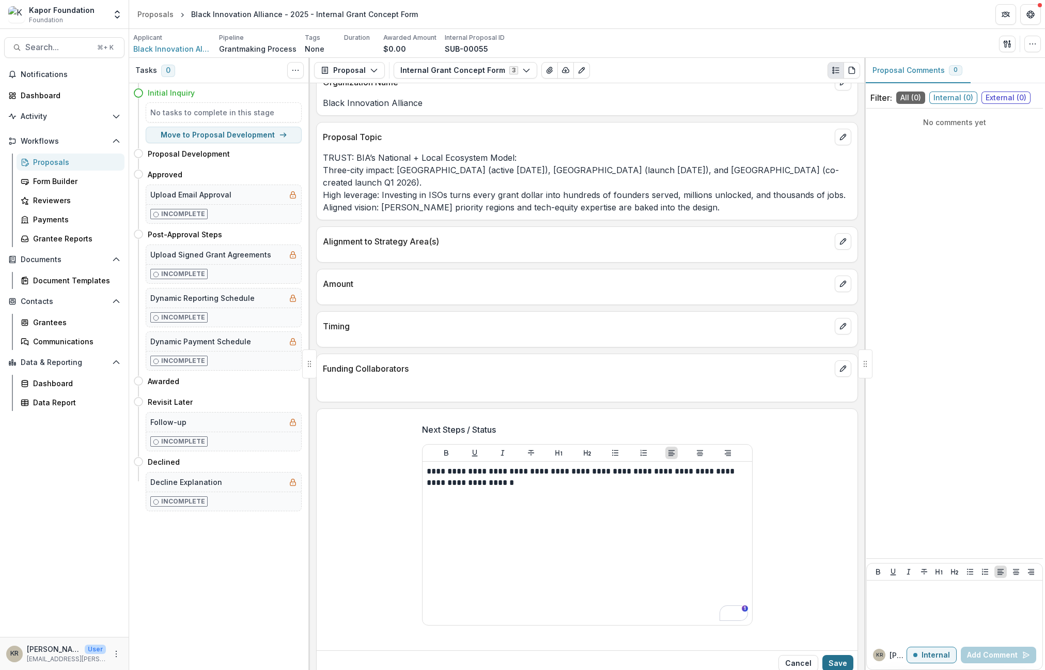
click at [850, 652] on button "Save" at bounding box center [838, 663] width 31 height 17
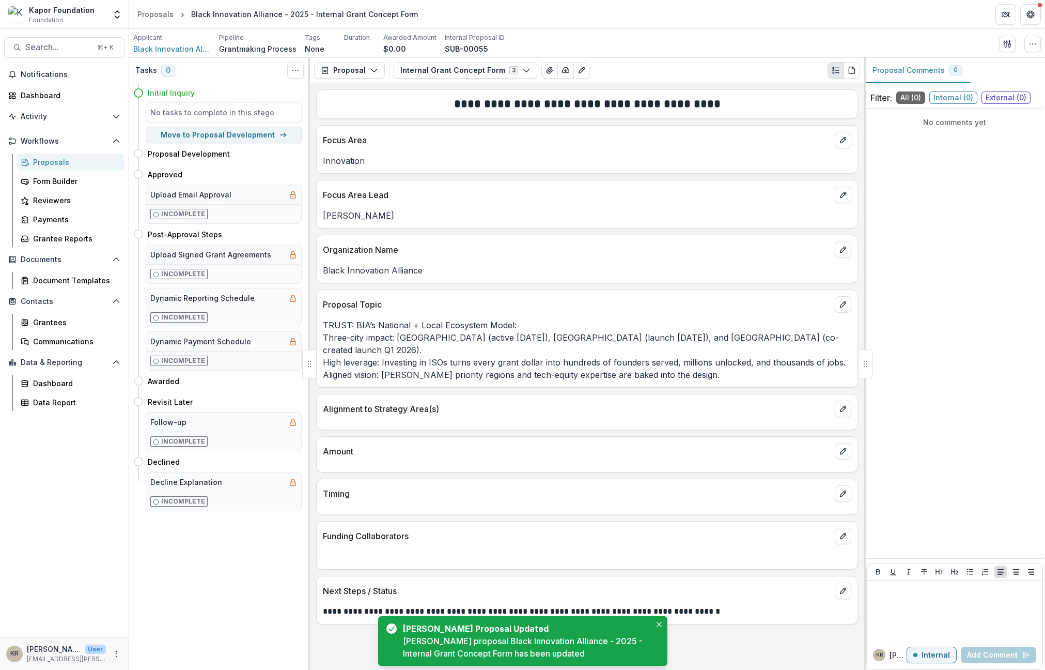
click at [449, 605] on p "**********" at bounding box center [587, 611] width 529 height 12
copy p "**********"
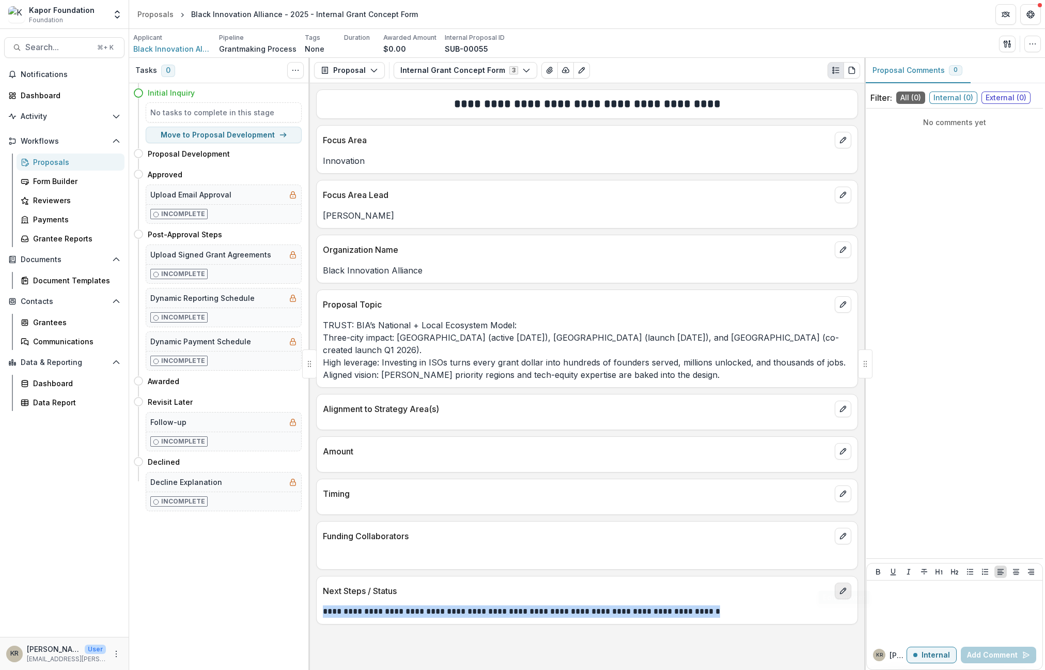
click at [843, 582] on button "edit" at bounding box center [843, 590] width 17 height 17
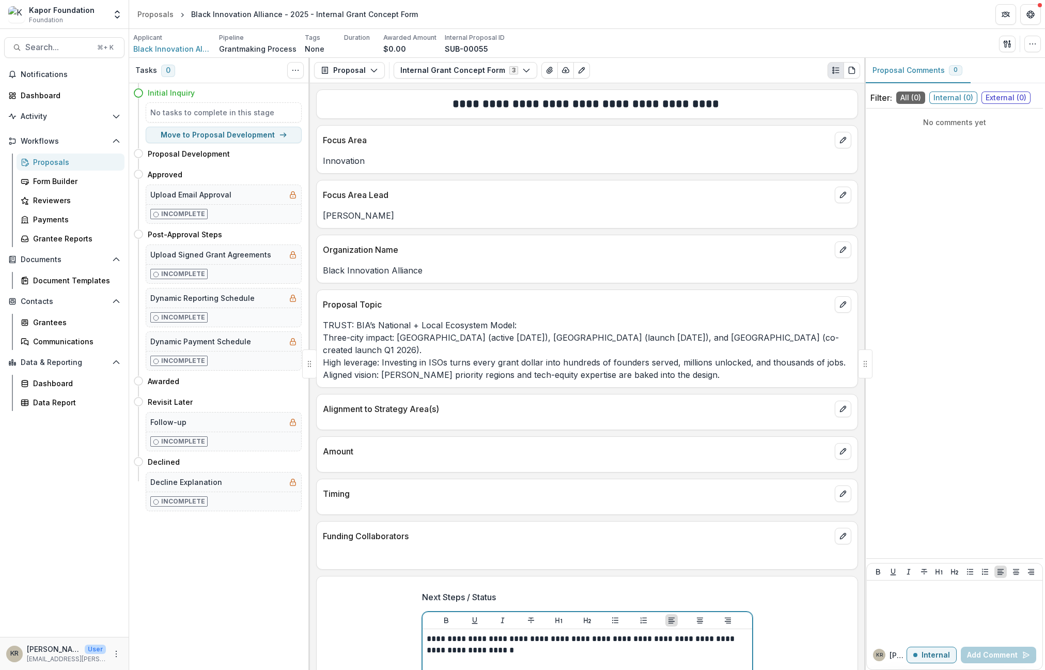
click at [556, 641] on p "**********" at bounding box center [587, 644] width 321 height 23
click at [517, 641] on p "**********" at bounding box center [587, 644] width 321 height 23
click at [502, 638] on p "**********" at bounding box center [587, 644] width 321 height 23
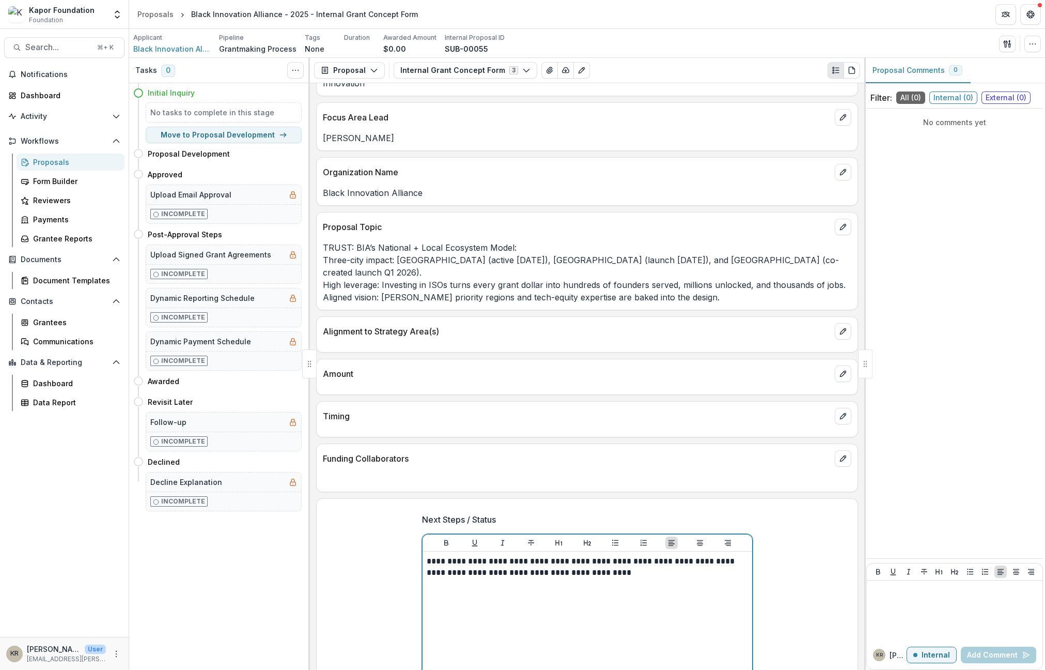
scroll to position [167, 0]
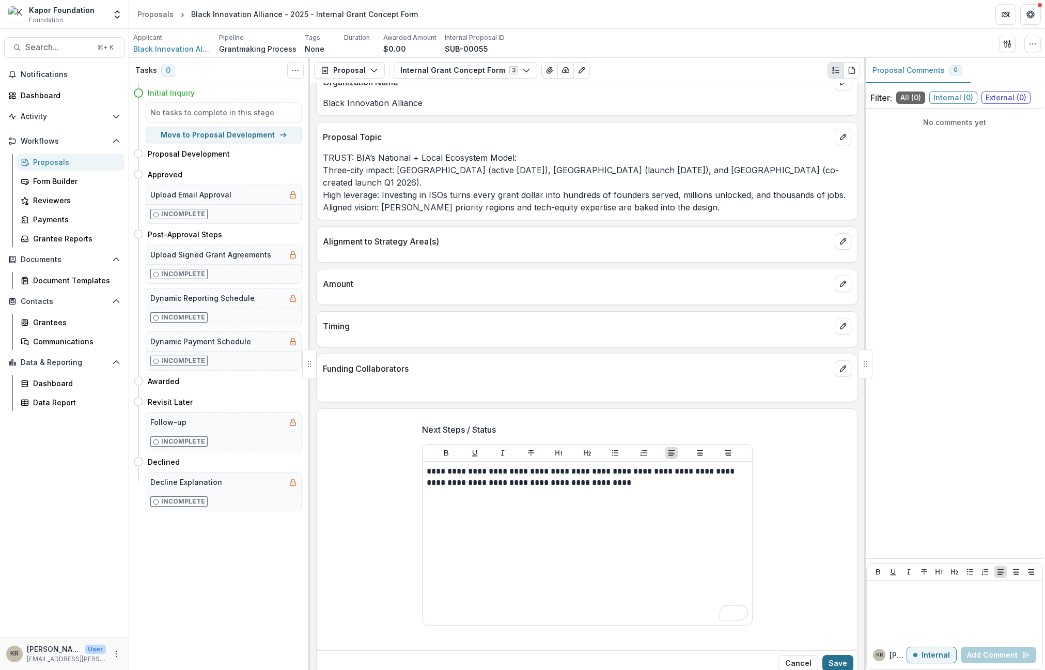
click at [836, 652] on button "Save" at bounding box center [838, 663] width 31 height 17
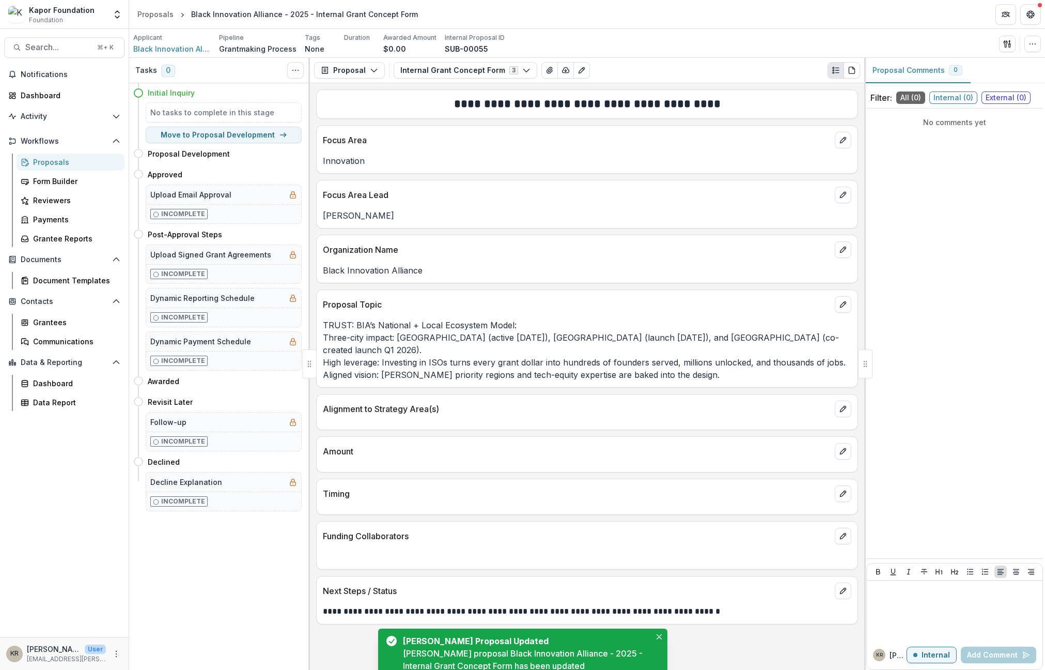
scroll to position [0, 0]
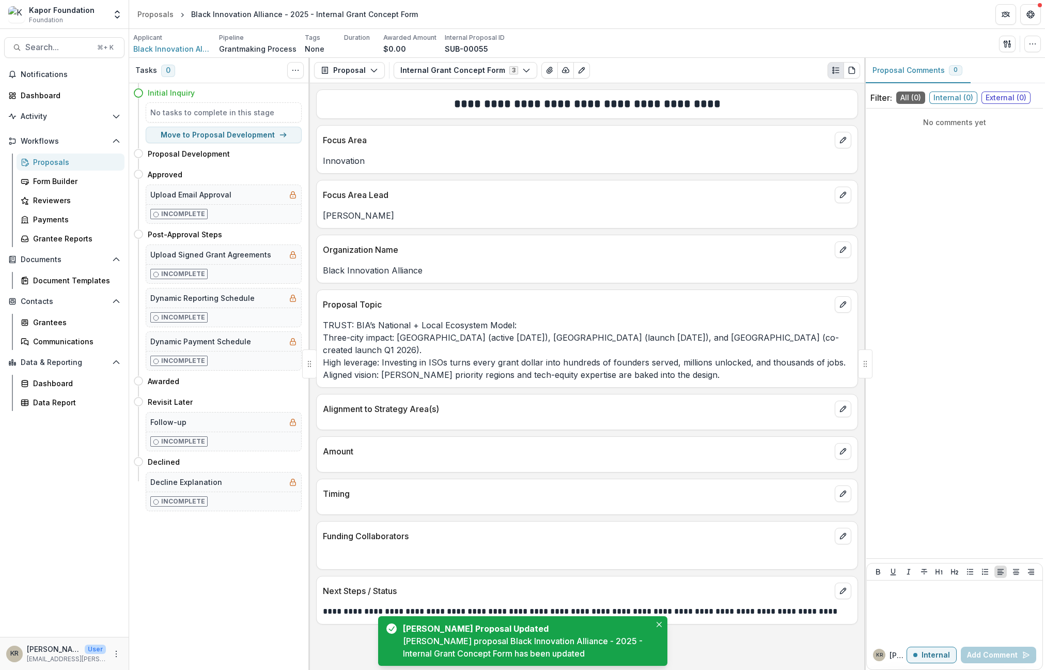
click at [51, 162] on div "Proposals" at bounding box center [74, 162] width 83 height 11
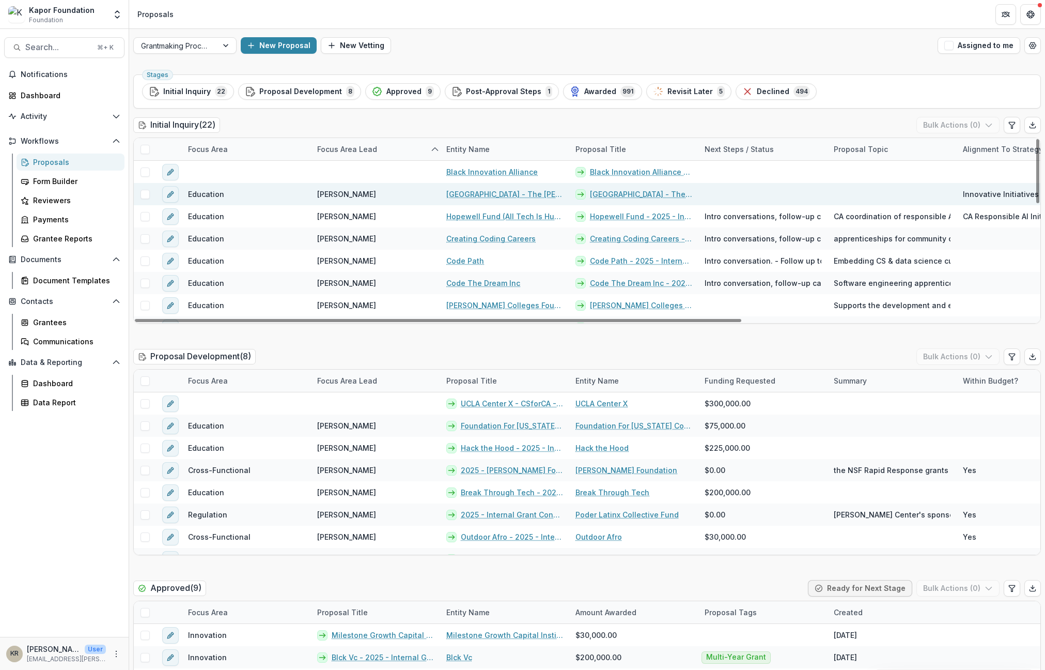
click at [481, 194] on link "[GEOGRAPHIC_DATA] - The [PERSON_NAME] School for Social Policy and Management" at bounding box center [504, 194] width 117 height 11
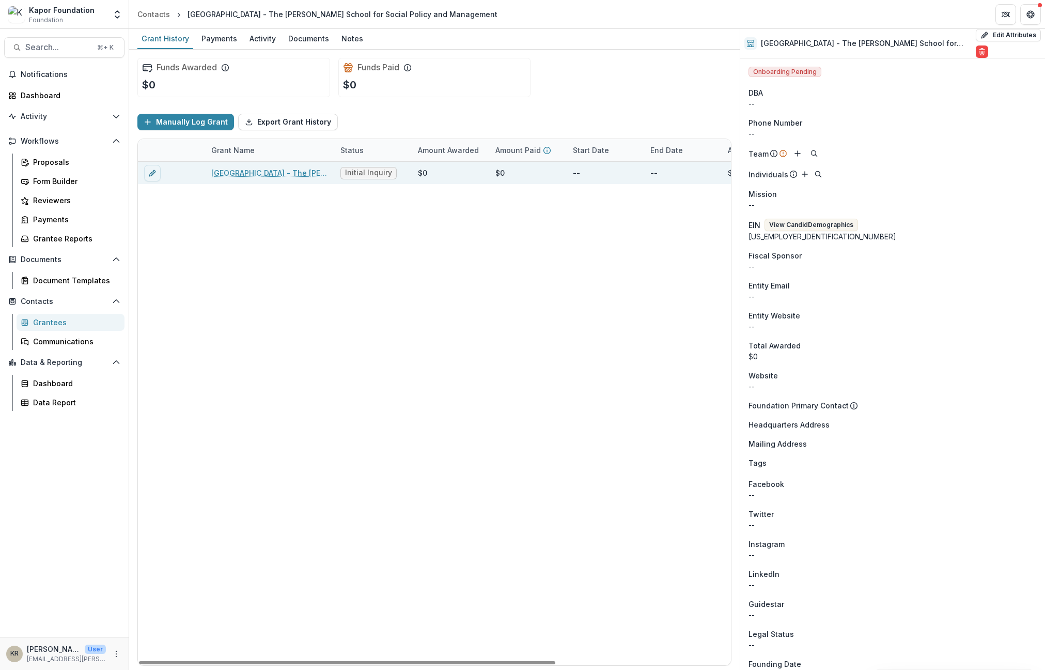
click at [254, 175] on link "[GEOGRAPHIC_DATA] - The [PERSON_NAME] School for Social Policy and Management -…" at bounding box center [269, 172] width 117 height 11
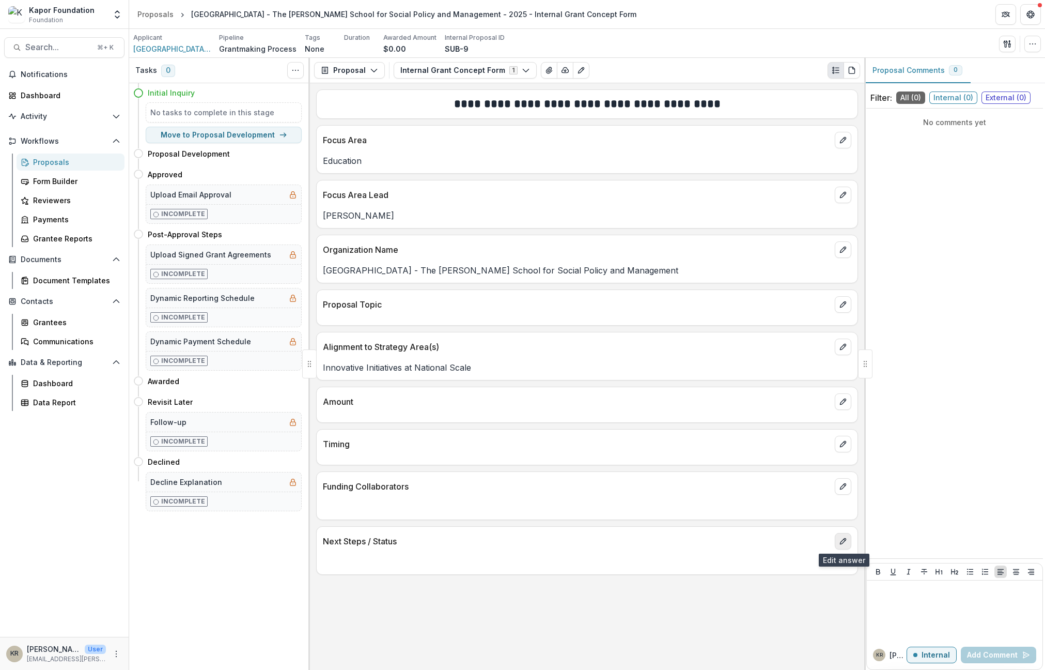
click at [839, 541] on icon "edit" at bounding box center [843, 541] width 8 height 8
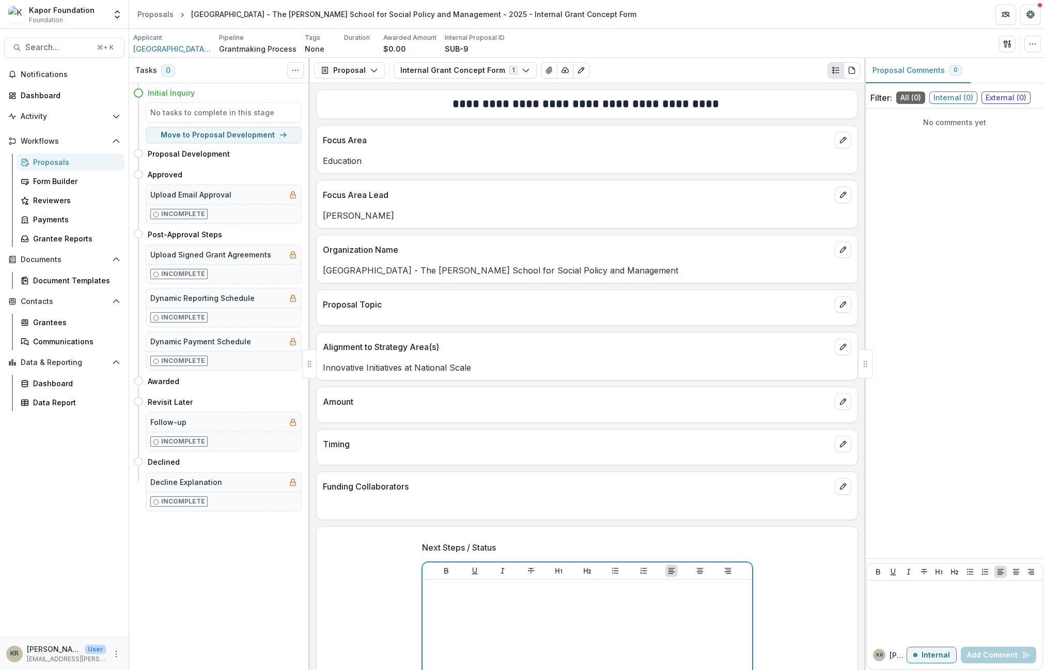
click at [546, 605] on div at bounding box center [587, 660] width 321 height 155
click at [429, 595] on p "**********" at bounding box center [587, 594] width 321 height 23
click at [430, 587] on p "**********" at bounding box center [587, 594] width 321 height 23
drag, startPoint x: 466, startPoint y: 601, endPoint x: 405, endPoint y: 600, distance: 60.5
click at [405, 600] on div "**********" at bounding box center [587, 648] width 541 height 231
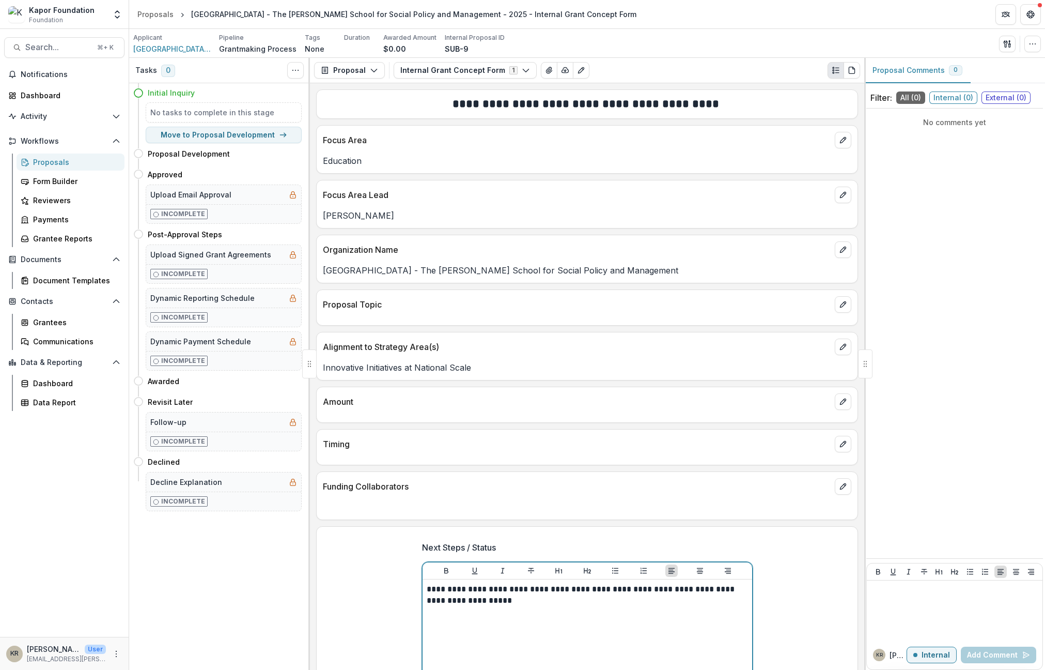
click at [541, 605] on p "**********" at bounding box center [587, 594] width 321 height 23
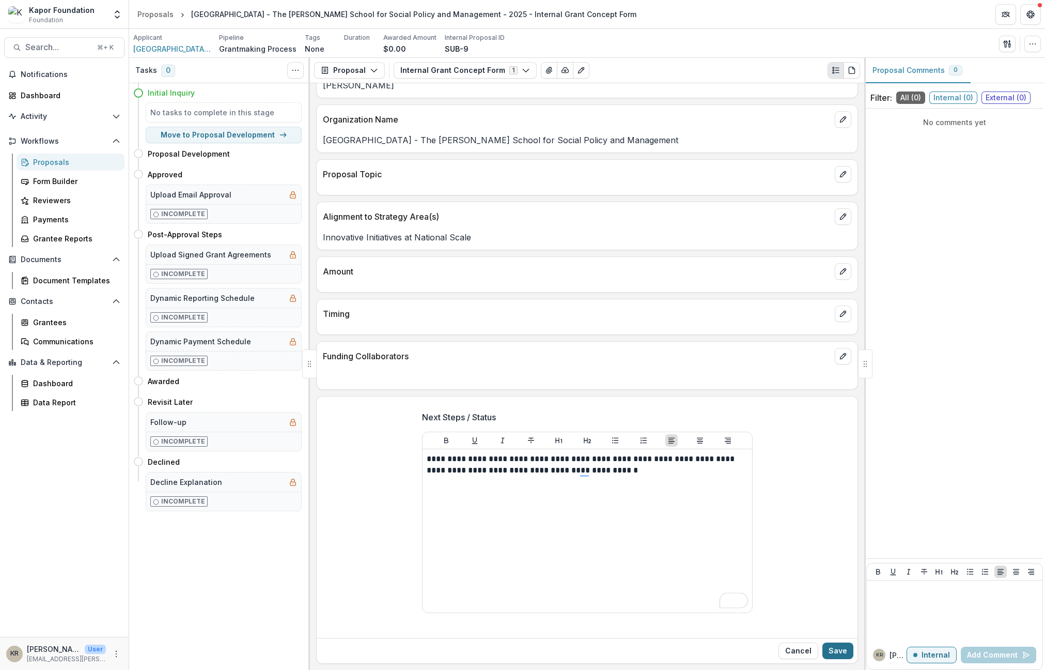
click at [840, 652] on button "Save" at bounding box center [838, 650] width 31 height 17
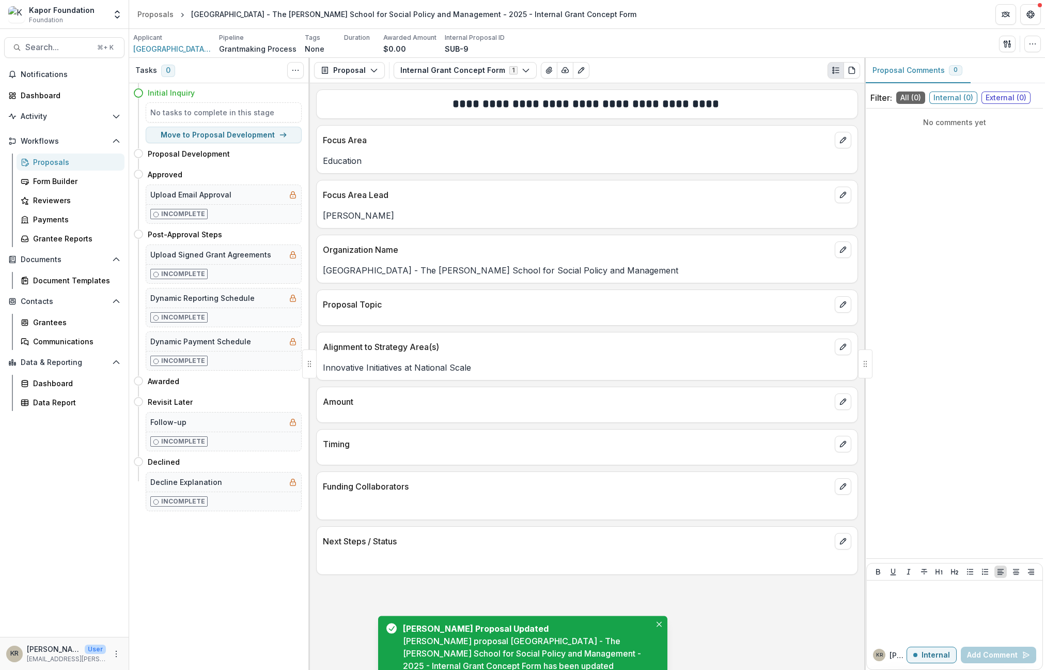
scroll to position [0, 0]
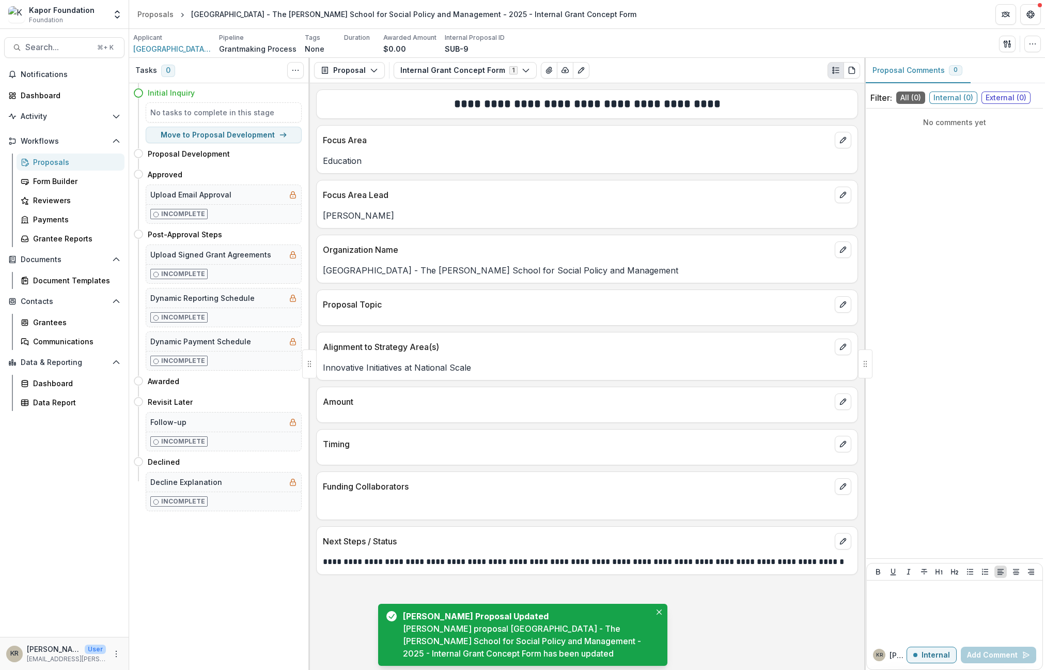
click at [58, 165] on div "Proposals" at bounding box center [74, 162] width 83 height 11
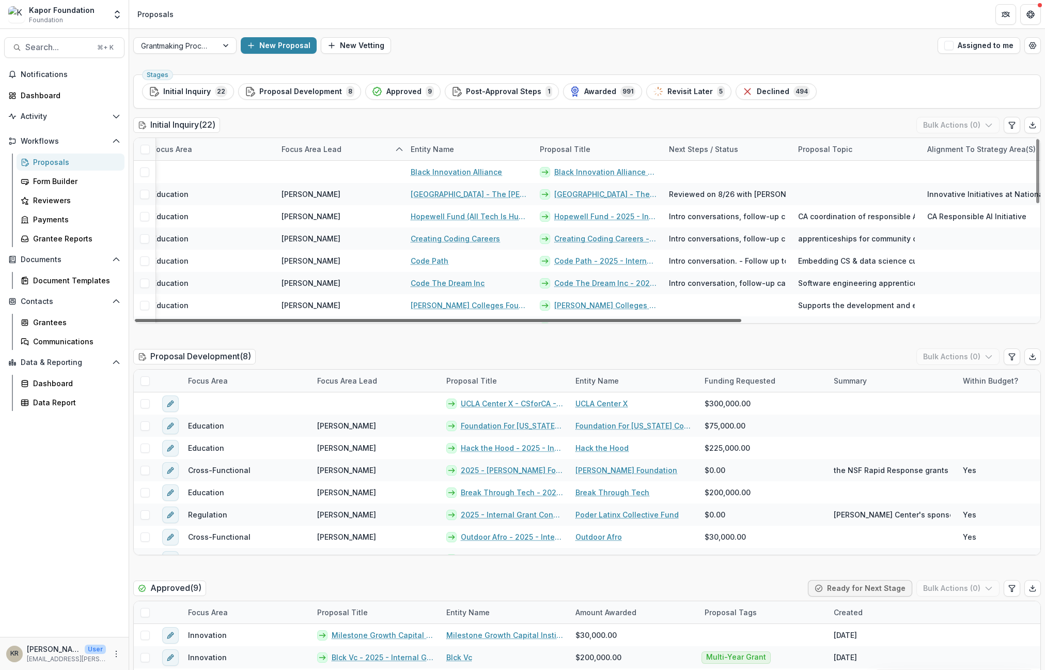
scroll to position [0, 25]
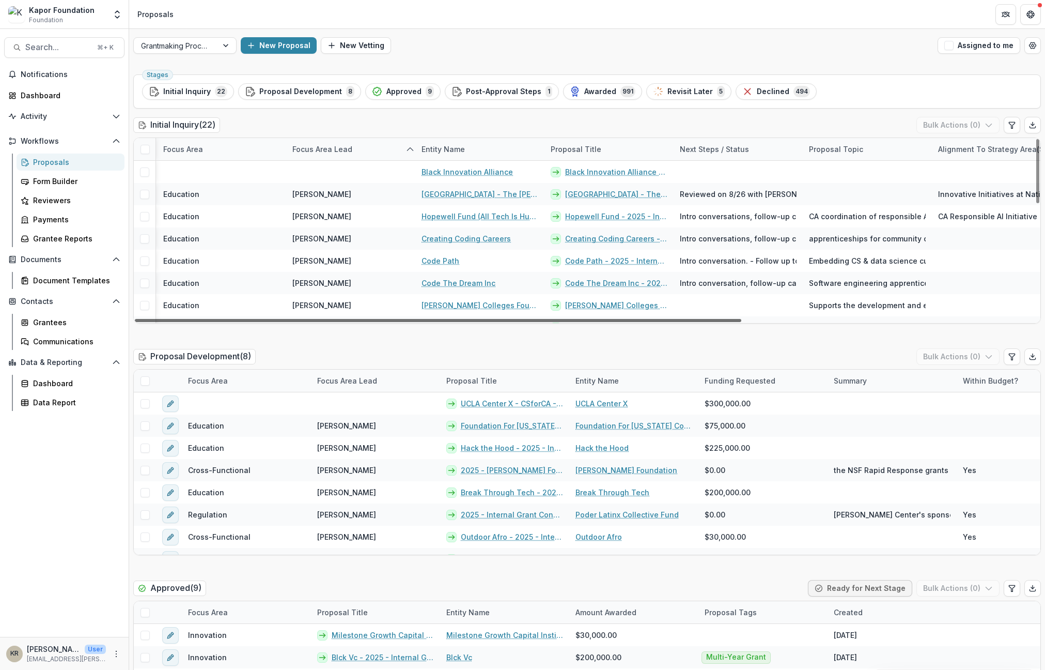
drag, startPoint x: 367, startPoint y: 320, endPoint x: 383, endPoint y: 357, distance: 40.7
click at [383, 322] on div at bounding box center [438, 320] width 607 height 3
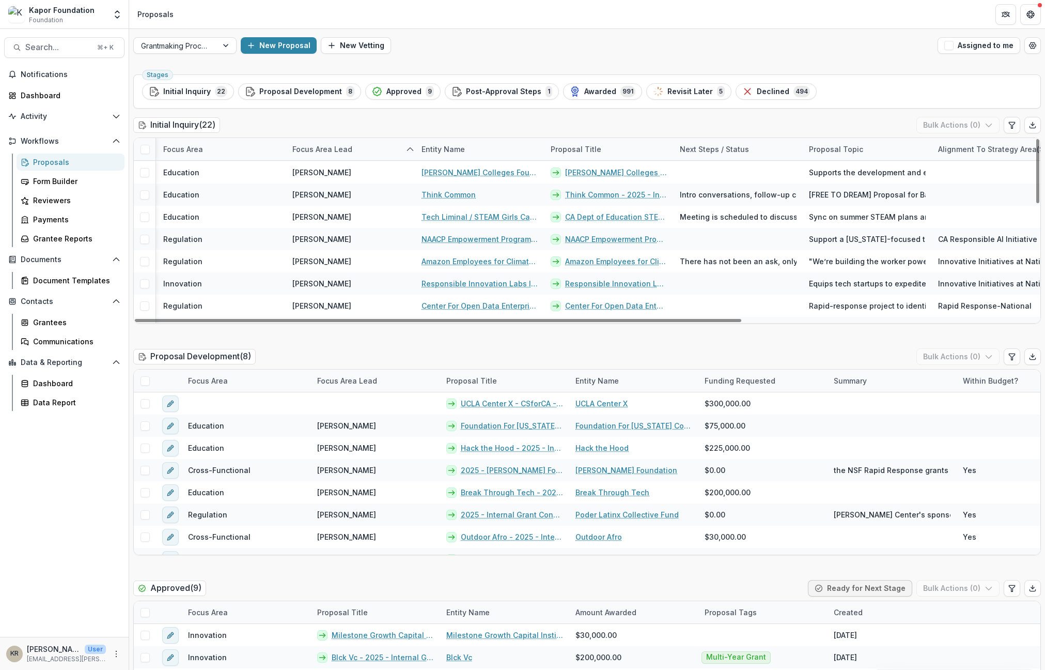
scroll to position [327, 25]
